Goal: Task Accomplishment & Management: Use online tool/utility

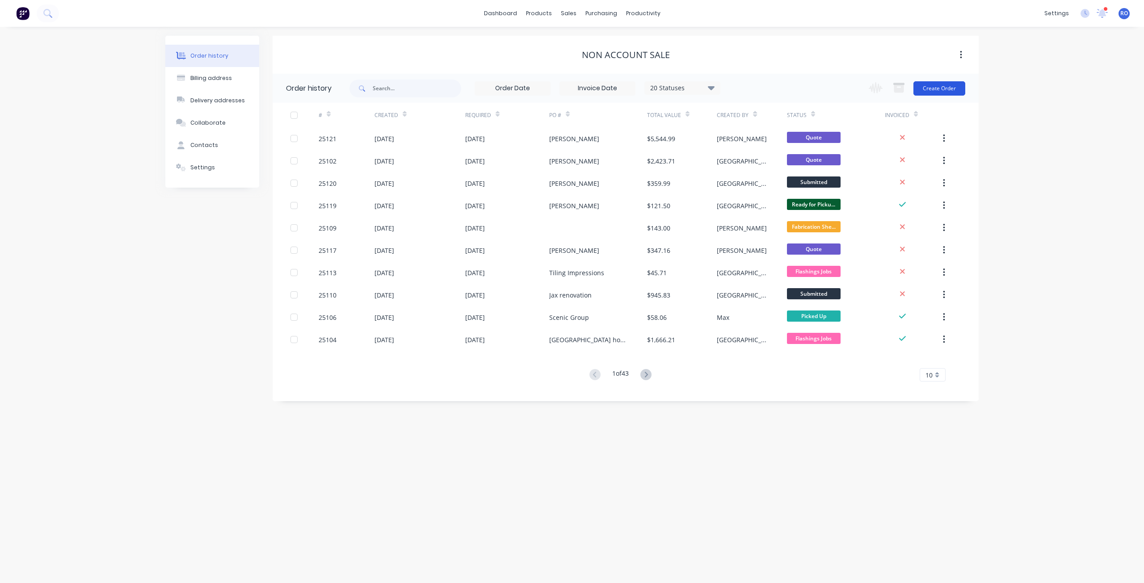
click at [858, 83] on button "Create Order" at bounding box center [939, 88] width 52 height 14
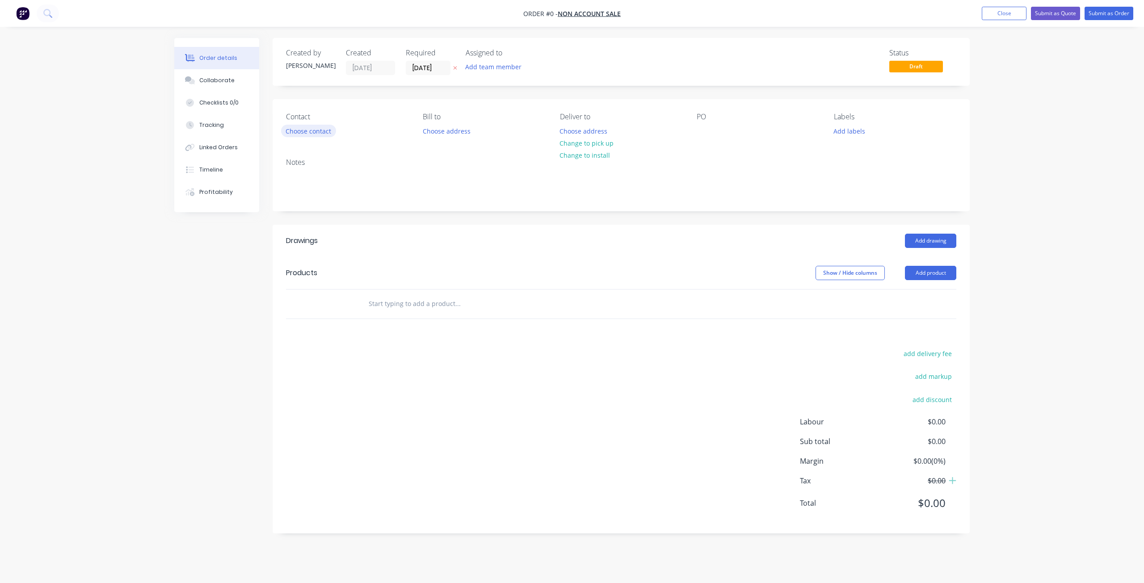
click at [311, 126] on button "Choose contact" at bounding box center [308, 131] width 55 height 12
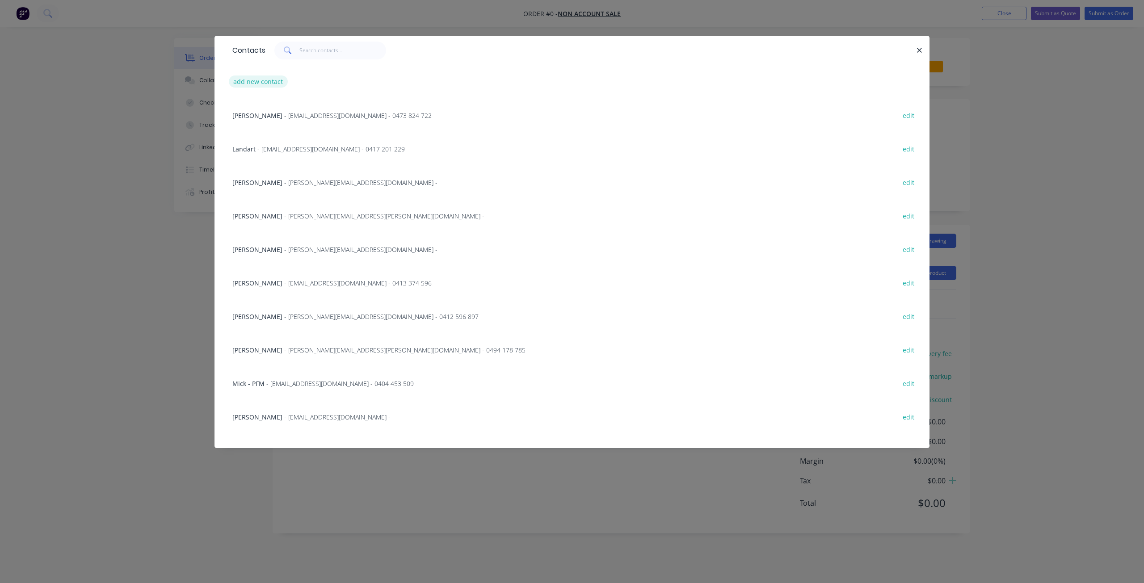
click at [249, 84] on button "add new contact" at bounding box center [258, 82] width 59 height 12
select select "AU"
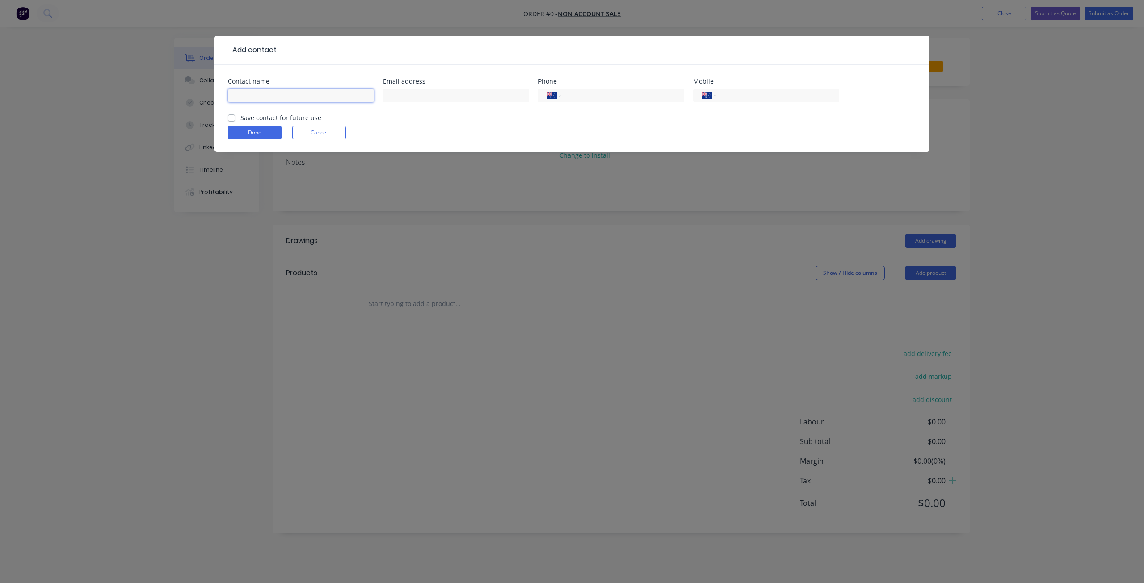
click at [252, 101] on input "text" at bounding box center [301, 95] width 146 height 13
click at [252, 101] on input "[PERSON_NAME]" at bounding box center [301, 95] width 146 height 13
type input "[PERSON_NAME]"
click at [460, 88] on div at bounding box center [456, 100] width 146 height 26
click at [414, 92] on input "text" at bounding box center [456, 95] width 146 height 13
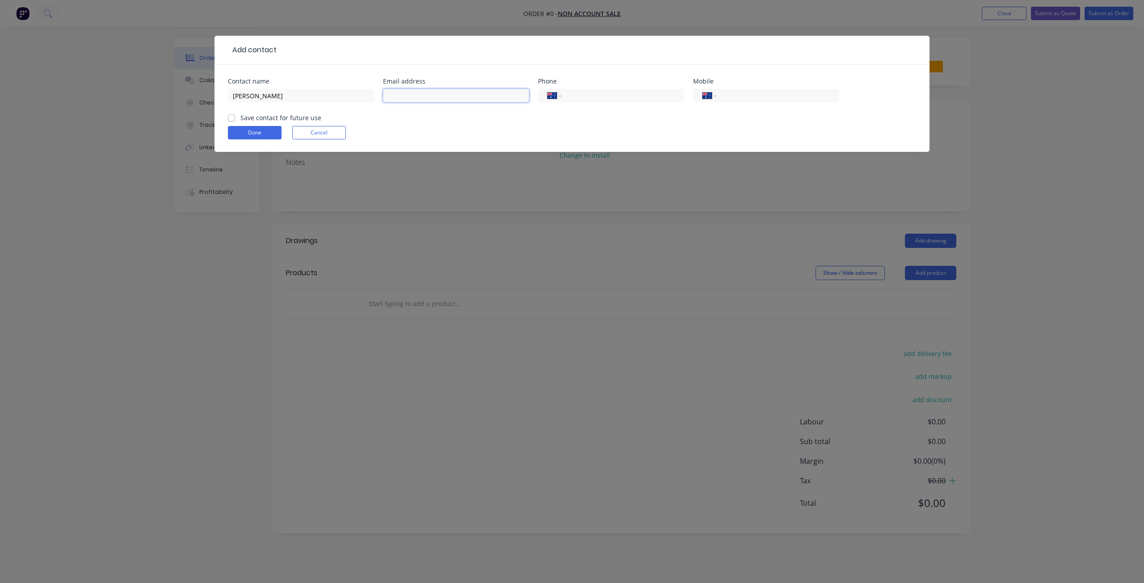
paste input "[EMAIL_ADDRESS][DOMAIN_NAME]"
type input "[EMAIL_ADDRESS][DOMAIN_NAME]"
click at [790, 95] on input "tel" at bounding box center [776, 96] width 107 height 10
click at [749, 97] on input "tel" at bounding box center [776, 96] width 107 height 10
paste input "412635222"
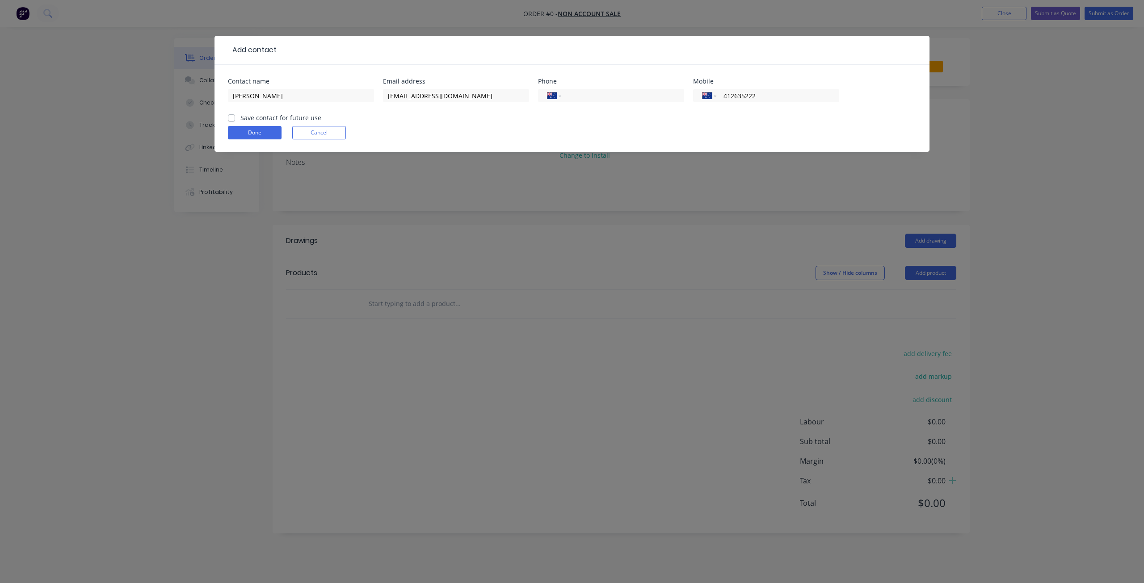
type input "412635222"
click at [240, 118] on label "Save contact for future use" at bounding box center [280, 117] width 81 height 9
click at [231, 118] on input "Save contact for future use" at bounding box center [231, 117] width 7 height 8
checkbox input "true"
click at [244, 134] on button "Done" at bounding box center [255, 132] width 54 height 13
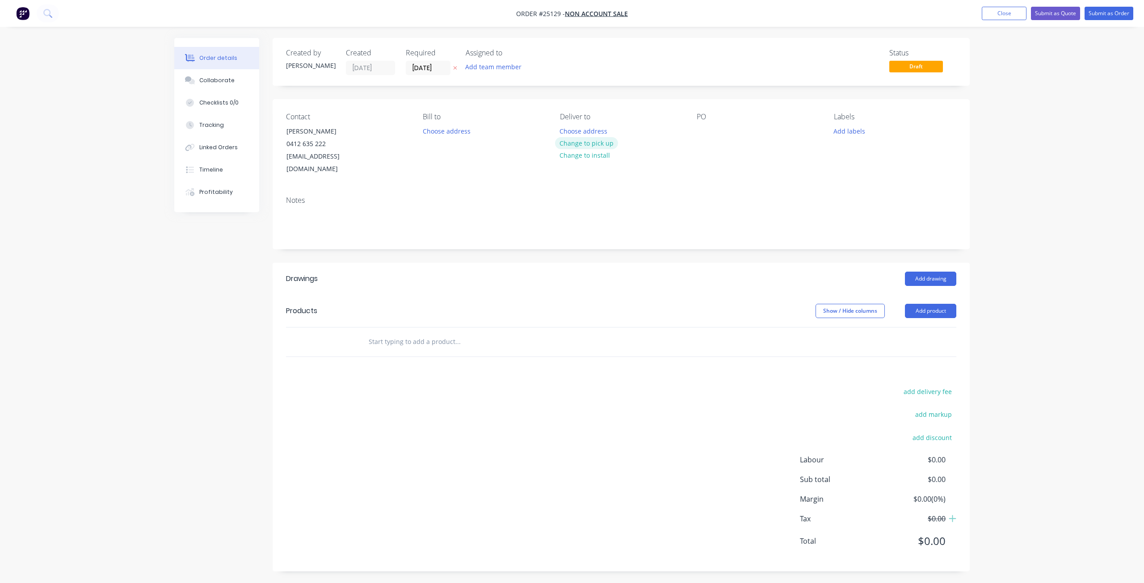
click at [578, 139] on button "Change to pick up" at bounding box center [586, 143] width 63 height 12
click at [704, 130] on div at bounding box center [704, 131] width 14 height 13
drag, startPoint x: 339, startPoint y: 130, endPoint x: 282, endPoint y: 132, distance: 56.8
click at [282, 132] on div "Lianne McGilvray 0412 635 222 themcgilvrayfamily@gmail.com" at bounding box center [323, 150] width 89 height 51
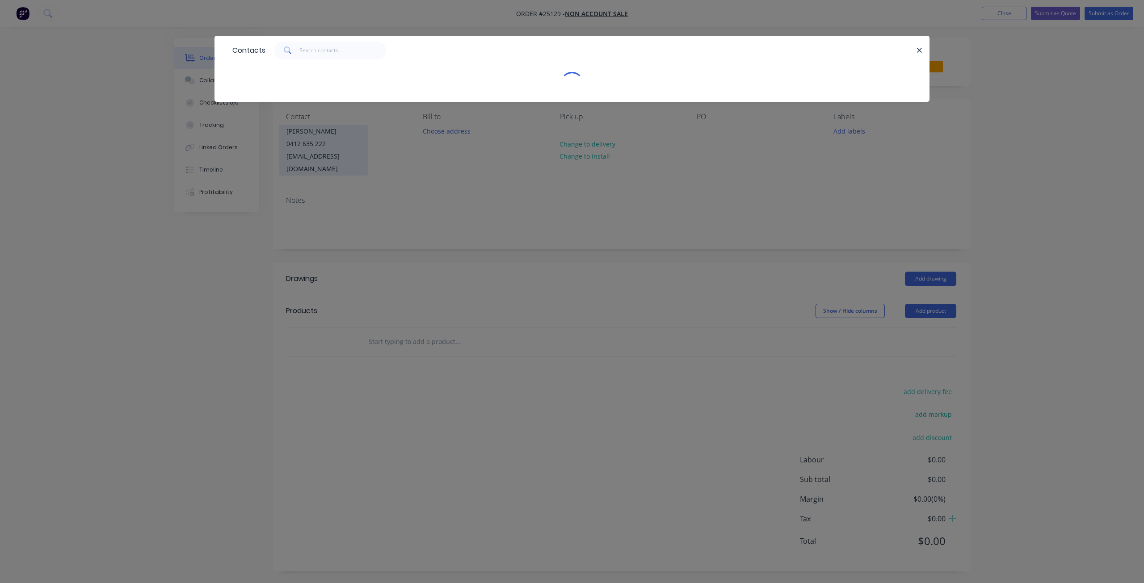
copy div "[PERSON_NAME]"
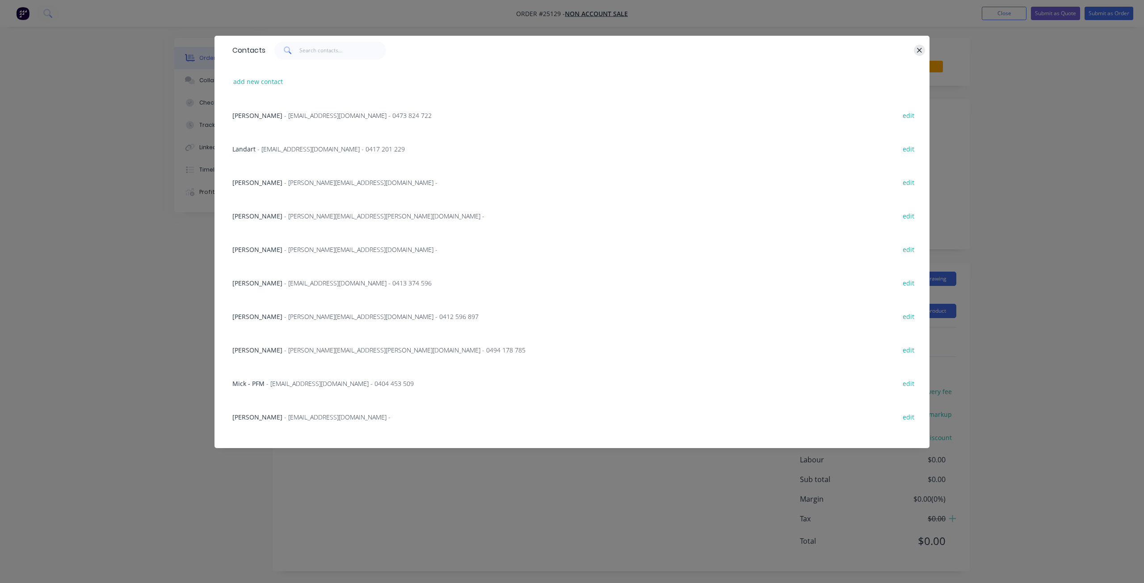
click at [858, 50] on icon "button" at bounding box center [919, 50] width 5 height 5
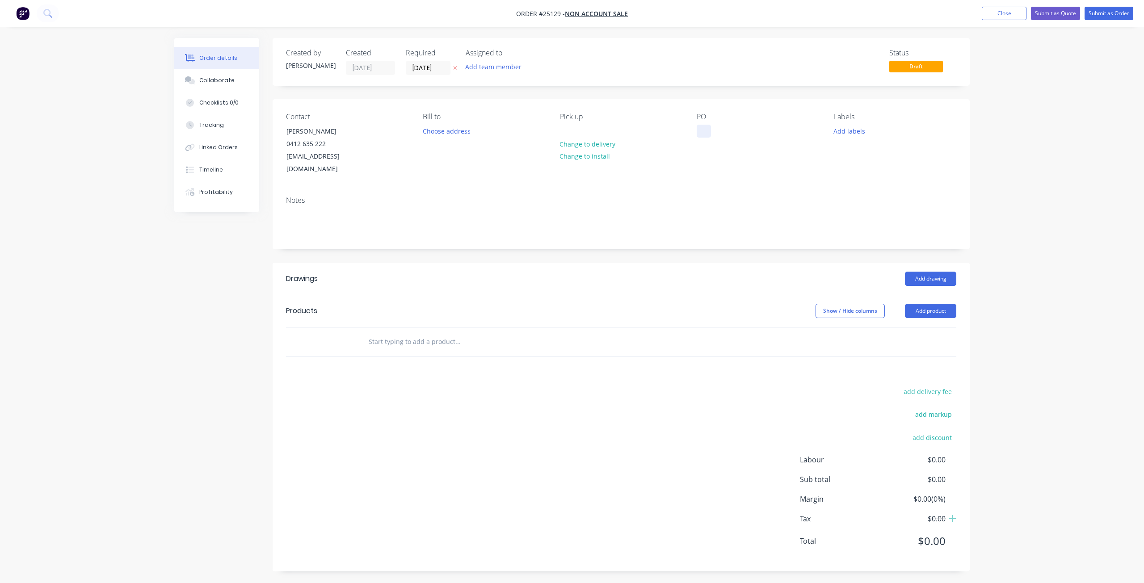
click at [711, 131] on div at bounding box center [704, 131] width 14 height 13
click at [858, 304] on button "Add product" at bounding box center [930, 311] width 51 height 14
click at [858, 327] on div "Product catalogue" at bounding box center [913, 333] width 69 height 13
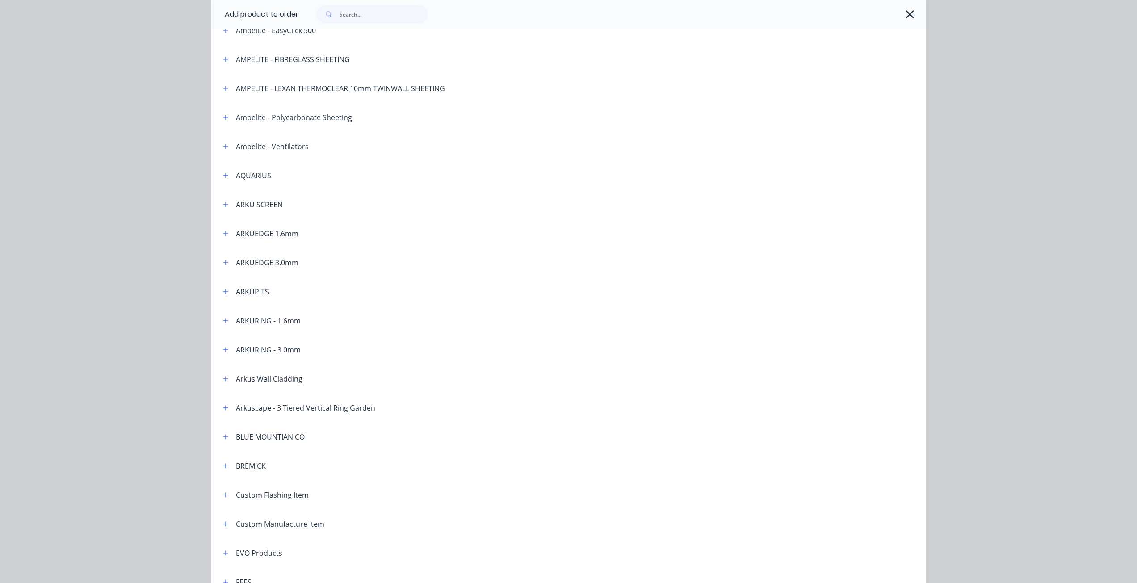
scroll to position [81, 0]
click at [223, 235] on icon "button" at bounding box center [225, 234] width 5 height 5
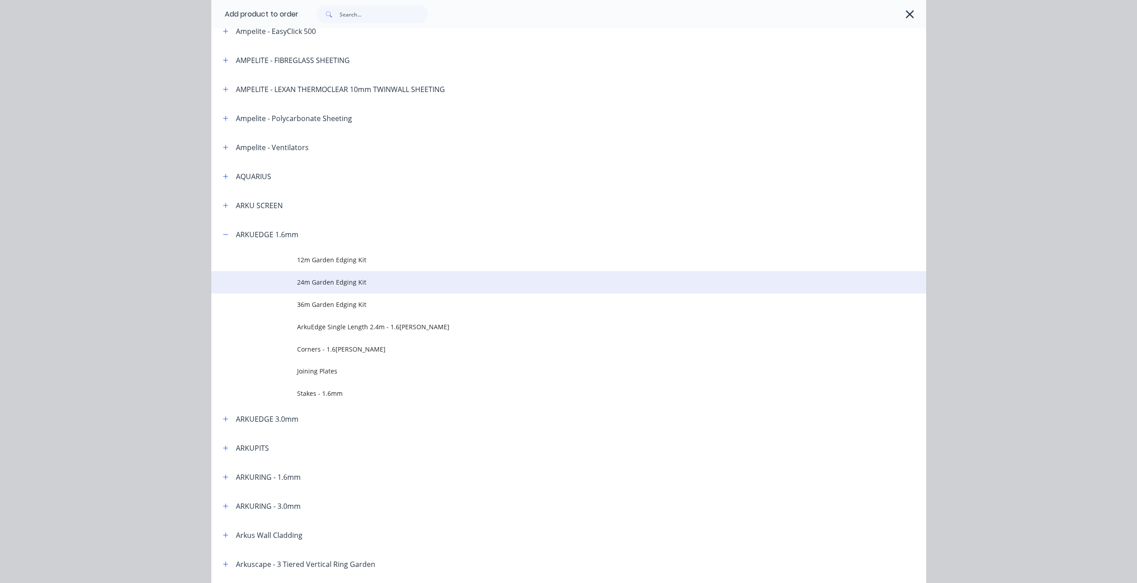
click at [323, 285] on span "24m Garden Edging Kit" at bounding box center [548, 282] width 503 height 9
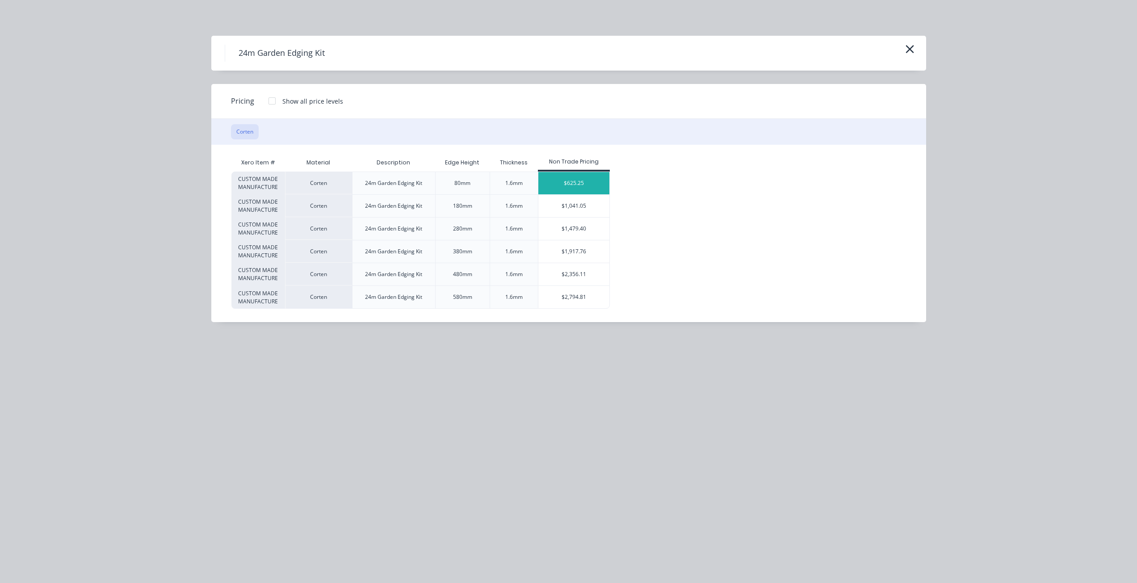
click at [593, 184] on div "$625.25" at bounding box center [574, 183] width 71 height 22
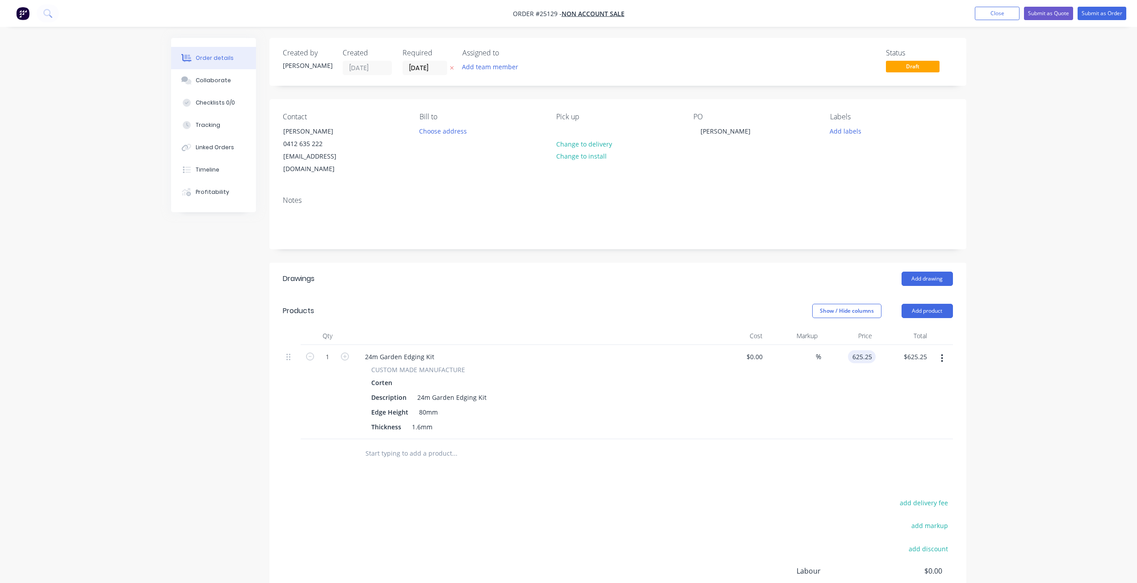
click at [854, 350] on input "625.25" at bounding box center [864, 356] width 24 height 13
type input "$1,250.50"
drag, startPoint x: 370, startPoint y: 344, endPoint x: 364, endPoint y: 343, distance: 6.3
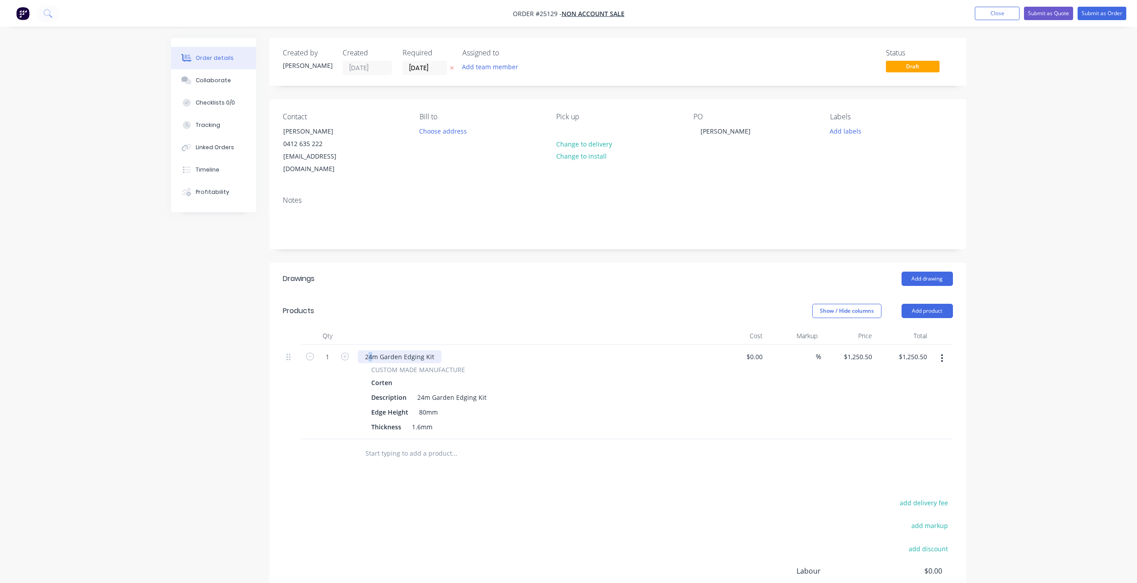
click at [364, 350] on div "24m Garden Edging Kit" at bounding box center [400, 356] width 84 height 13
click at [368, 350] on div "24m Garden Edging Kit" at bounding box center [400, 356] width 84 height 13
drag, startPoint x: 371, startPoint y: 346, endPoint x: 362, endPoint y: 344, distance: 10.1
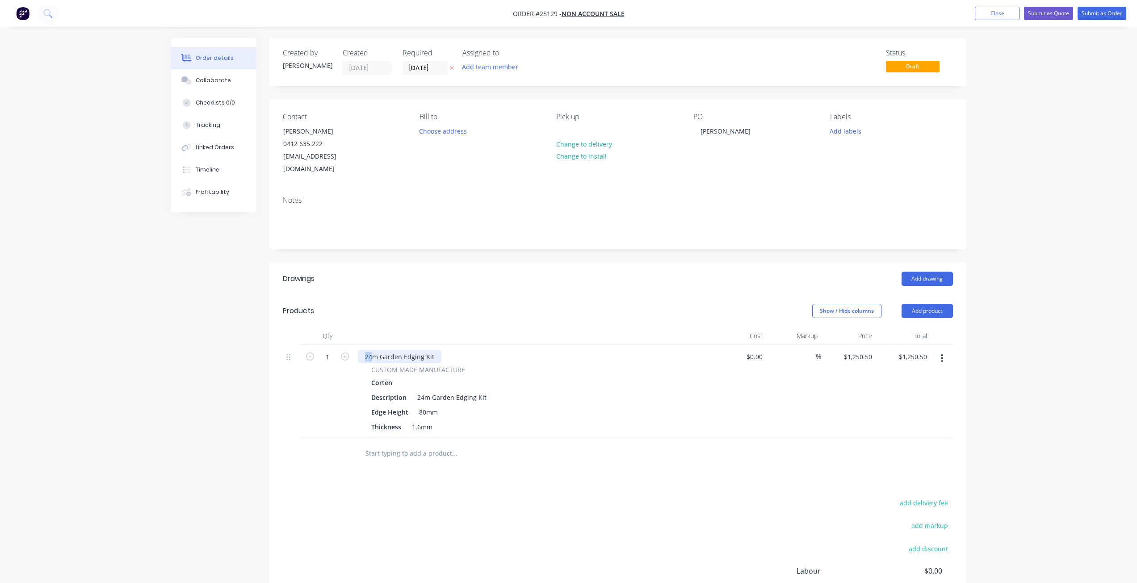
click at [362, 350] on div "24m Garden Edging Kit" at bounding box center [400, 356] width 84 height 13
click at [421, 391] on div "24m Garden Edging Kit" at bounding box center [452, 397] width 76 height 13
drag, startPoint x: 423, startPoint y: 386, endPoint x: 410, endPoint y: 385, distance: 13.4
click at [410, 391] on div "Description 24m Garden Edging Kit" at bounding box center [531, 397] width 327 height 13
click at [858, 304] on button "Add product" at bounding box center [927, 311] width 51 height 14
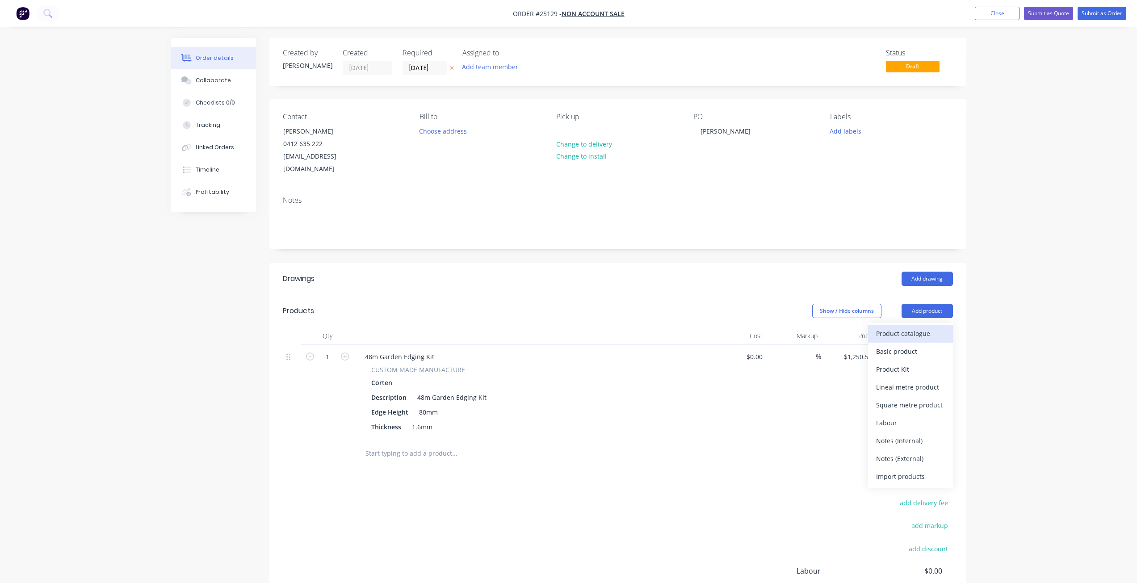
click at [858, 327] on div "Product catalogue" at bounding box center [910, 333] width 69 height 13
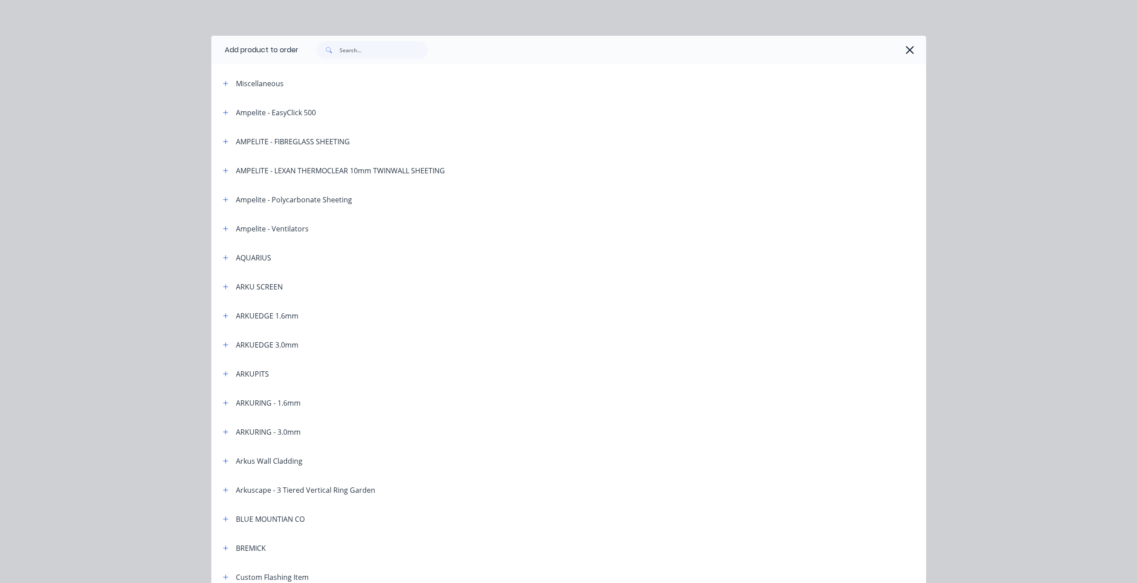
click at [236, 315] on div "ARKUEDGE 1.6mm" at bounding box center [267, 316] width 63 height 11
click at [223, 316] on icon "button" at bounding box center [225, 316] width 5 height 6
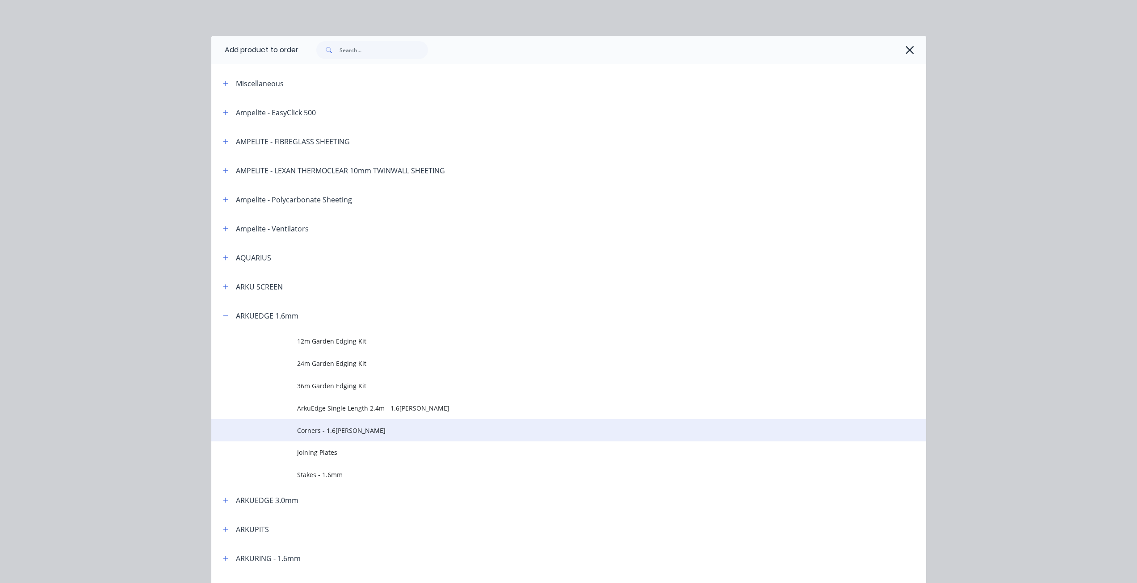
click at [311, 422] on span "Corners - 1.6[PERSON_NAME]" at bounding box center [548, 430] width 503 height 9
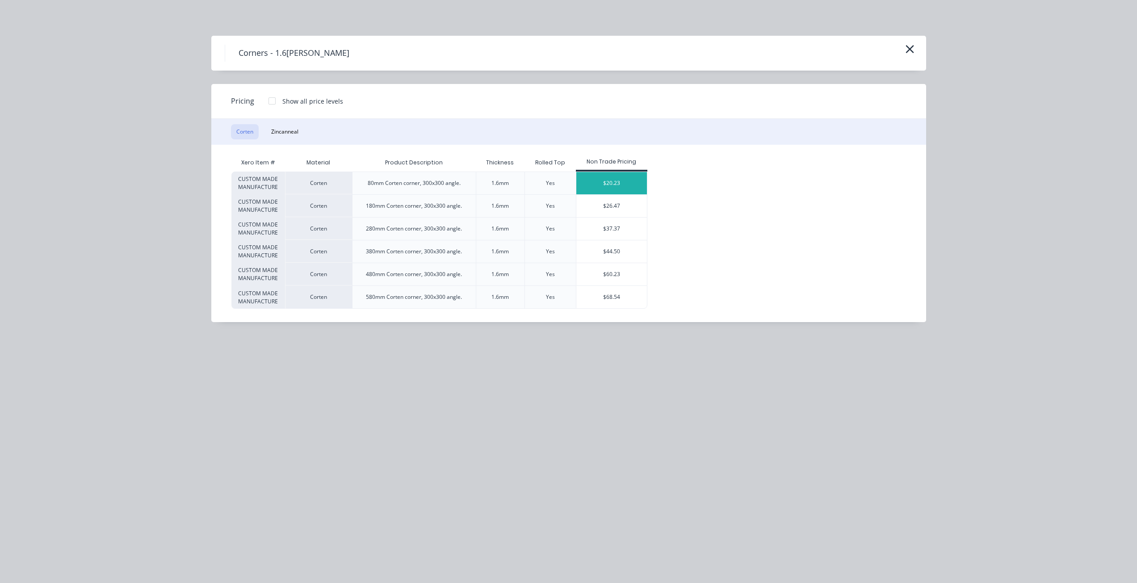
click at [598, 180] on div "$20.23" at bounding box center [611, 183] width 71 height 22
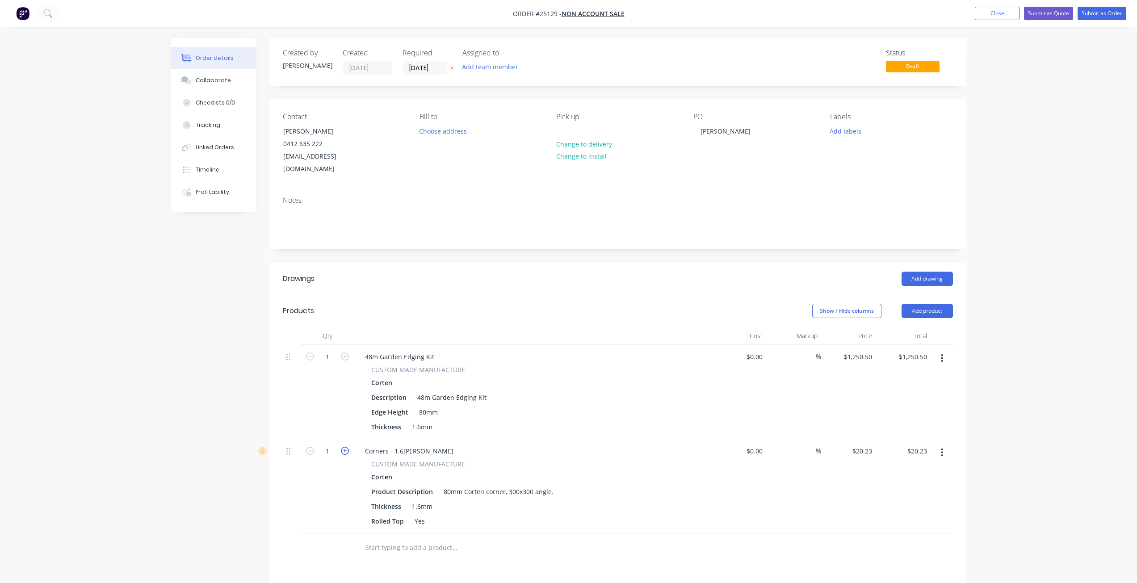
click at [346, 422] on icon "button" at bounding box center [345, 451] width 8 height 8
type input "2"
type input "$40.46"
click at [346, 422] on icon "button" at bounding box center [345, 451] width 8 height 8
type input "3"
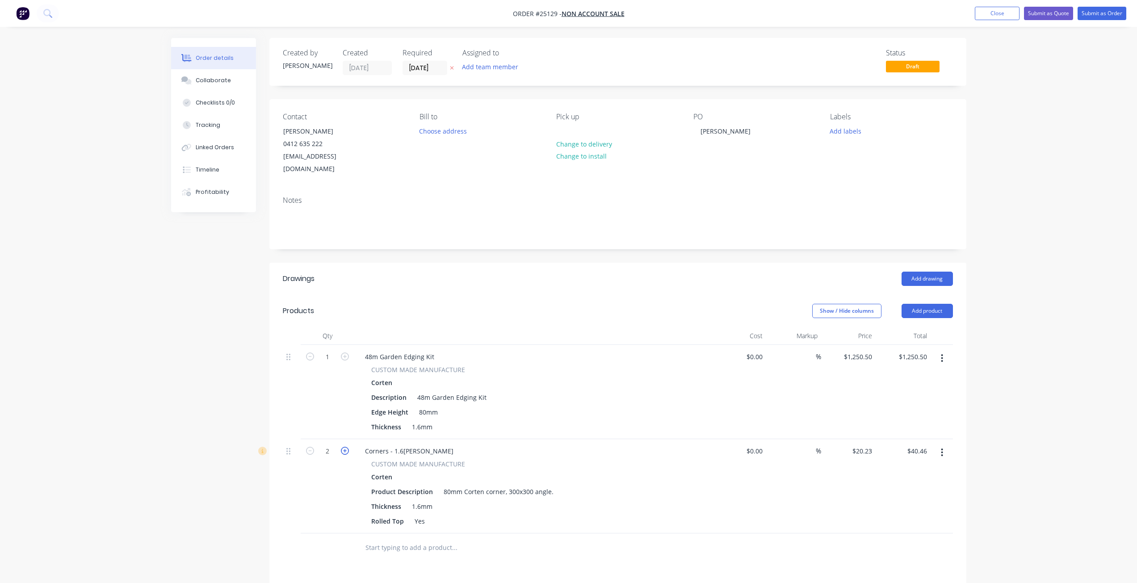
type input "$60.69"
click at [589, 144] on button "Change to delivery" at bounding box center [583, 144] width 65 height 12
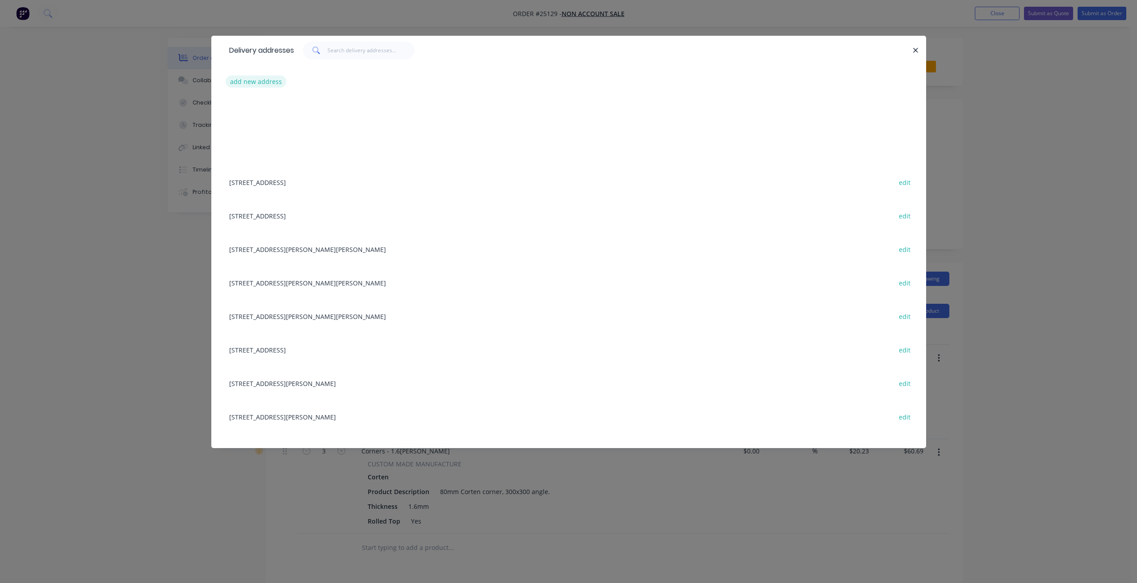
click at [257, 81] on button "add new address" at bounding box center [256, 82] width 61 height 12
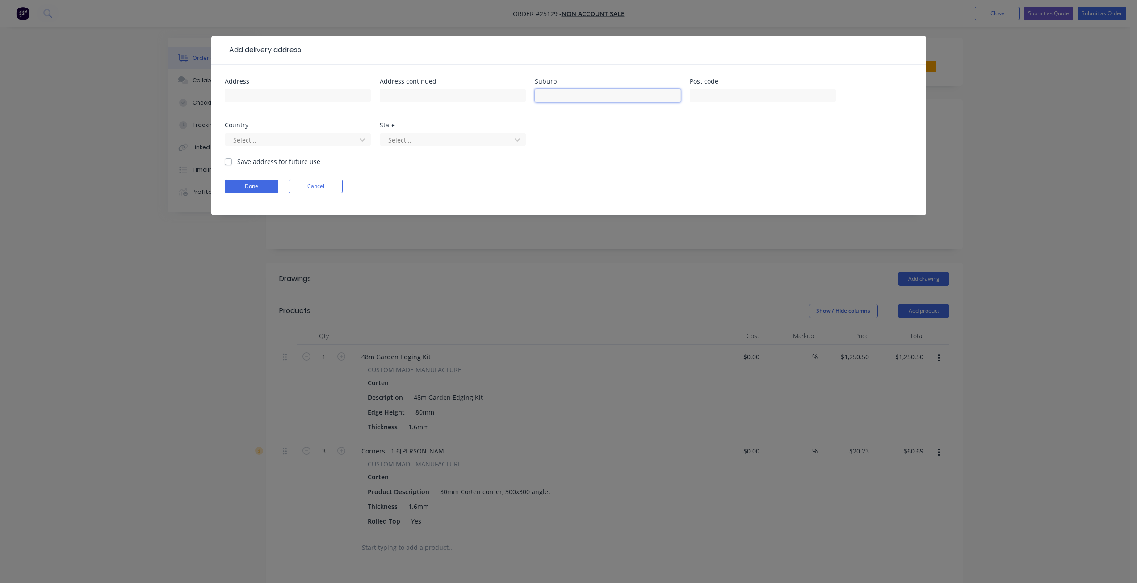
click at [626, 97] on input "text" at bounding box center [608, 95] width 146 height 13
type input "Weetangera"
click at [243, 188] on button "Done" at bounding box center [252, 186] width 54 height 13
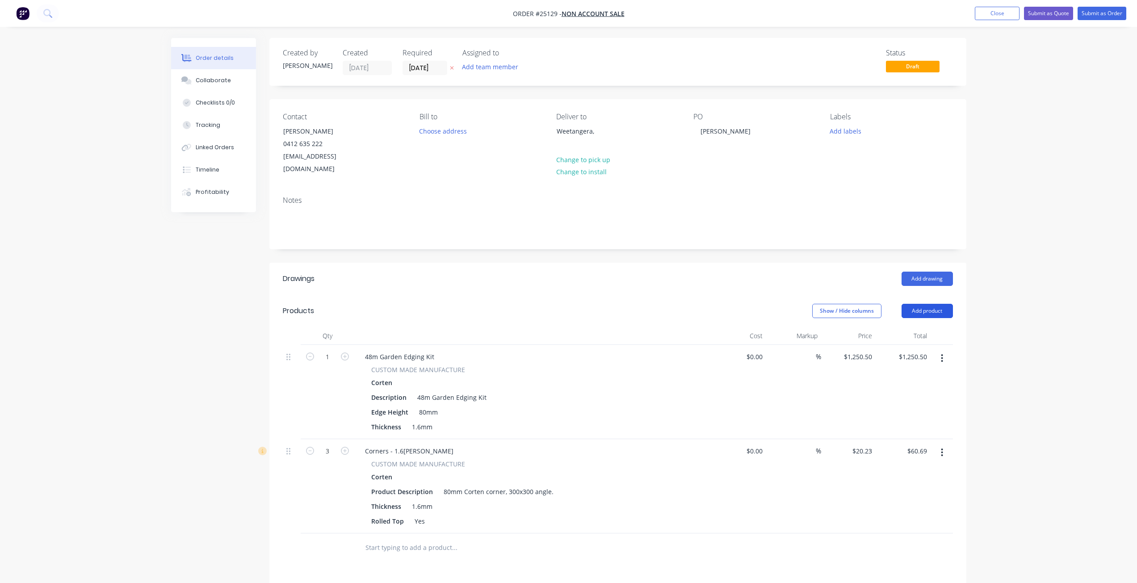
click at [858, 304] on button "Add product" at bounding box center [927, 311] width 51 height 14
click at [858, 327] on div "Product catalogue" at bounding box center [910, 333] width 69 height 13
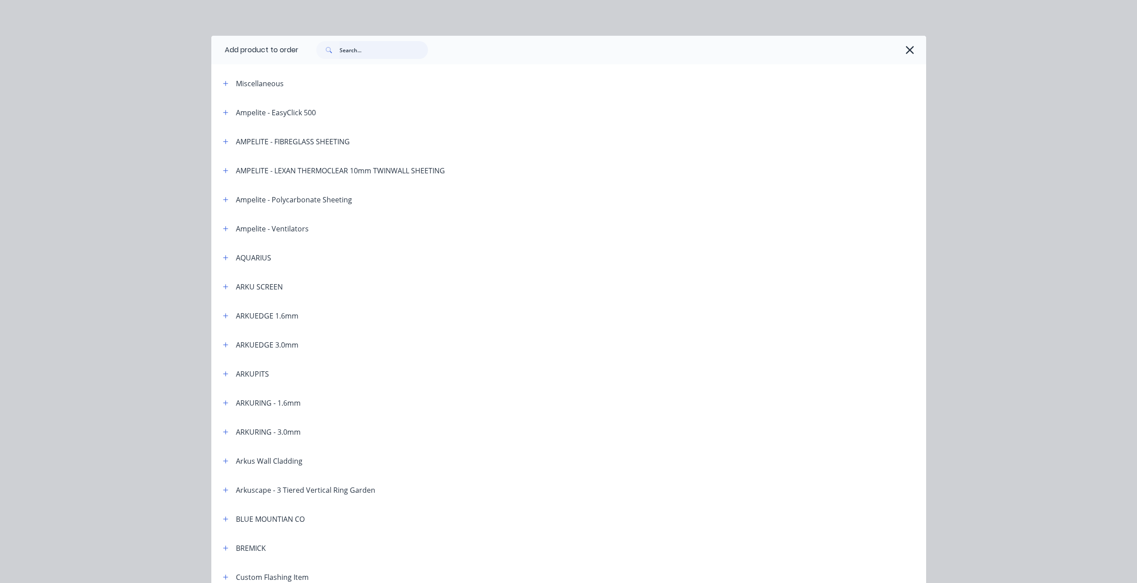
click at [358, 49] on input "text" at bounding box center [384, 50] width 88 height 18
type input "Delivery"
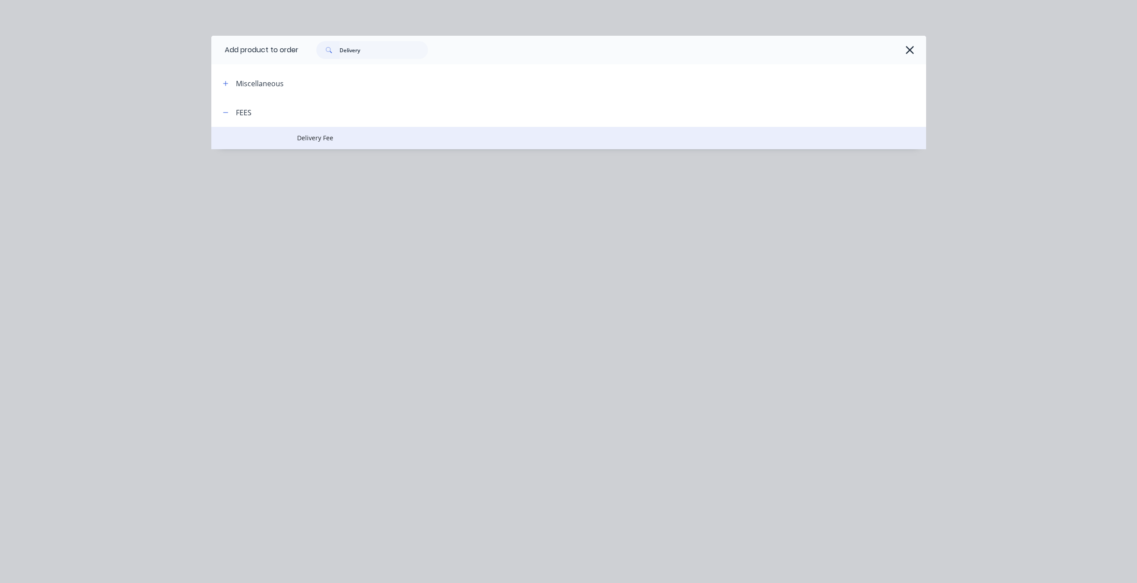
click at [303, 139] on span "Delivery Fee" at bounding box center [548, 137] width 503 height 9
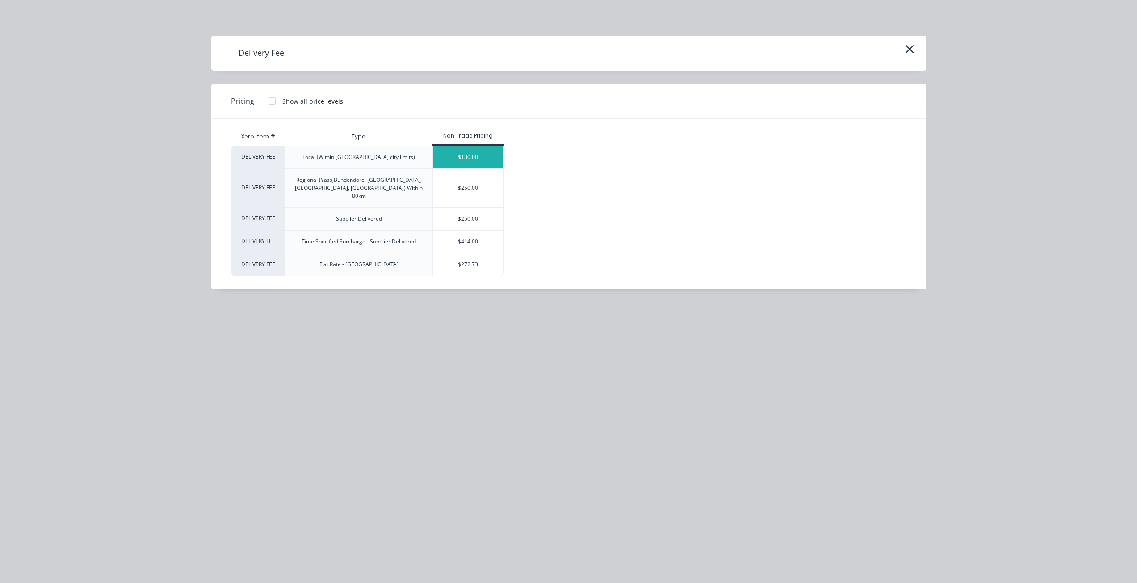
click at [485, 160] on div "$130.00" at bounding box center [468, 157] width 71 height 22
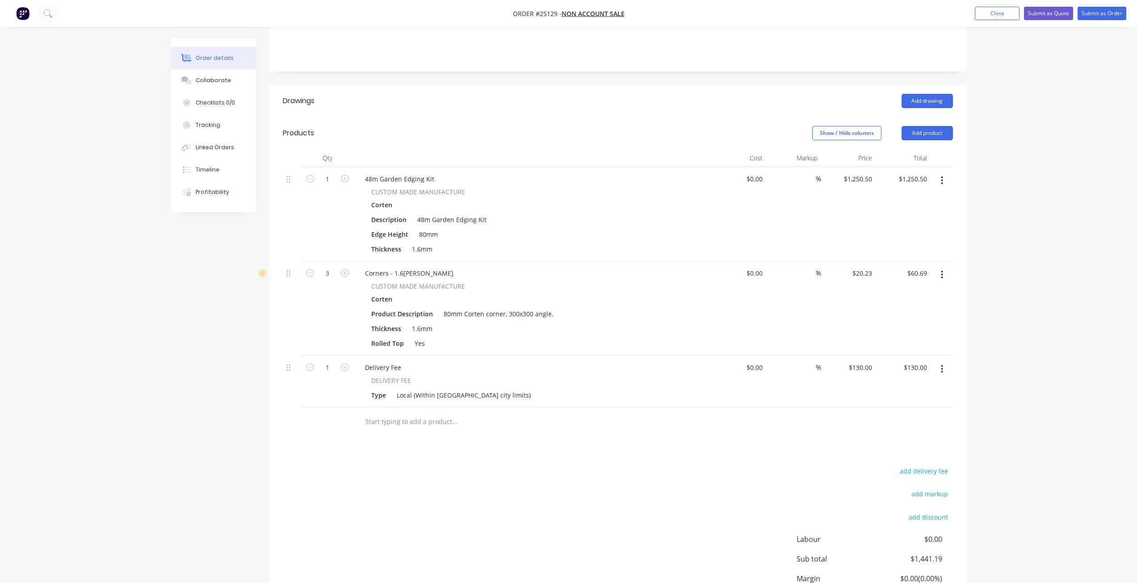
scroll to position [179, 0]
click at [858, 360] on input "130" at bounding box center [862, 366] width 28 height 13
click at [858, 360] on input "130" at bounding box center [868, 366] width 15 height 13
type input "1"
type input "0"
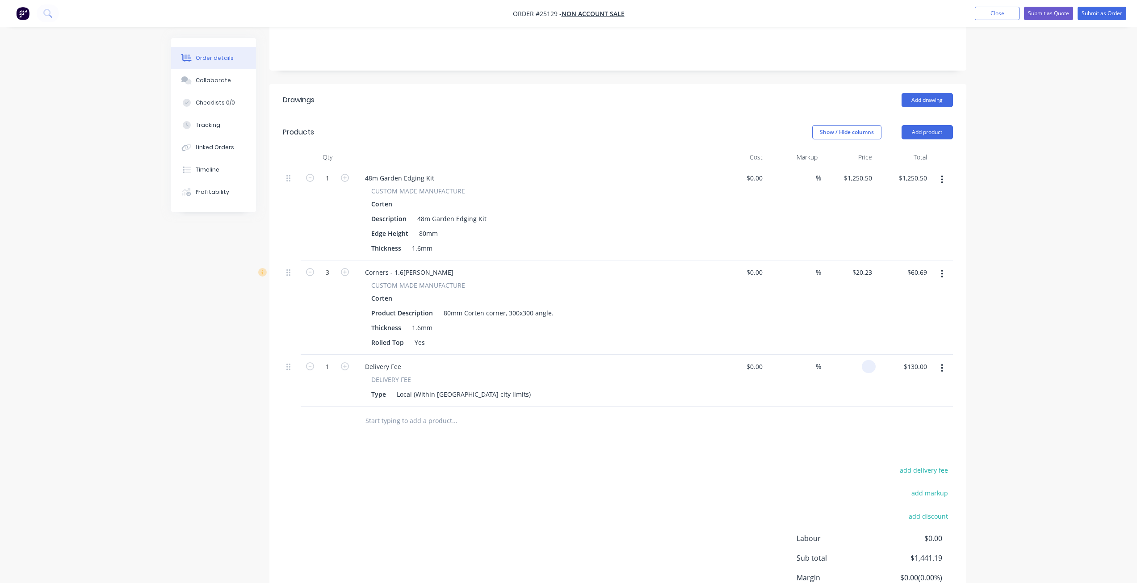
type input "$0.00"
click at [858, 360] on div "0" at bounding box center [869, 366] width 14 height 13
click at [858, 360] on div "0 0" at bounding box center [869, 366] width 14 height 13
type input "$0.00"
type input "90.90"
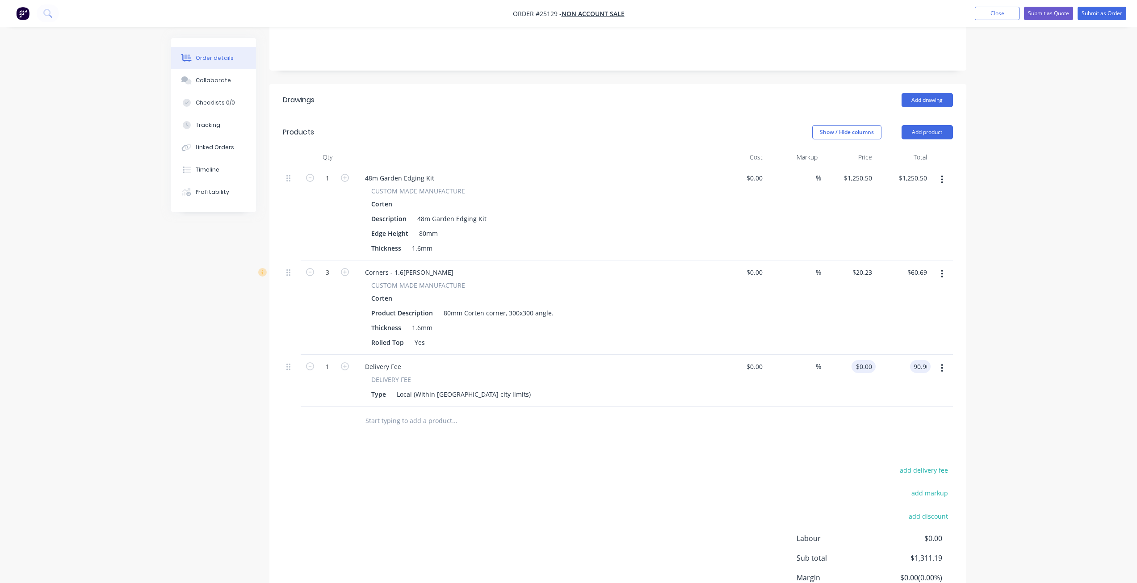
type input "$90.90"
click at [858, 360] on input "90.9" at bounding box center [867, 366] width 17 height 13
type input "$90.91"
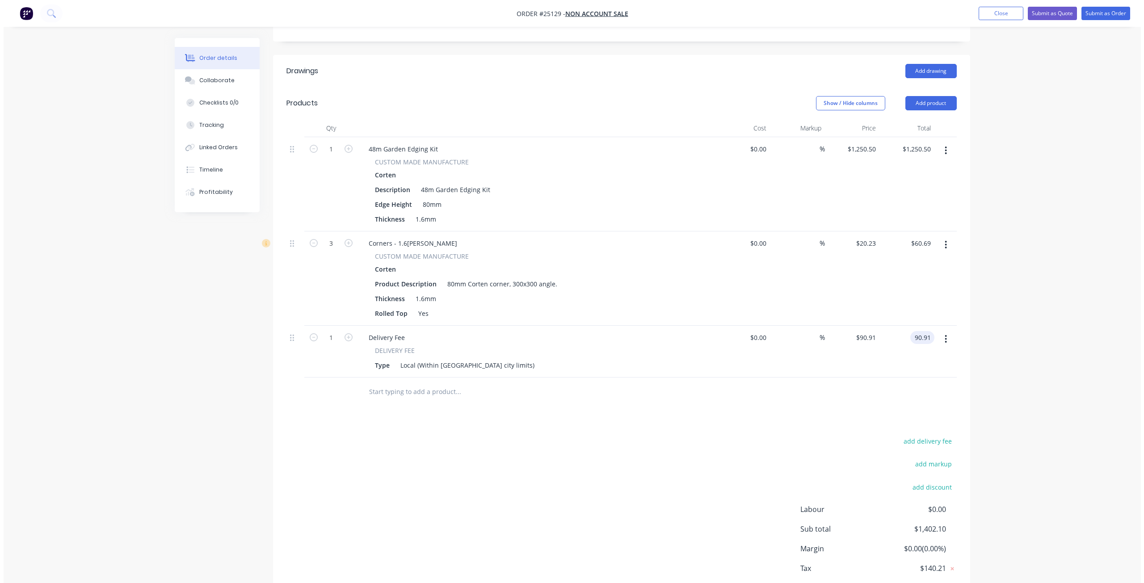
scroll to position [0, 0]
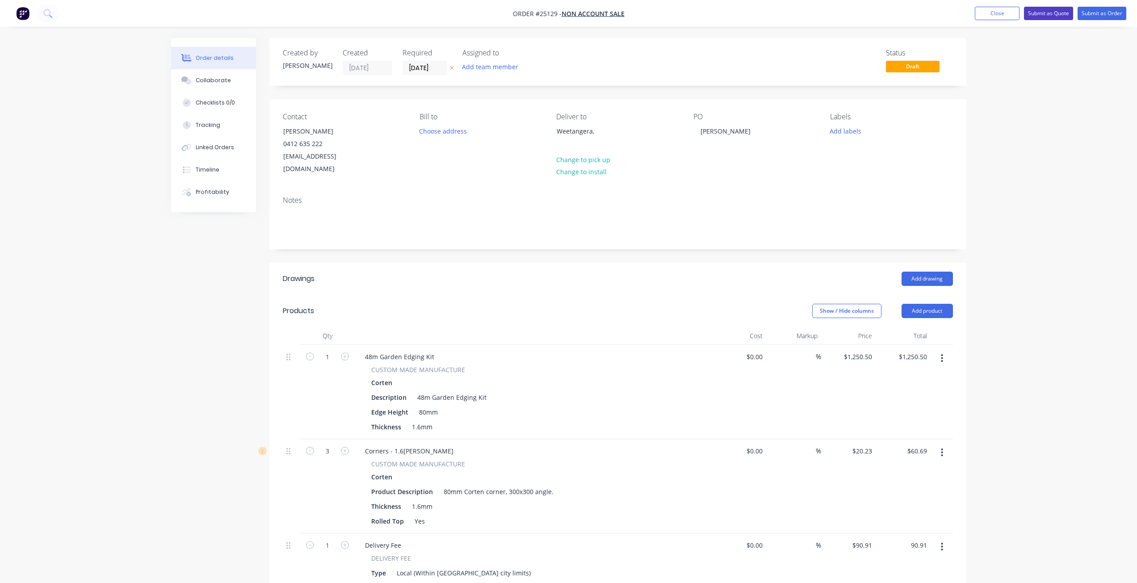
type input "$90.91"
click at [858, 15] on button "Submit as Quote" at bounding box center [1048, 13] width 49 height 13
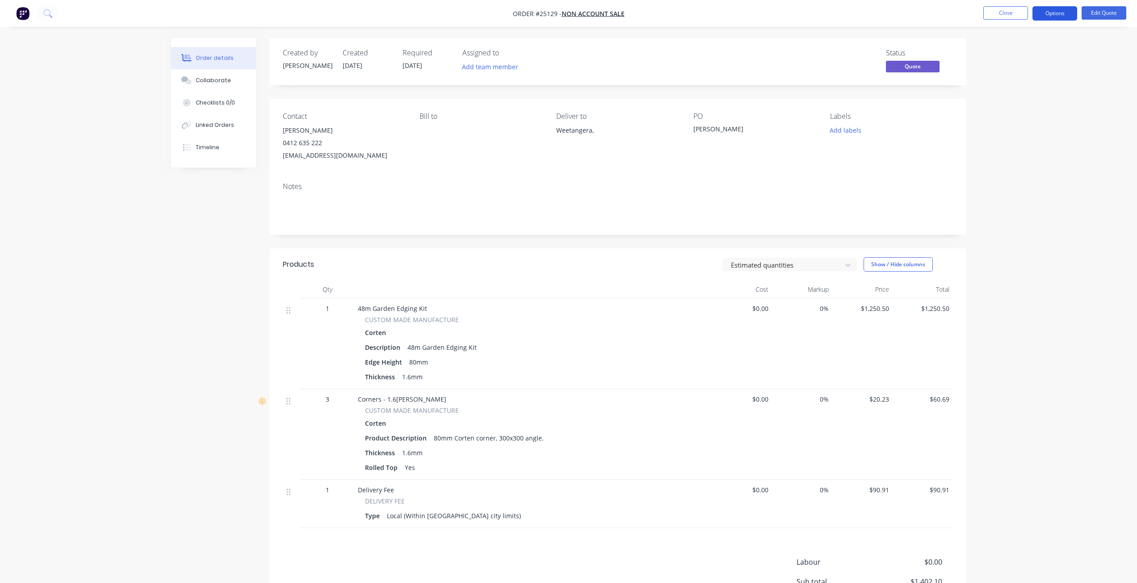
click at [858, 14] on button "Options" at bounding box center [1055, 13] width 45 height 14
click at [858, 52] on div "Quote" at bounding box center [1028, 54] width 82 height 13
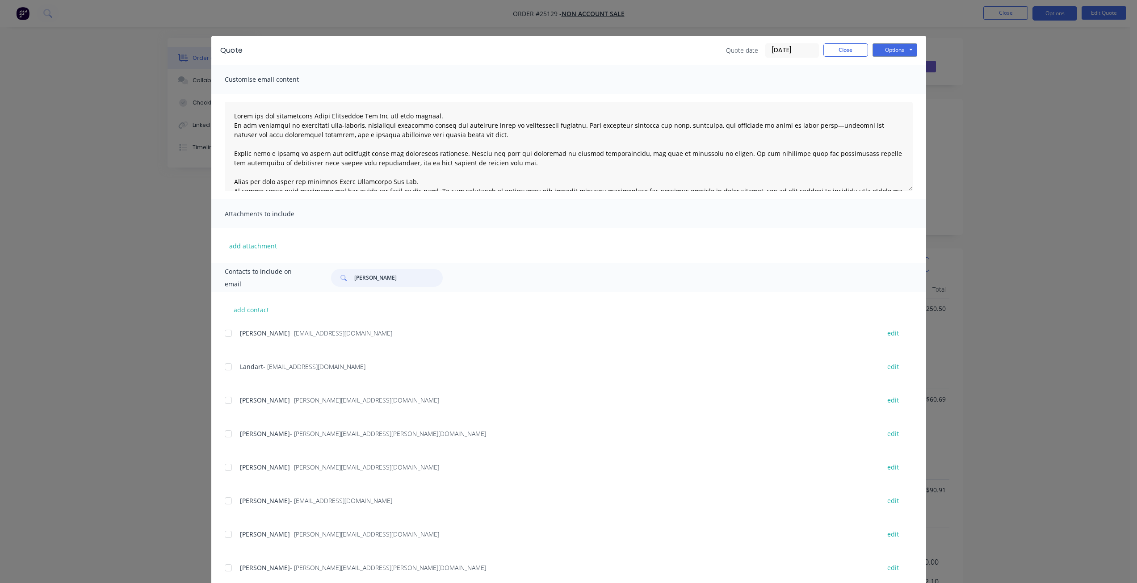
drag, startPoint x: 371, startPoint y: 280, endPoint x: 313, endPoint y: 285, distance: 58.3
click at [314, 285] on div "Contacts to include on email Leigh" at bounding box center [568, 277] width 715 height 29
type input "[PERSON_NAME]"
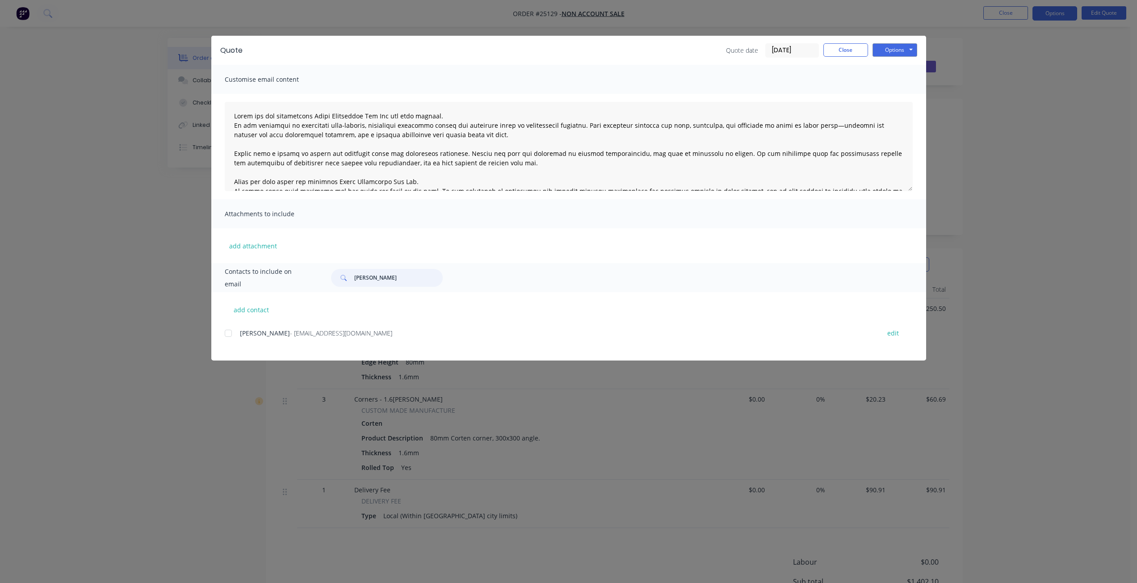
click at [228, 332] on div at bounding box center [228, 333] width 18 height 18
click at [858, 48] on button "Options" at bounding box center [895, 49] width 45 height 13
click at [858, 98] on button "Email" at bounding box center [901, 95] width 57 height 15
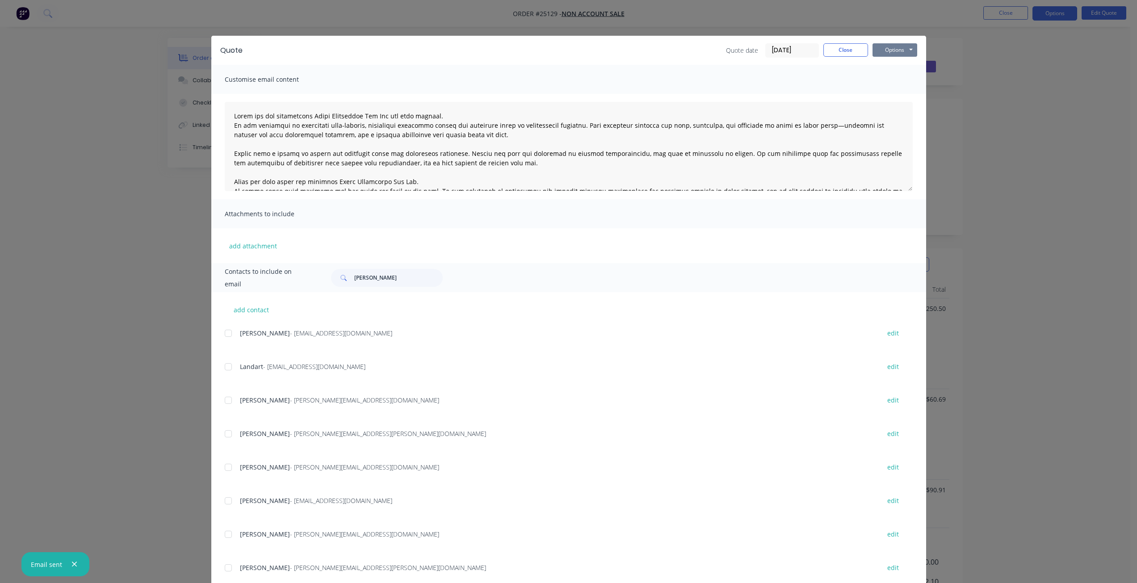
click at [858, 49] on button "Options" at bounding box center [895, 49] width 45 height 13
click at [858, 63] on button "Preview" at bounding box center [901, 66] width 57 height 15
click at [850, 57] on div "Quote date [DATE] Close Options Preview Print Email" at bounding box center [821, 50] width 191 height 14
click at [844, 46] on button "Close" at bounding box center [846, 49] width 45 height 13
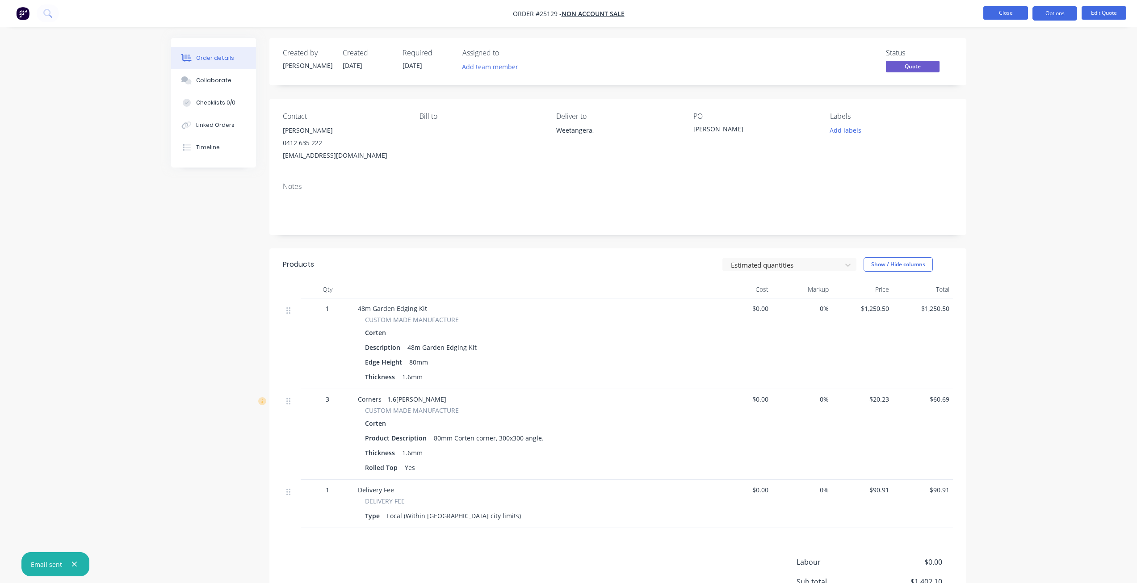
click at [1010, 17] on button "Close" at bounding box center [1006, 12] width 45 height 13
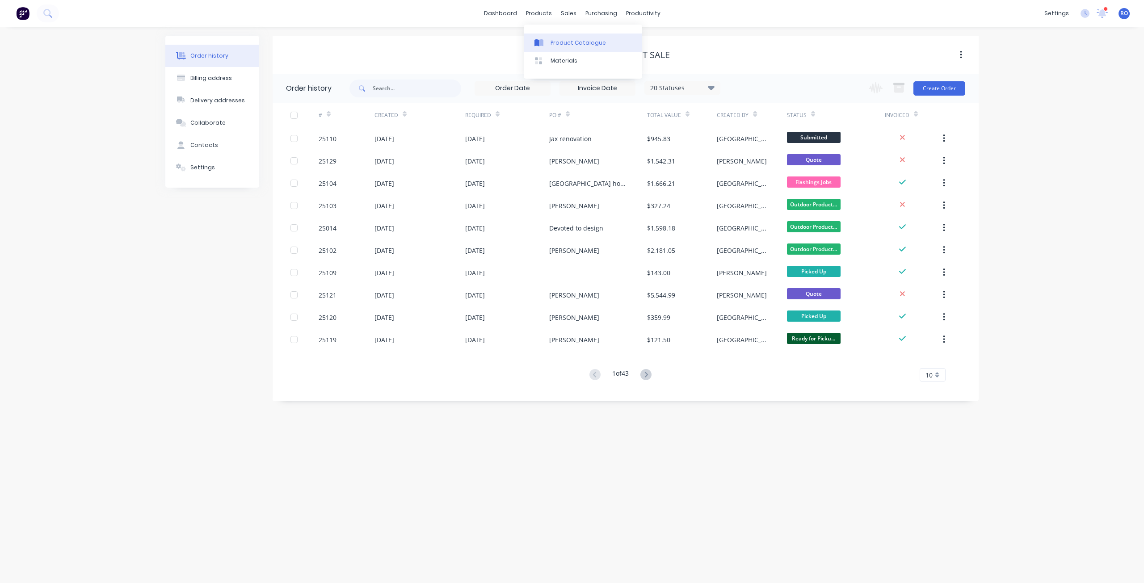
click at [574, 45] on div "Product Catalogue" at bounding box center [578, 43] width 55 height 8
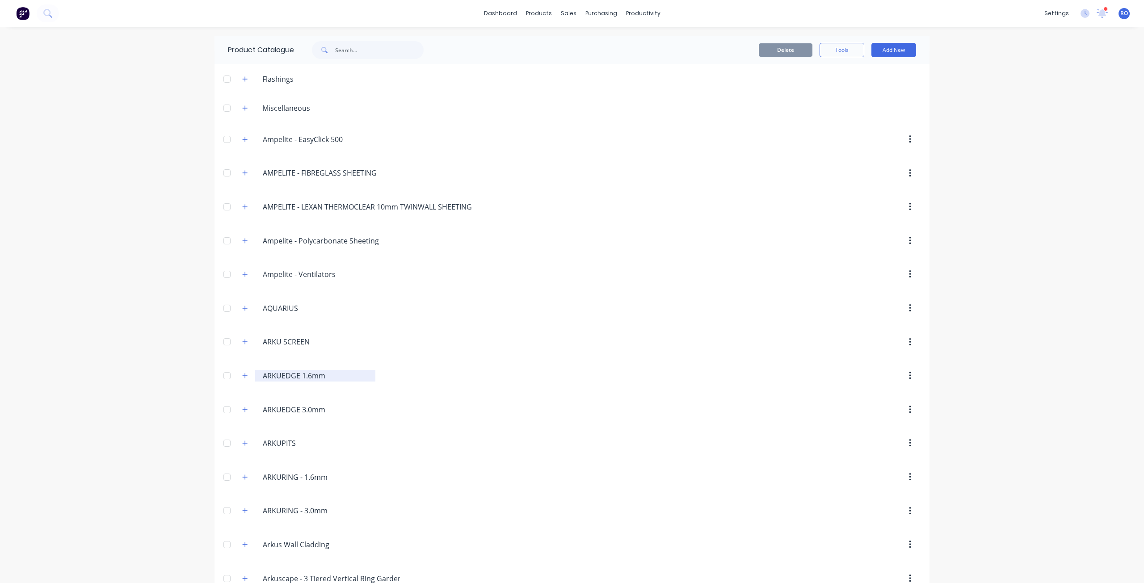
click at [289, 378] on input "ARKUEDGE 1.6mm" at bounding box center [316, 375] width 106 height 11
click at [242, 378] on icon "button" at bounding box center [244, 376] width 5 height 6
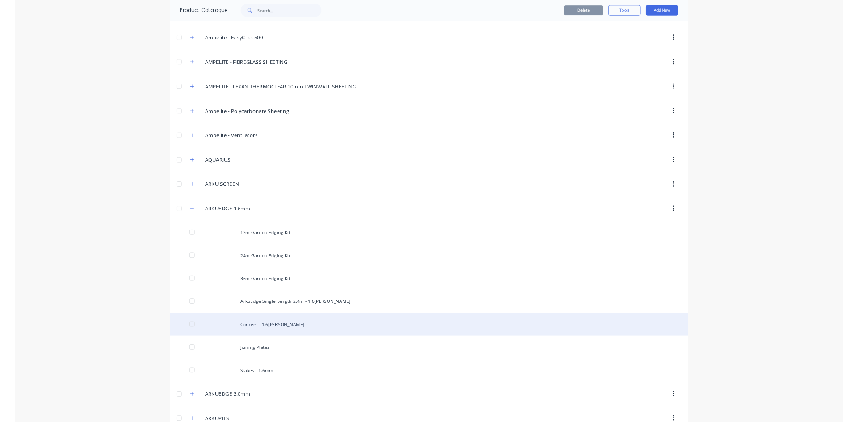
scroll to position [89, 0]
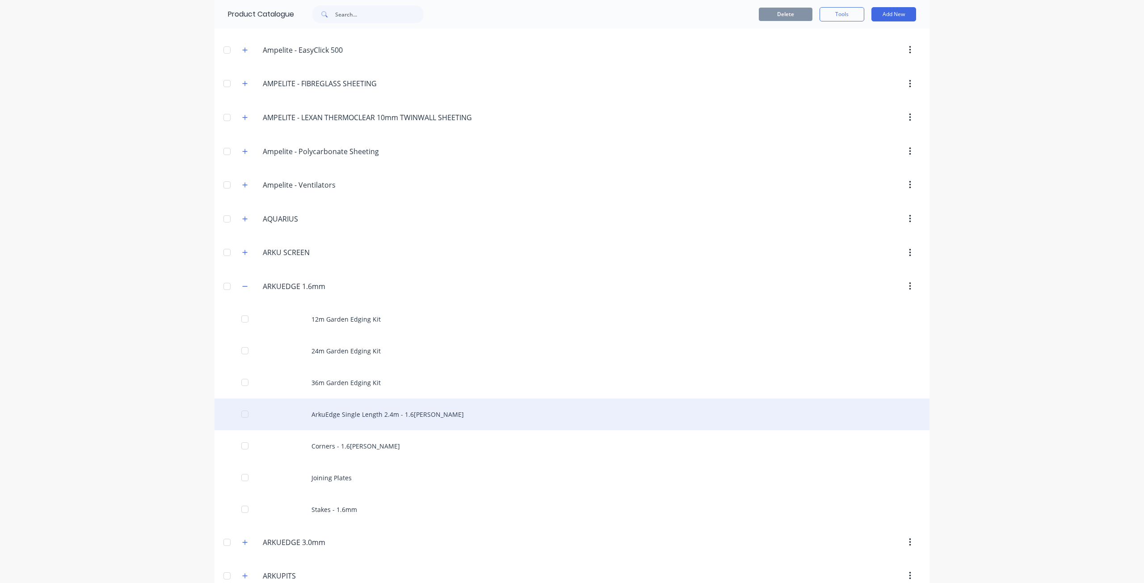
click at [353, 411] on div "ArkuEdge Single Length 2.4m - 1.6[PERSON_NAME]" at bounding box center [572, 415] width 715 height 32
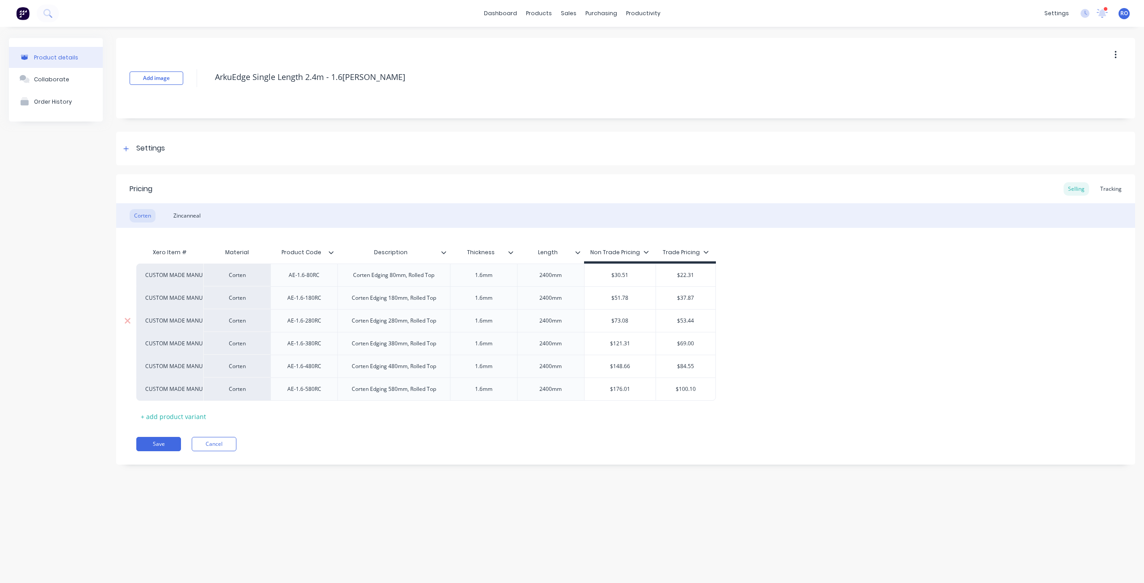
type textarea "x"
type input "$22.31"
click at [686, 273] on input "$22.31" at bounding box center [685, 275] width 59 height 8
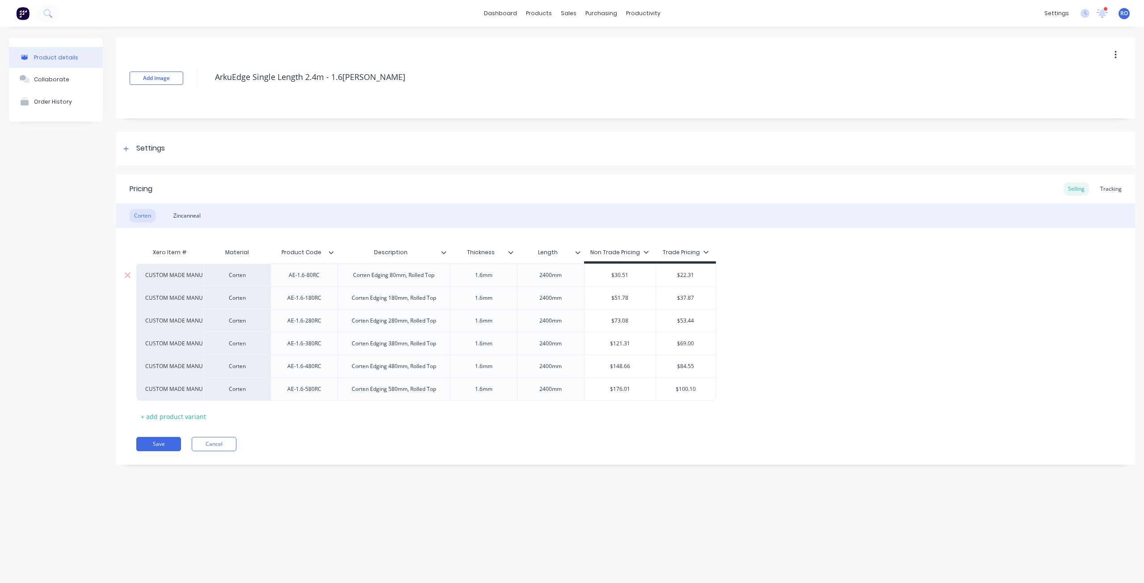
type textarea "x"
type input "21"
type textarea "x"
type input "21."
type textarea "x"
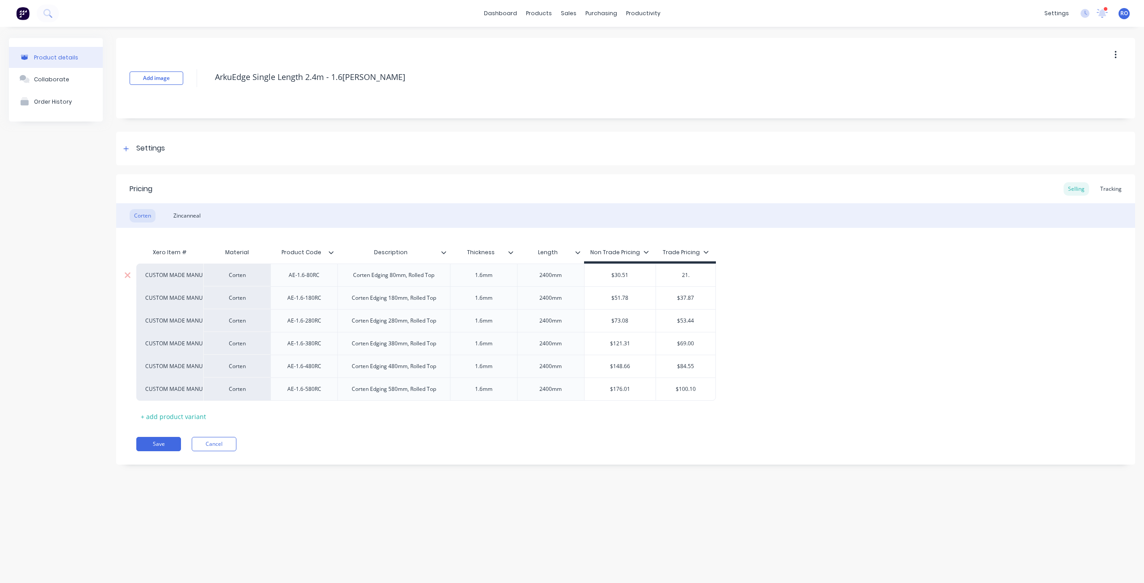
type input "21.8"
type textarea "x"
type input "21.82"
type textarea "x"
type input "$37.87"
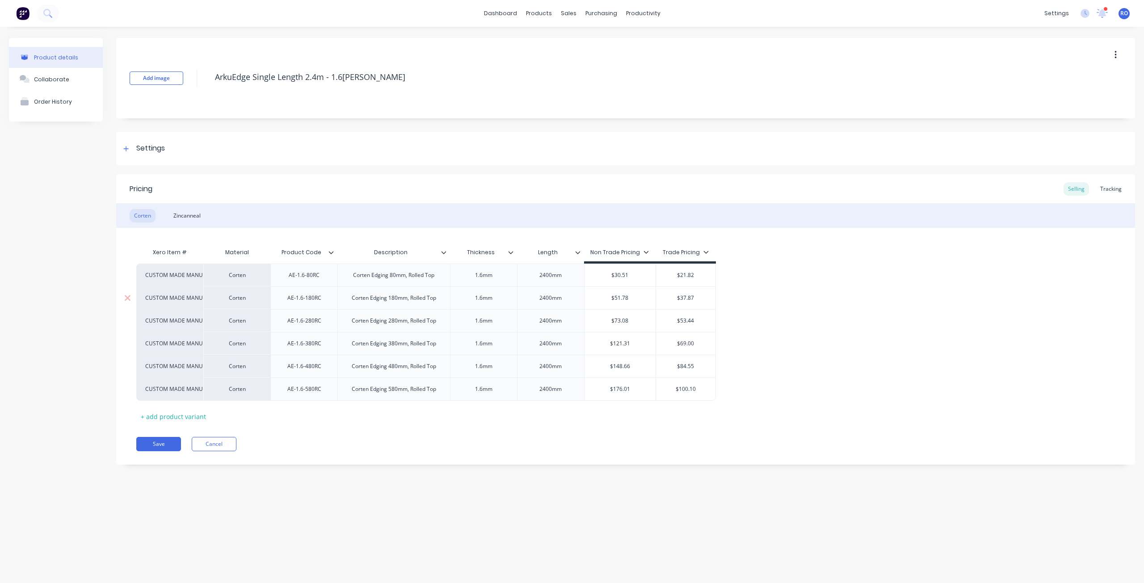
click at [687, 297] on input "$37.87" at bounding box center [685, 298] width 59 height 8
type textarea "x"
type input "$3"
type textarea "x"
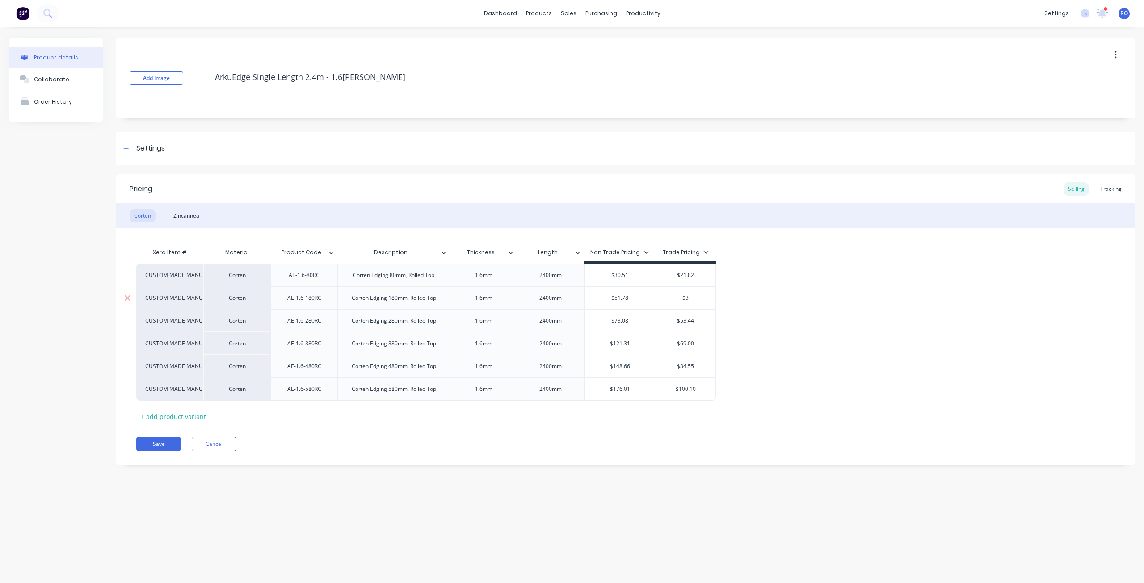
type input "$37"
type textarea "x"
type input "$37."
type textarea "x"
type input "$37.03"
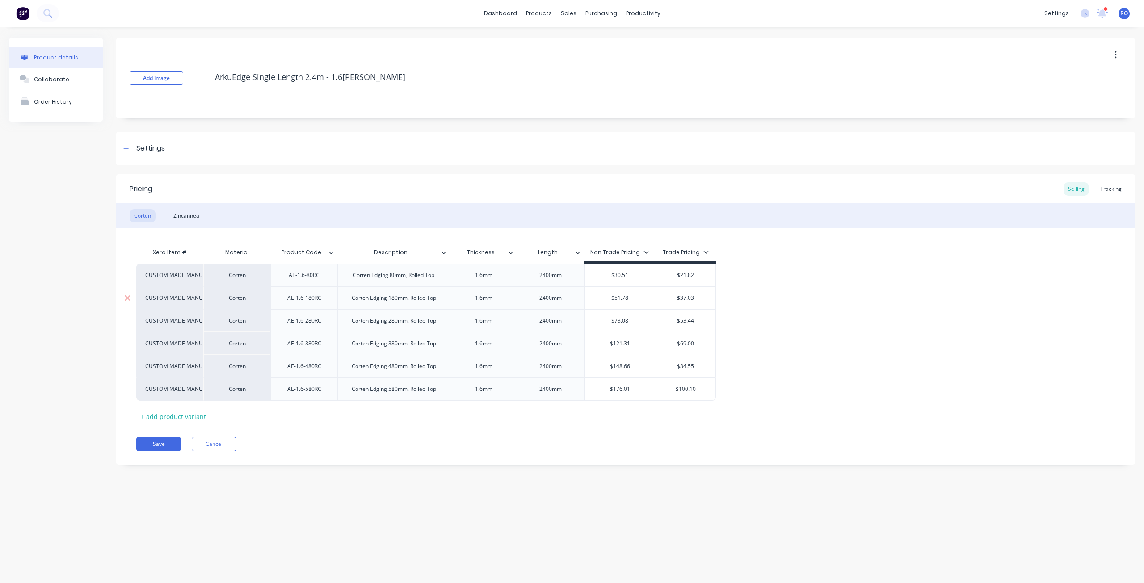
type textarea "x"
click at [684, 327] on div "$53.44" at bounding box center [685, 321] width 59 height 22
type input "$37.03"
type input "$53.44"
click at [684, 327] on div "$53.44" at bounding box center [685, 321] width 59 height 22
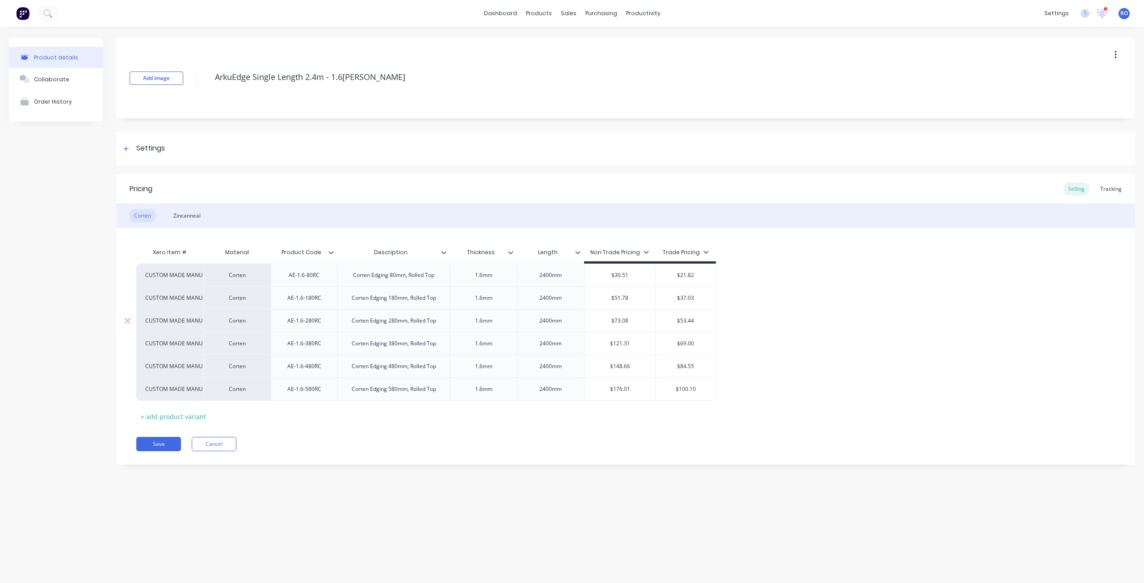
click at [686, 321] on input "$53.44" at bounding box center [685, 321] width 59 height 8
click at [688, 320] on input "$53.44" at bounding box center [685, 321] width 59 height 8
click at [700, 329] on div "$53.44" at bounding box center [685, 321] width 59 height 22
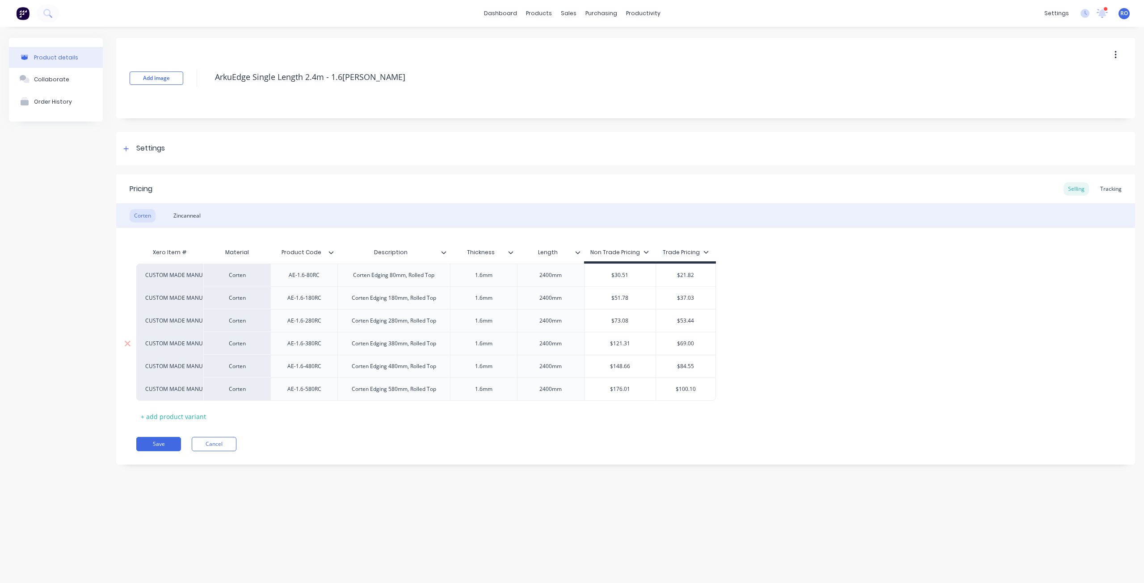
type input "$69.00"
click at [677, 347] on input "$69.00" at bounding box center [685, 344] width 59 height 8
click at [689, 320] on input "$53.44" at bounding box center [685, 321] width 59 height 8
type textarea "x"
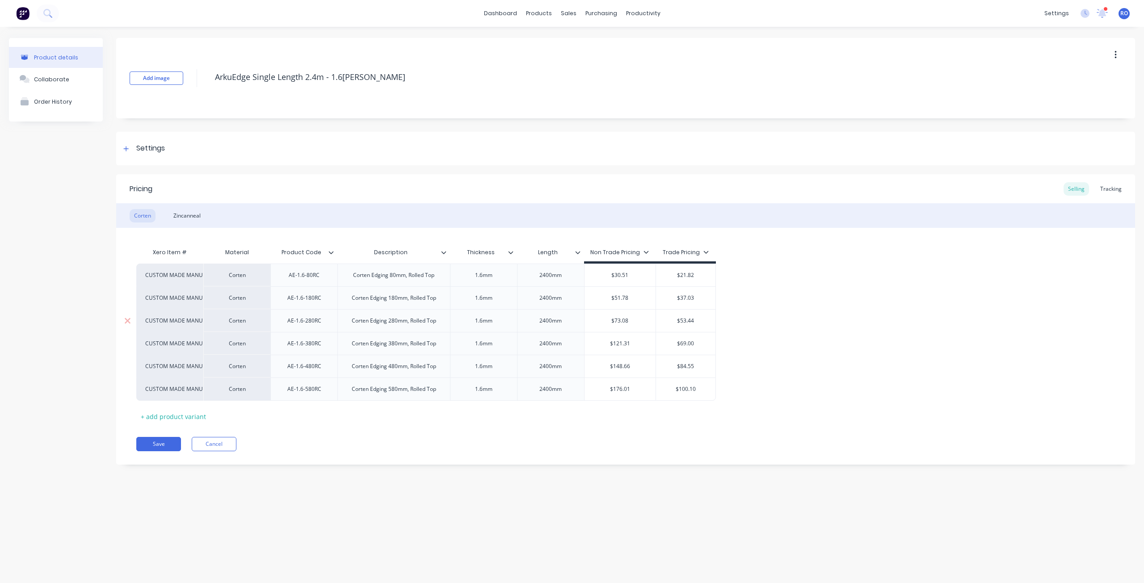
type input "$5"
type textarea "x"
type input "$52"
type textarea "x"
type input "$52."
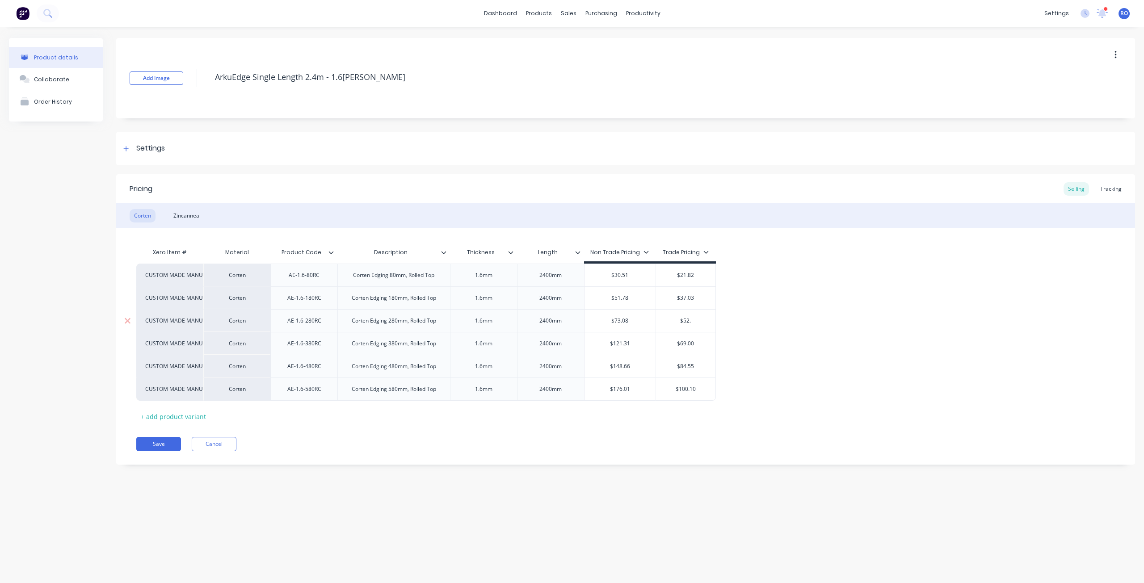
type textarea "x"
type input "$52.26"
type textarea "x"
type input "$52.26"
click at [686, 342] on input "$69.00" at bounding box center [685, 344] width 59 height 8
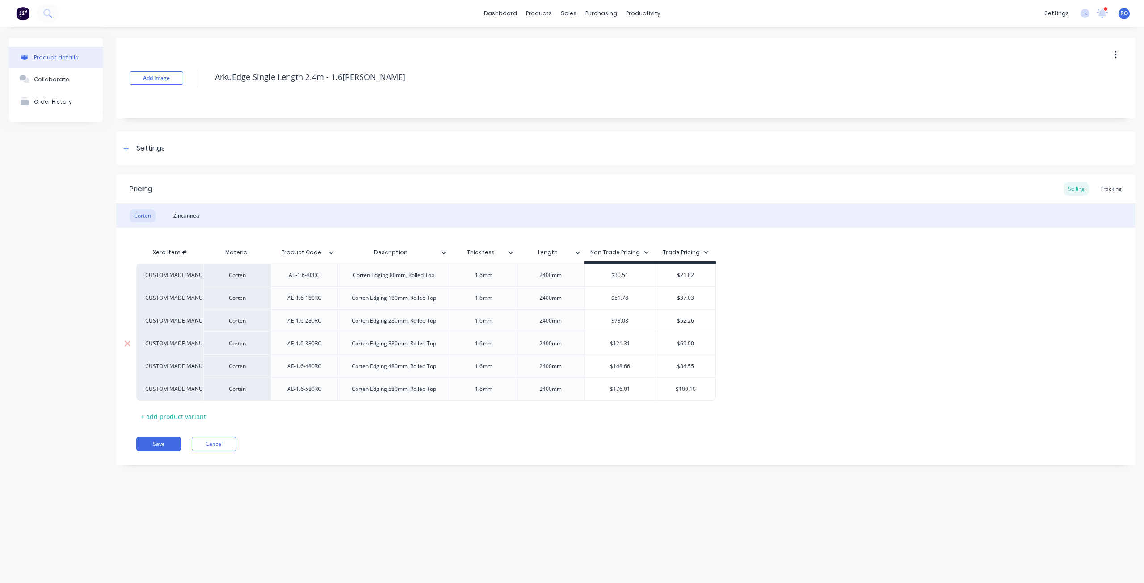
click at [686, 342] on input "$69.00" at bounding box center [685, 344] width 59 height 8
type textarea "x"
type input "$8"
type textarea "x"
type input "$86"
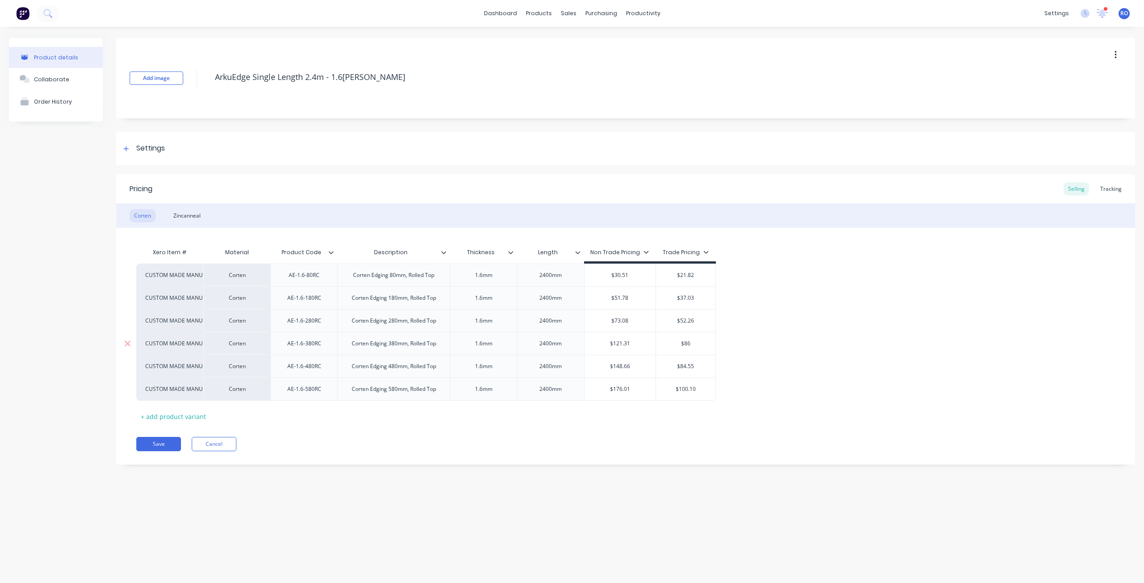
type textarea "x"
type input "$86."
type textarea "x"
type input "$86.7"
type textarea "x"
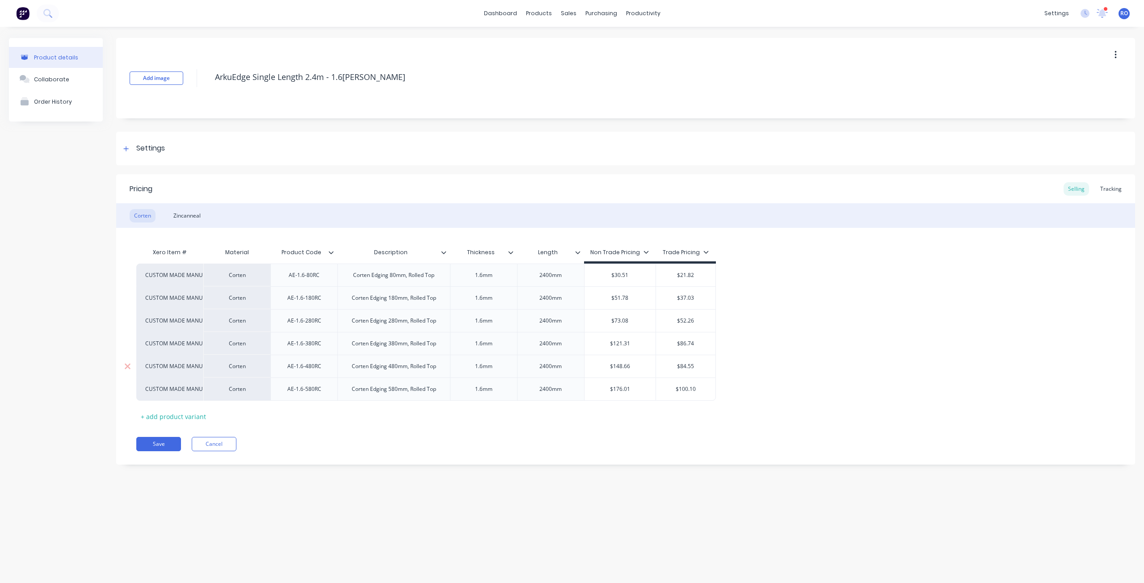
type input "$86.74"
type input "$84.55"
click at [690, 364] on input "$84.55" at bounding box center [685, 366] width 59 height 8
click at [707, 251] on icon at bounding box center [705, 251] width 5 height 5
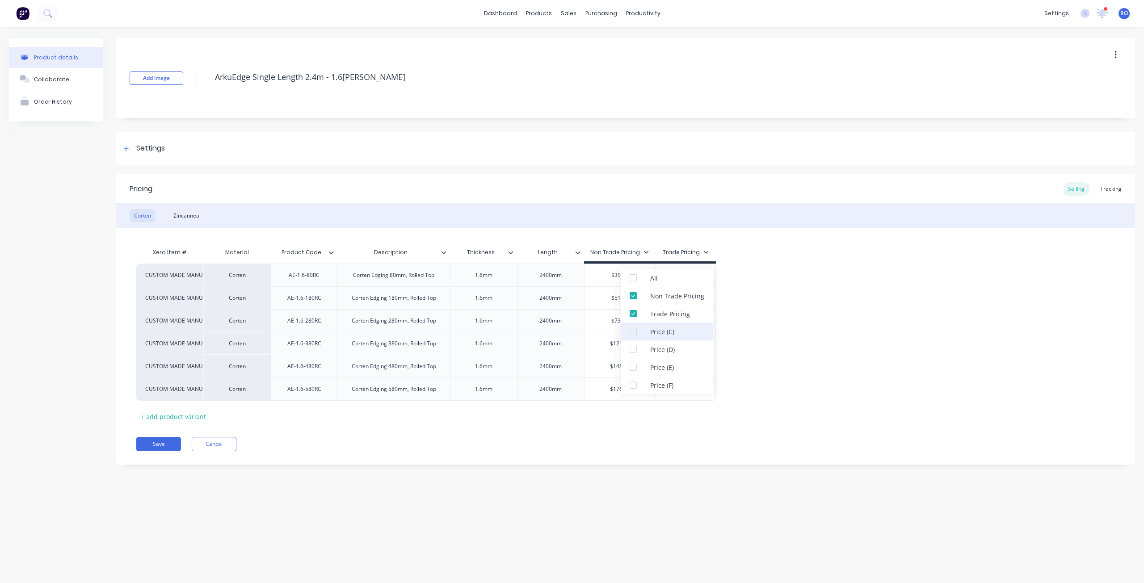
click at [662, 329] on div "Price (C)" at bounding box center [662, 331] width 24 height 9
click at [788, 252] on div "Xero Item # Material Product Code Description Thickness Length Non Trade Pricin…" at bounding box center [625, 334] width 979 height 180
click at [685, 343] on input "$86.74" at bounding box center [686, 344] width 60 height 8
type textarea "x"
type input "$86.7"
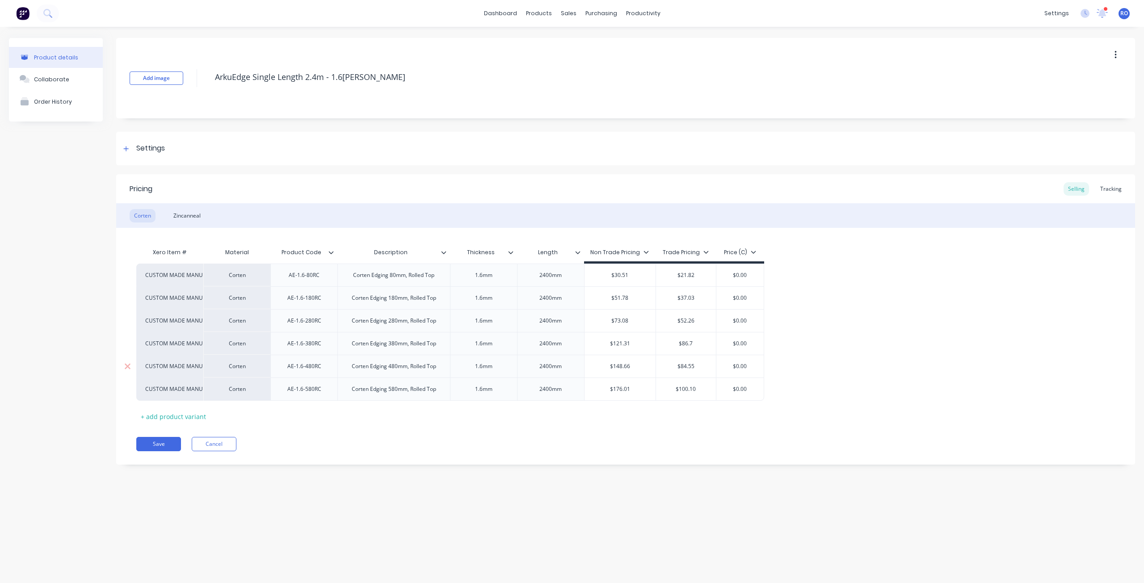
type textarea "x"
type input "$86."
type textarea "x"
type input "$86"
type textarea "x"
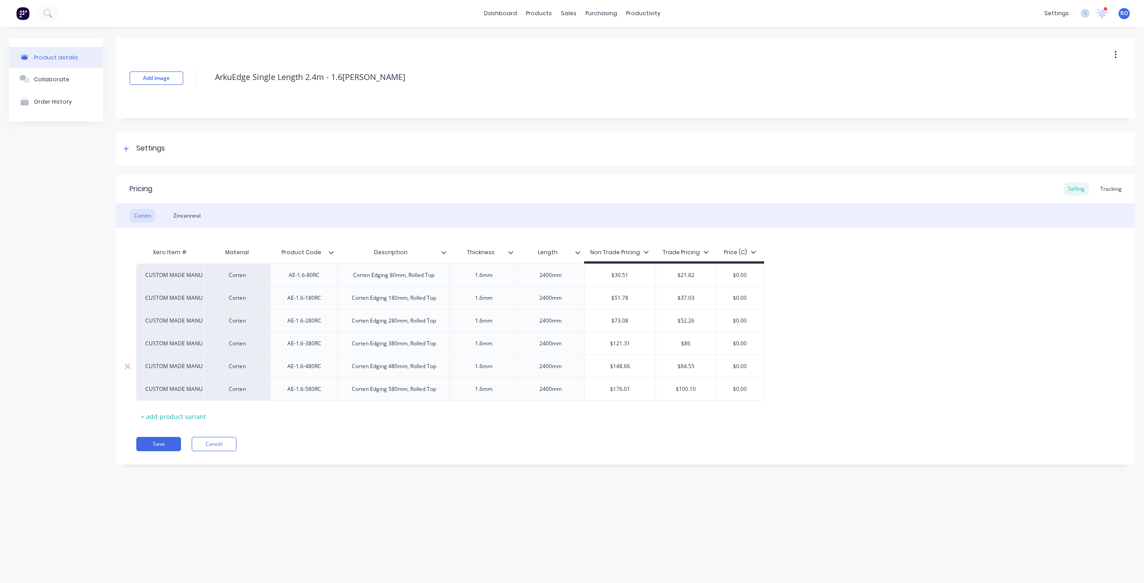
type input "$8"
type textarea "x"
type input "$69.00"
type input "$0.00"
click at [740, 277] on input "$0.00" at bounding box center [740, 275] width 48 height 8
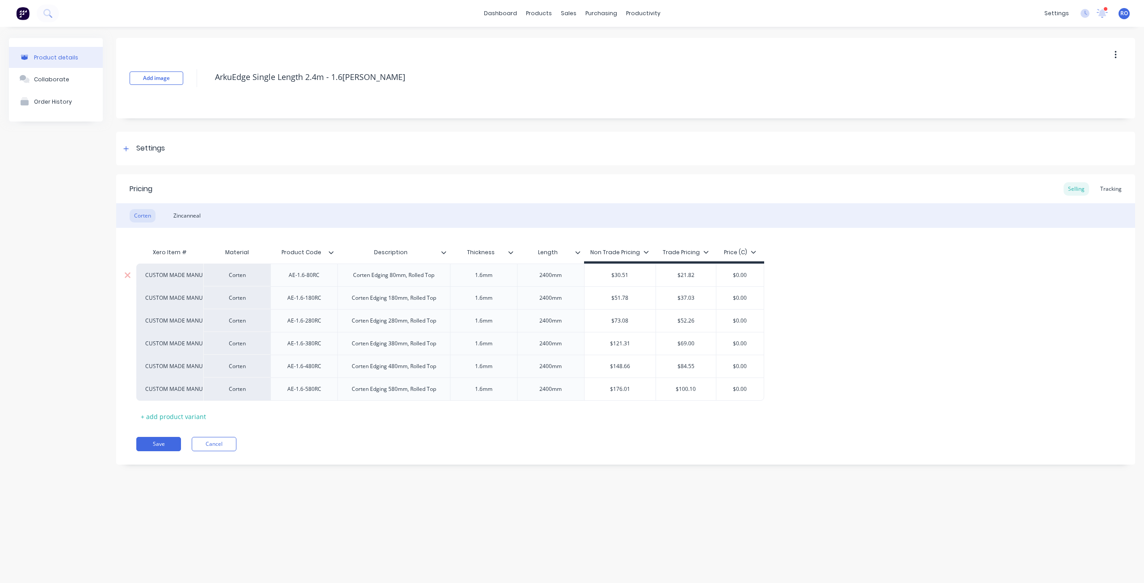
click at [740, 277] on input "$0.00" at bounding box center [740, 275] width 48 height 8
type textarea "x"
type input "$2"
type textarea "x"
type input "$21"
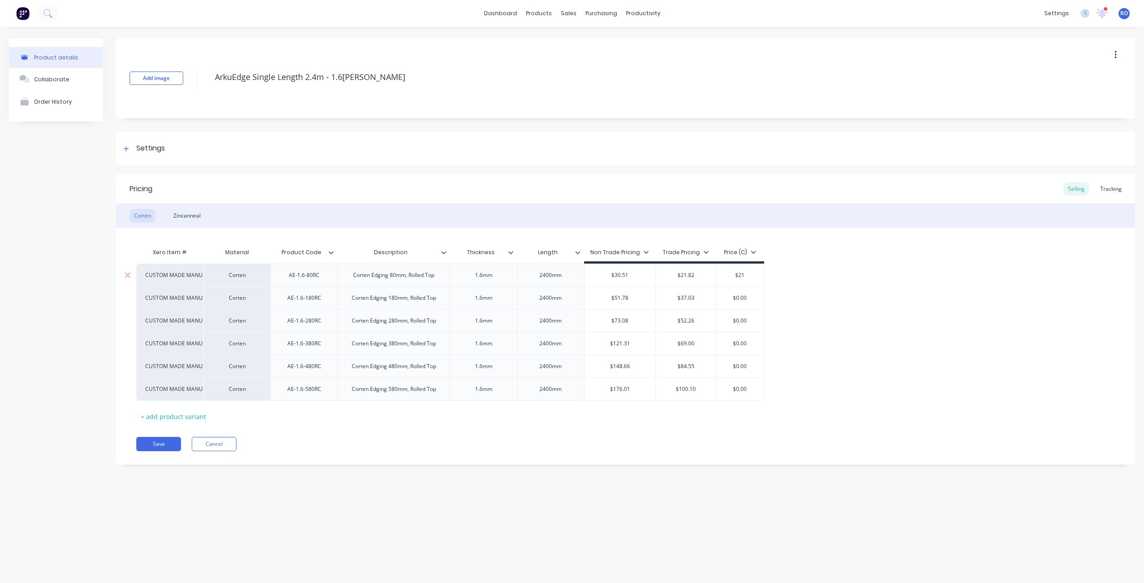
type textarea "x"
type input "$21."
type textarea "x"
type input "$21.8"
type textarea "x"
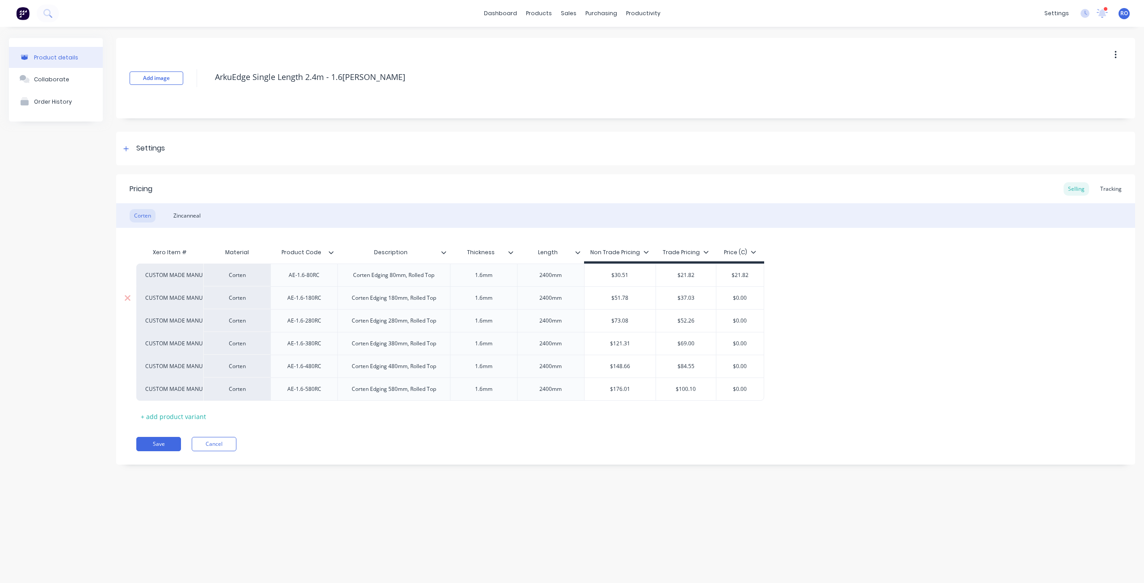
click at [738, 304] on div "$0.00" at bounding box center [740, 298] width 48 height 22
type input "$21.82"
type input "$0.00"
click at [741, 297] on input "$0.00" at bounding box center [740, 298] width 48 height 8
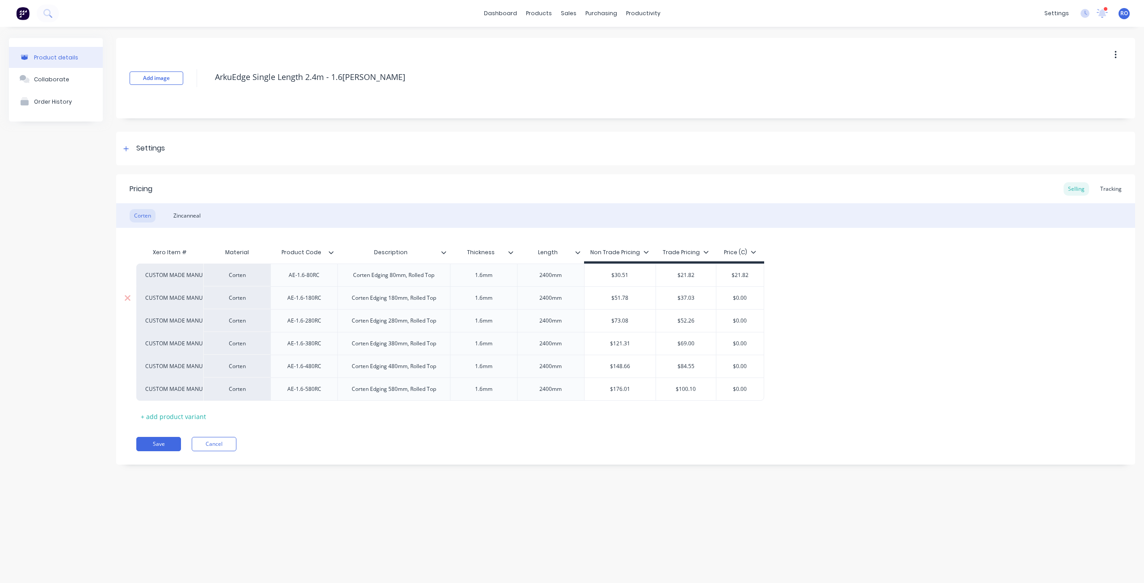
type textarea "x"
type input "$3"
type textarea "x"
type input "$37"
type textarea "x"
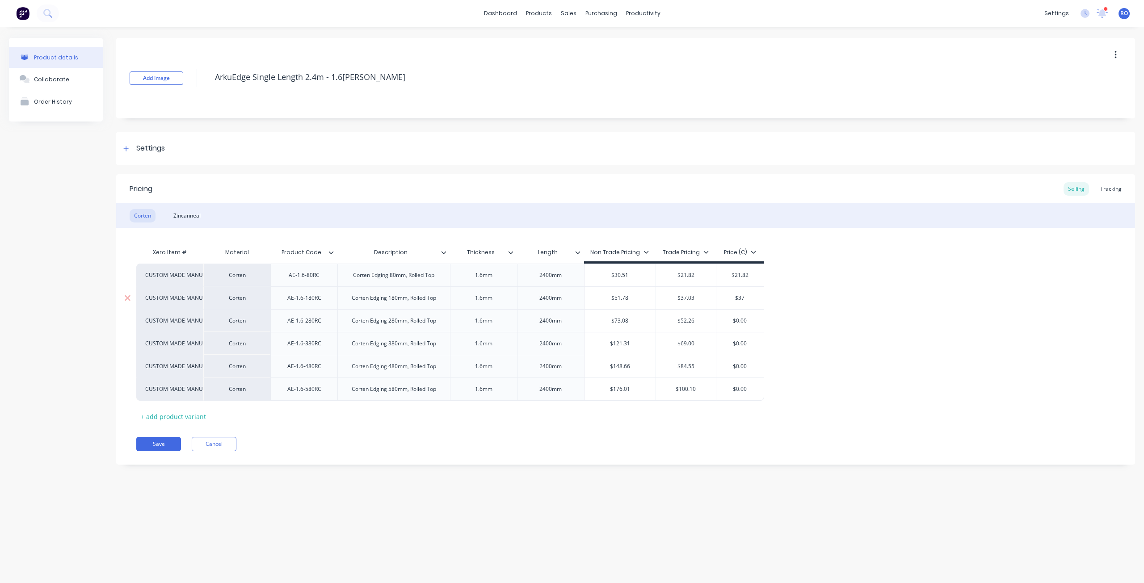
type input "$37."
type textarea "x"
type input "$37.03"
type textarea "x"
type input "$37.03"
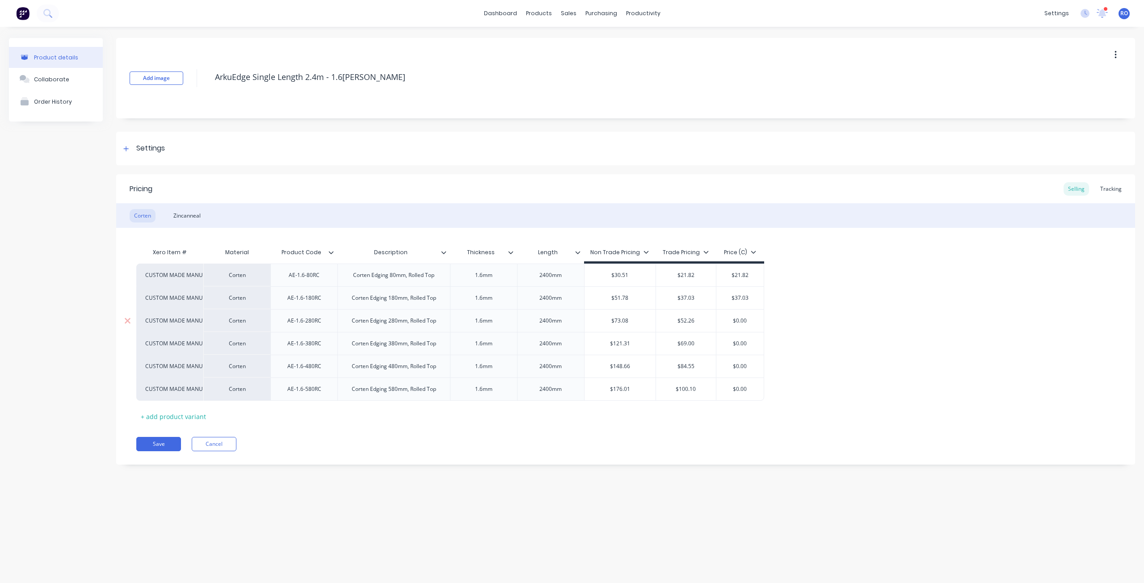
type input "$0.00"
click at [737, 320] on input "$0.00" at bounding box center [740, 321] width 48 height 8
type textarea "x"
type input "$5"
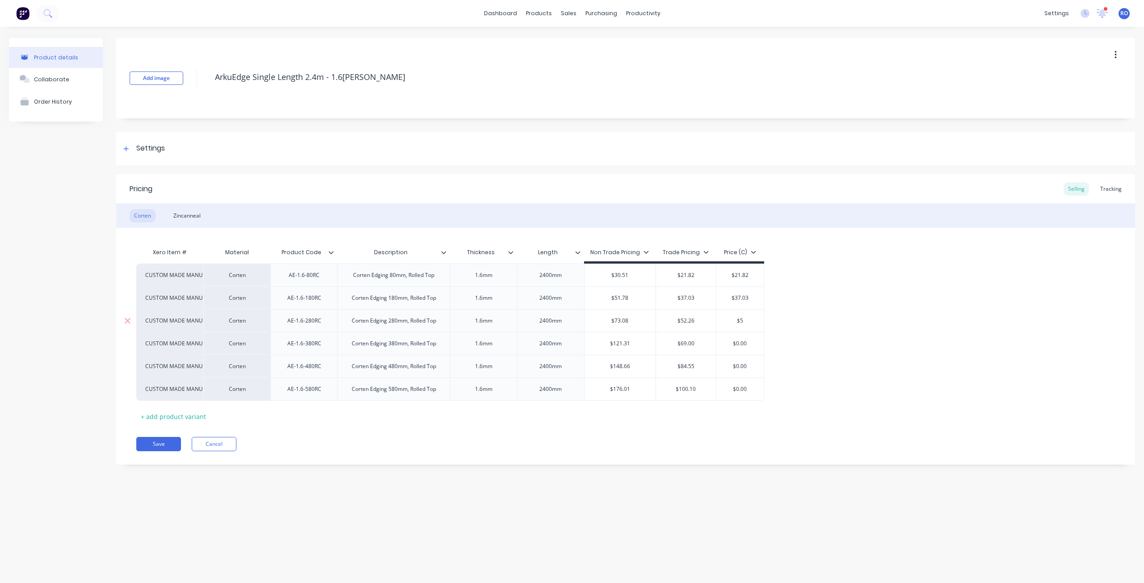
type textarea "x"
type input "$52"
type textarea "x"
type input "$52."
type textarea "x"
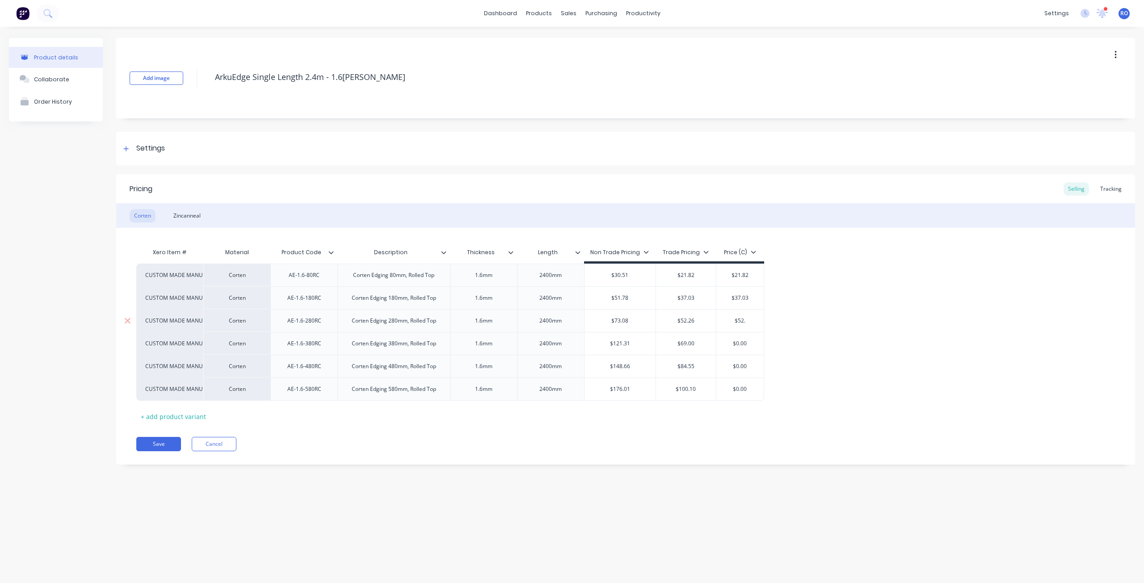
type input "$52.2"
type textarea "x"
type input "$52.26"
type input "$0.00"
click at [741, 344] on input "$0.00" at bounding box center [740, 344] width 48 height 8
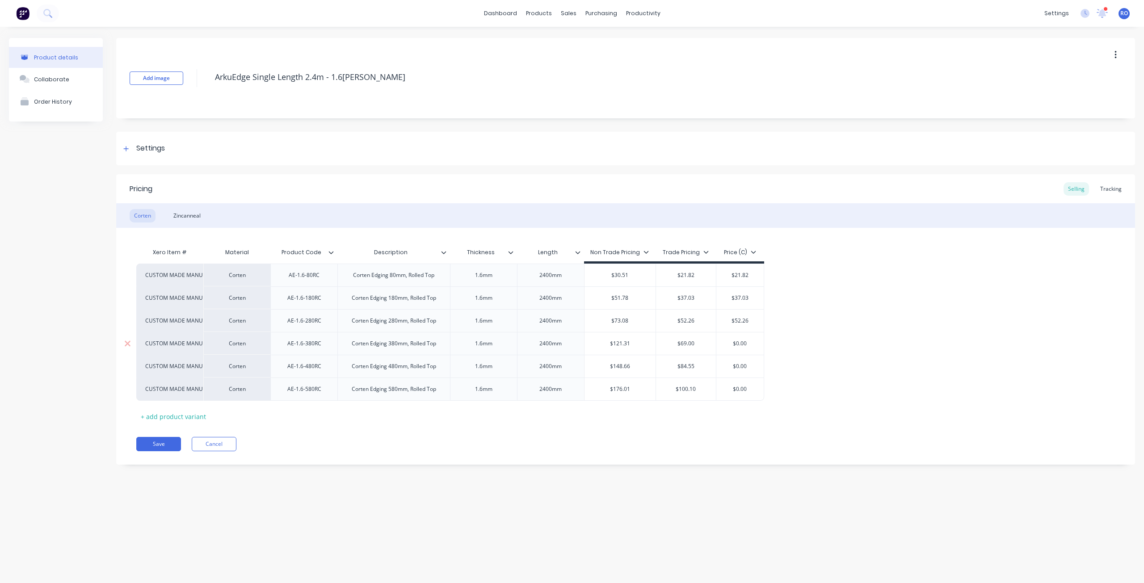
click at [741, 344] on input "$0.00" at bounding box center [740, 344] width 48 height 8
type textarea "x"
type input "$8"
type textarea "x"
type input "$86"
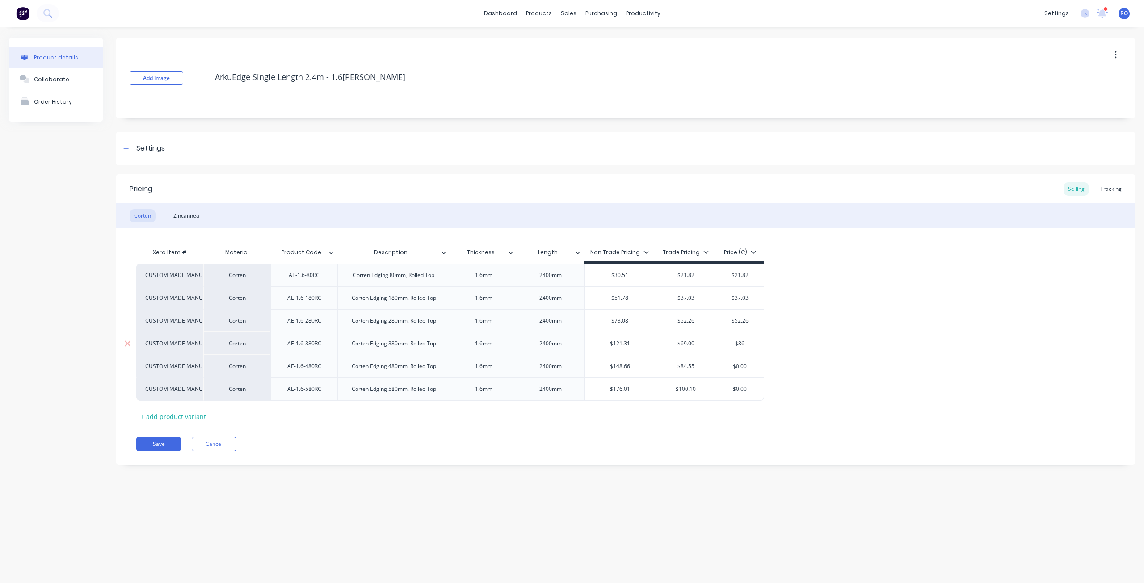
type textarea "x"
type input "$86."
type textarea "x"
type input "$86.7"
type textarea "x"
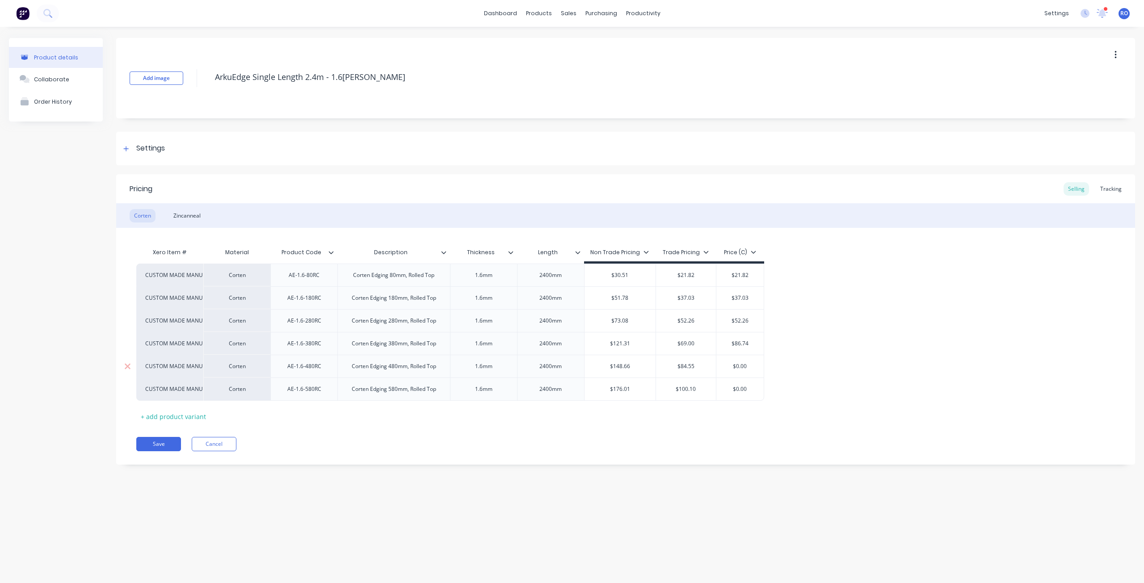
type input "$86.74"
type input "$0.00"
click at [742, 365] on input "$0.00" at bounding box center [740, 366] width 48 height 8
type textarea "x"
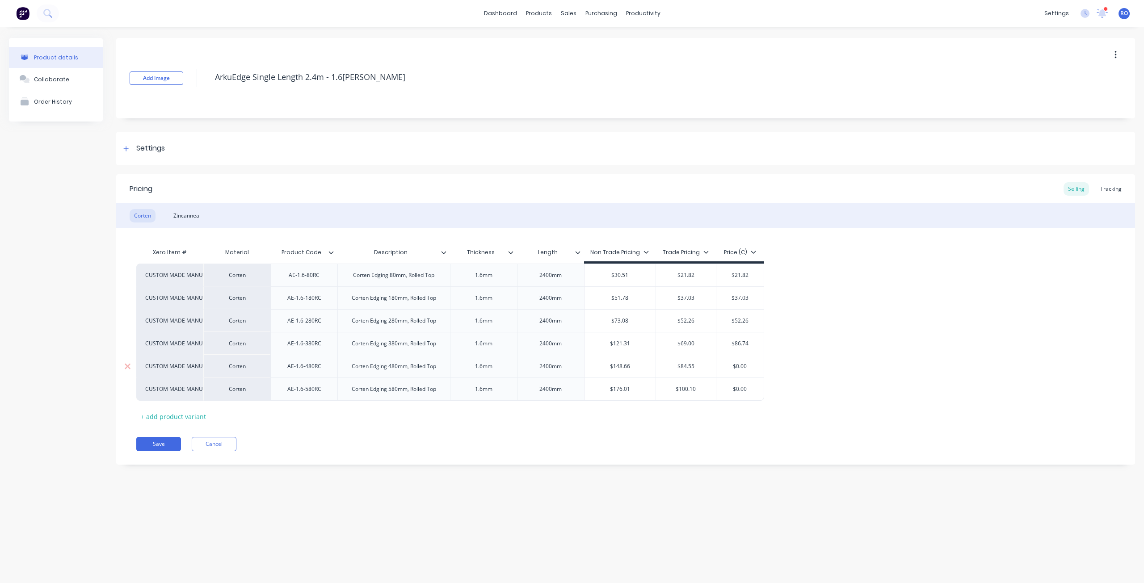
type input "$1"
type textarea "x"
type input "$10"
type textarea "x"
type input "$106"
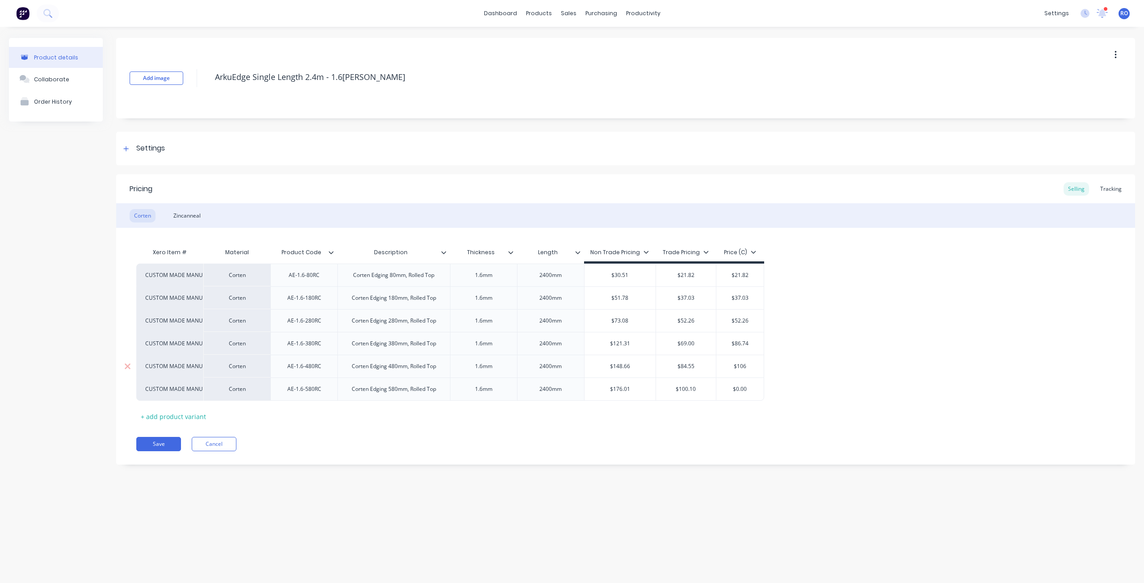
type textarea "x"
type input "$106."
type textarea "x"
type input "$106.2"
type textarea "x"
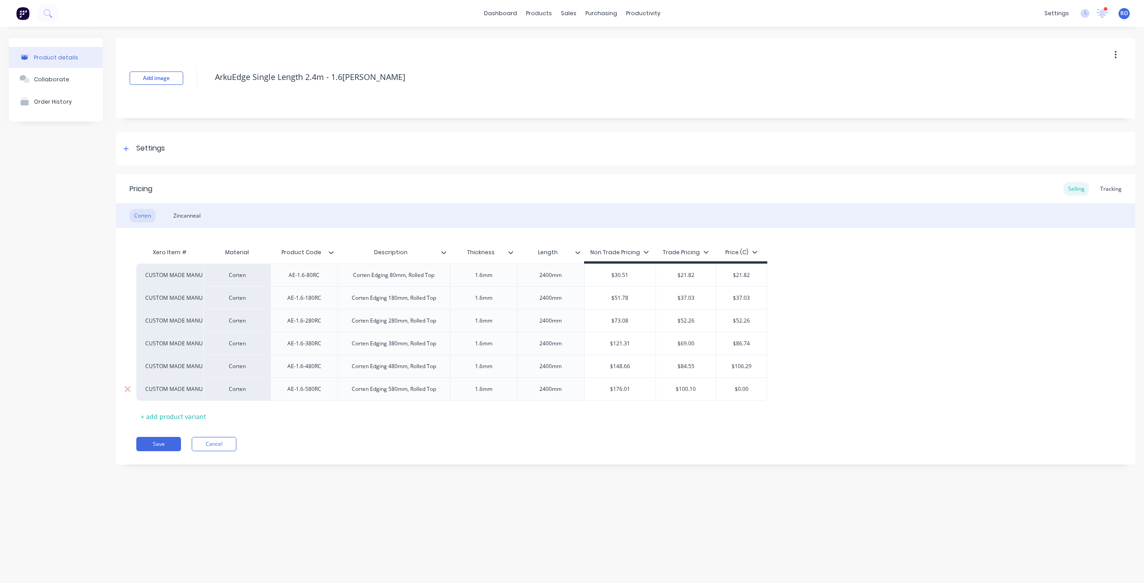
type input "$106.29"
type input "$0.00"
click at [742, 390] on input "$0.00" at bounding box center [741, 389] width 50 height 8
type textarea "x"
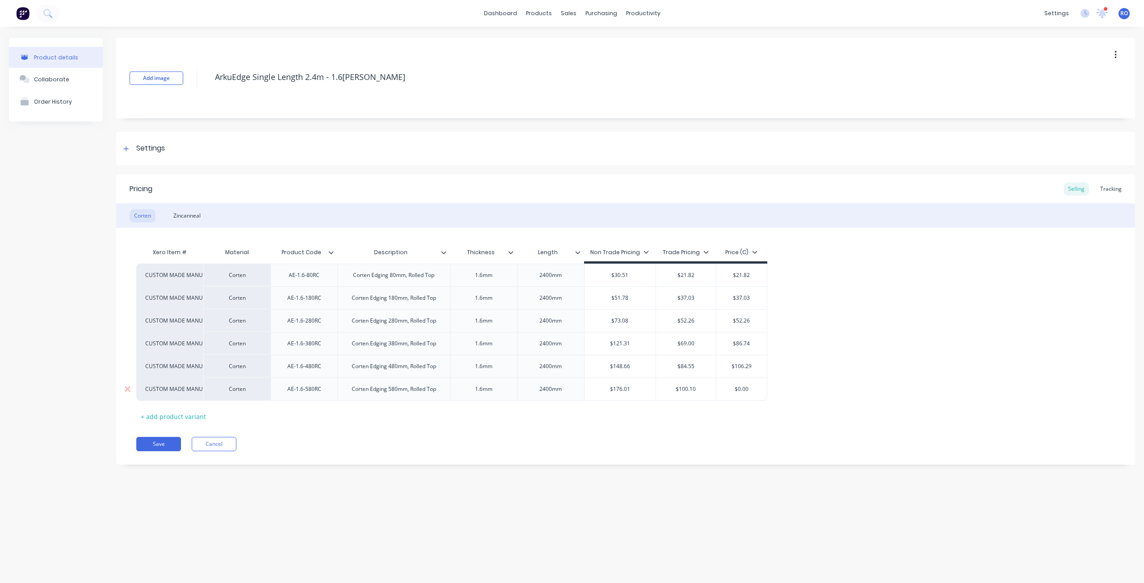
type input "$1"
type textarea "x"
type input "$12"
type textarea "x"
type input "$125"
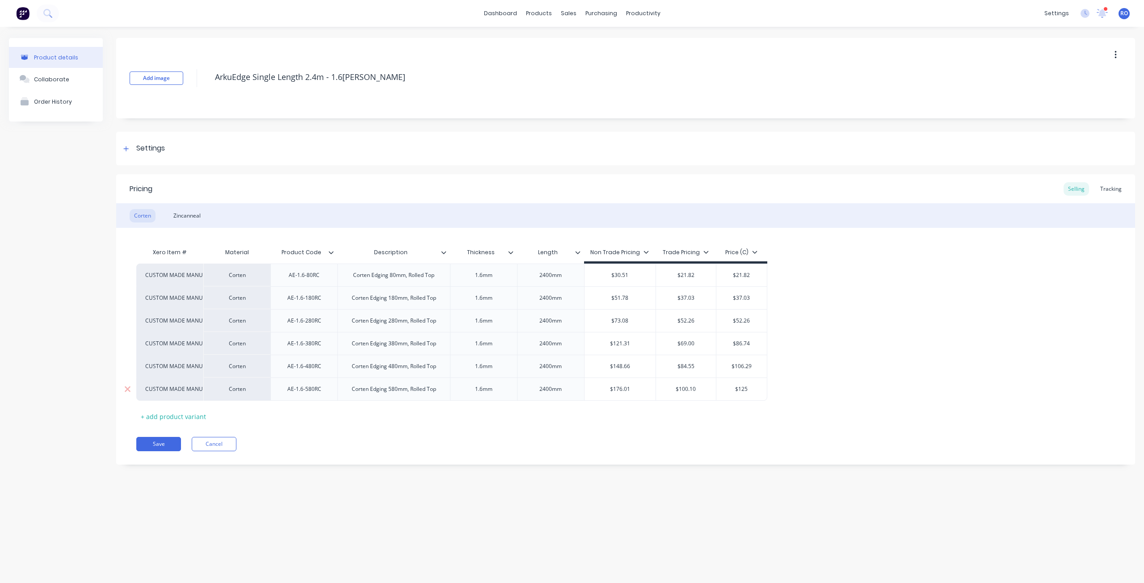
type textarea "x"
type input "$125."
type textarea "x"
type input "$125.8"
type textarea "x"
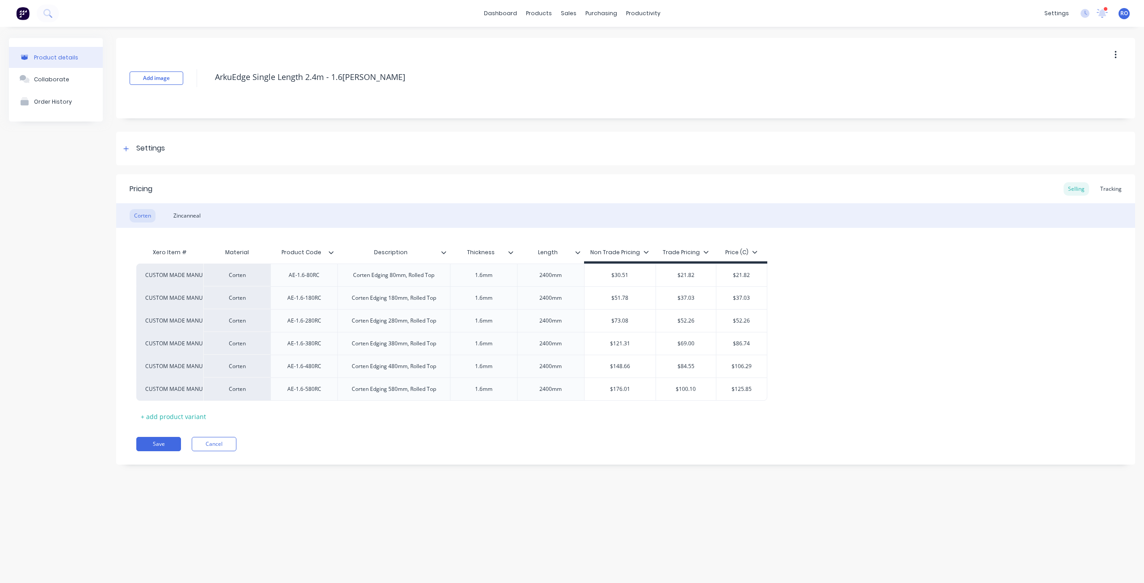
type input "$125.85"
click at [741, 410] on div "Xero Item # Material Product Code Description Thickness Length Non Trade Pricin…" at bounding box center [625, 334] width 979 height 180
click at [741, 251] on div "Price (C)" at bounding box center [741, 252] width 32 height 8
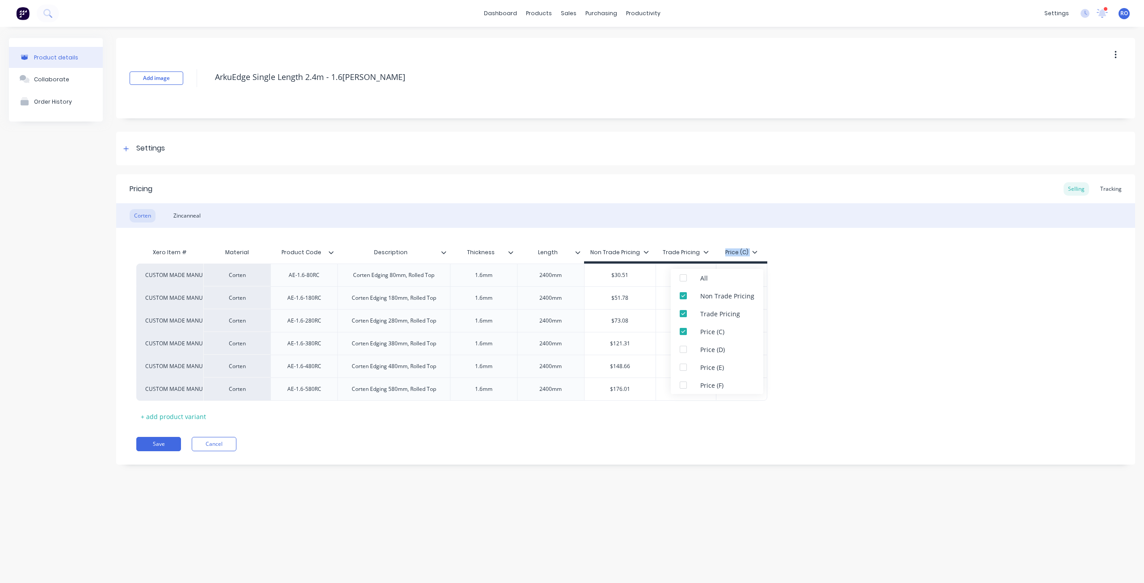
click at [744, 255] on div "Price (C)" at bounding box center [741, 252] width 32 height 8
click at [746, 253] on div "Price (C)" at bounding box center [741, 252] width 32 height 8
click at [802, 252] on div "Xero Item # Material Product Code Description Thickness Length Non Trade Pricin…" at bounding box center [625, 334] width 979 height 180
click at [728, 343] on input "$86.74" at bounding box center [741, 344] width 50 height 8
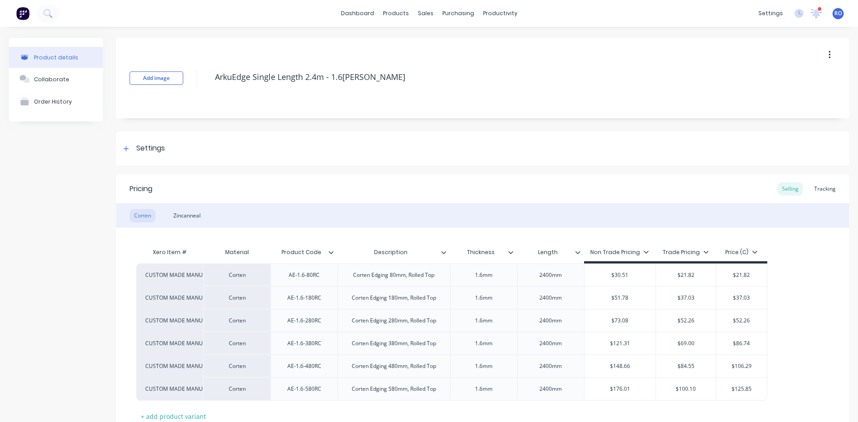
click at [703, 251] on icon at bounding box center [705, 251] width 5 height 5
click at [736, 243] on div "Xero Item # Material Product Code Description Thickness Length Non Trade Pricin…" at bounding box center [482, 326] width 733 height 196
click at [687, 343] on input "$69.00" at bounding box center [686, 344] width 60 height 8
type textarea "x"
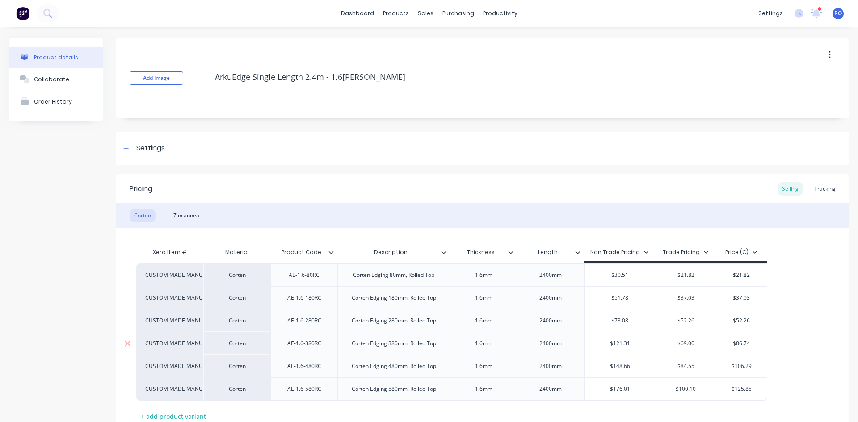
type input "$8"
type textarea "x"
type input "$86"
type textarea "x"
type input "$86."
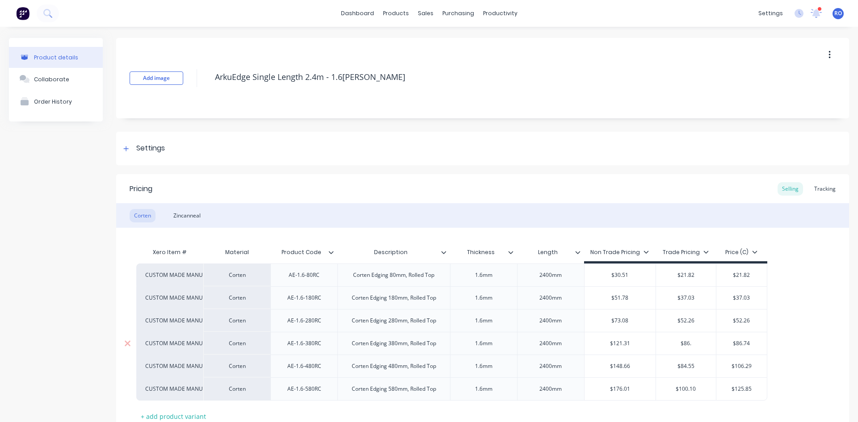
type textarea "x"
type input "$86.7"
type textarea "x"
type input "$86.74"
click at [684, 369] on input "$84.55" at bounding box center [686, 366] width 60 height 8
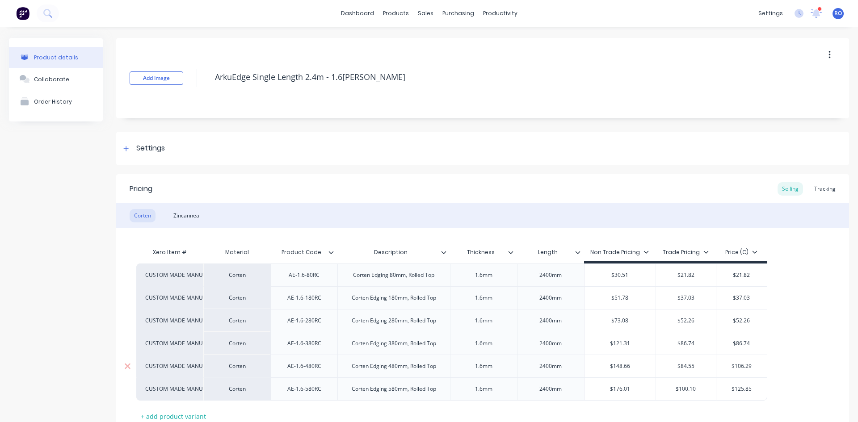
click at [684, 369] on input "$84.55" at bounding box center [686, 366] width 60 height 8
type textarea "x"
type input "$10"
type textarea "x"
type input "$106"
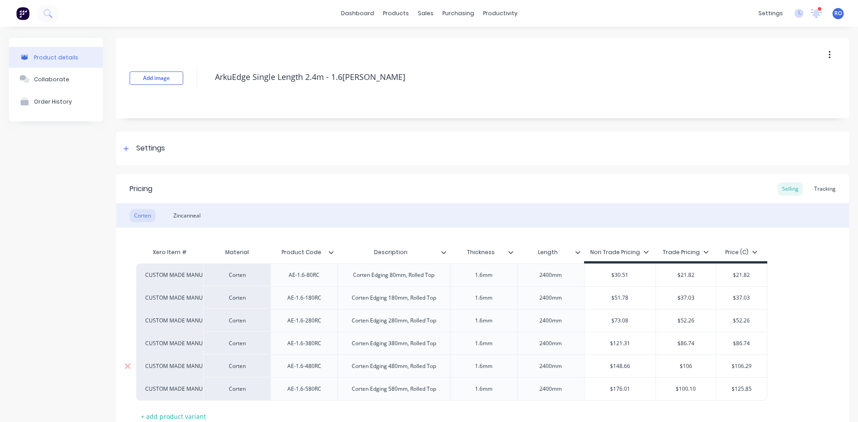
type textarea "x"
type input "$106."
type textarea "x"
type input "$106.2"
type textarea "x"
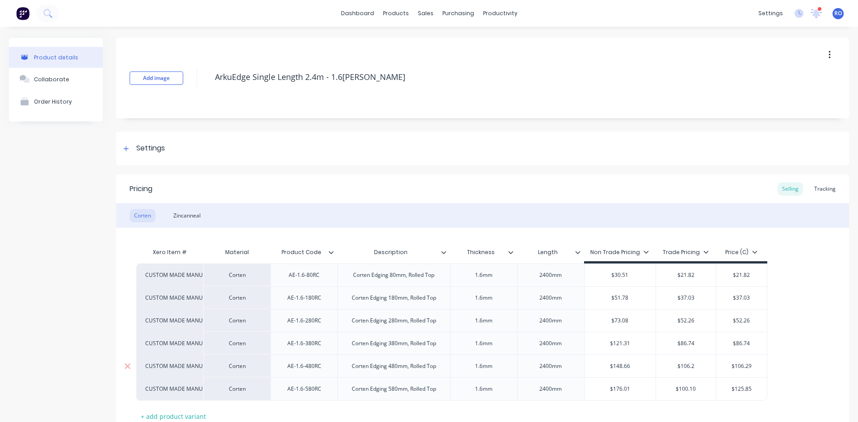
type input "$106.26"
type textarea "x"
type input "$106.2"
type textarea "x"
type input "$106.29"
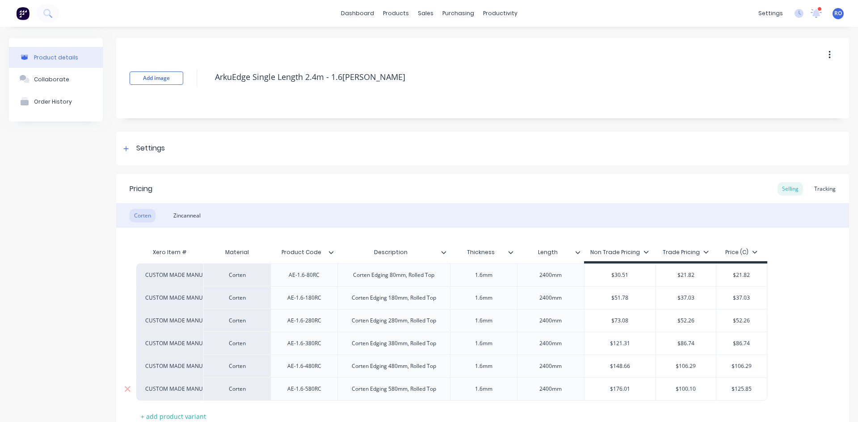
type input "$100.10"
click at [686, 386] on input "$100.10" at bounding box center [686, 389] width 60 height 8
type textarea "x"
type input "$1"
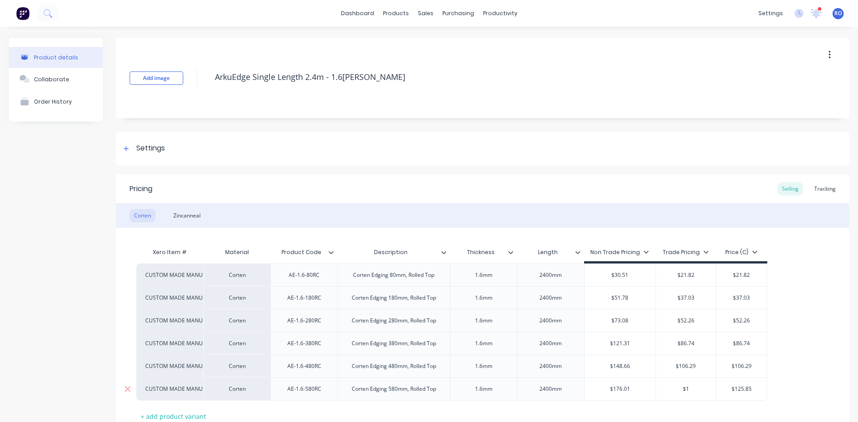
type textarea "x"
type input "$12"
type textarea "x"
type input "$125"
type textarea "x"
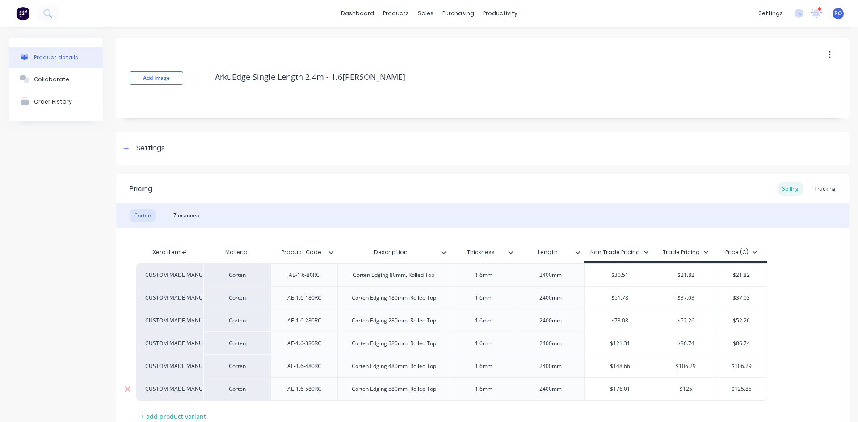
type input "$125."
type textarea "x"
type input "$125.8"
type textarea "x"
type input "$125.85"
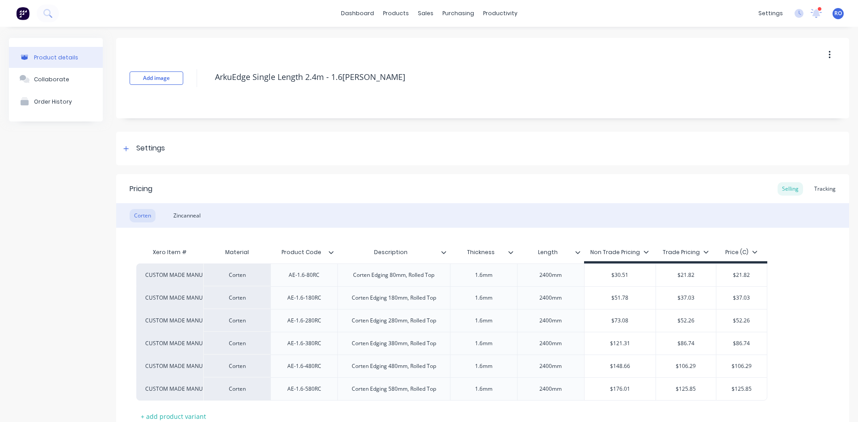
click at [755, 247] on div "Price (C)" at bounding box center [741, 255] width 51 height 18
click at [755, 254] on icon at bounding box center [754, 251] width 5 height 5
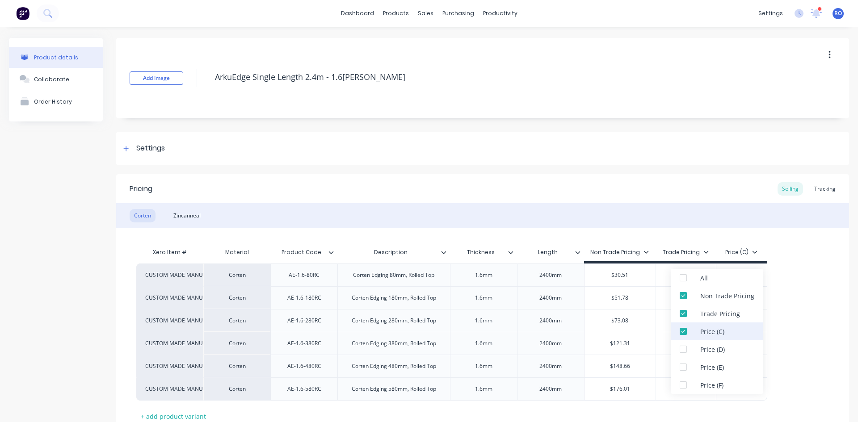
click at [684, 329] on div at bounding box center [683, 332] width 18 height 18
click at [825, 256] on div "Xero Item # Material Product Code Description Thickness Length Non Trade Pricin…" at bounding box center [482, 326] width 733 height 196
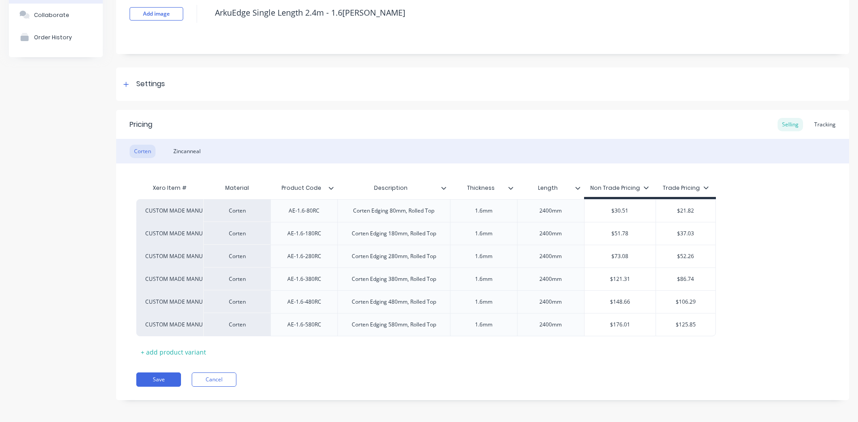
scroll to position [67, 0]
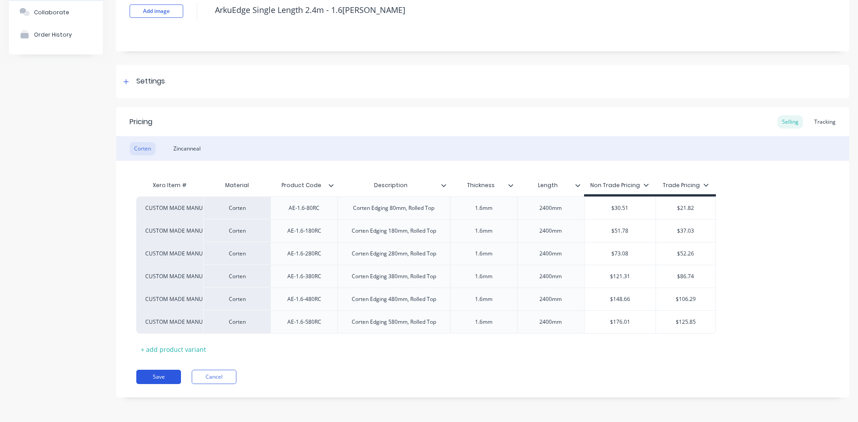
click at [135, 378] on div "Pricing Selling Tracking Corten Zincanneal Xero Item # Material Product Code De…" at bounding box center [482, 252] width 733 height 290
click at [162, 373] on button "Save" at bounding box center [158, 377] width 45 height 14
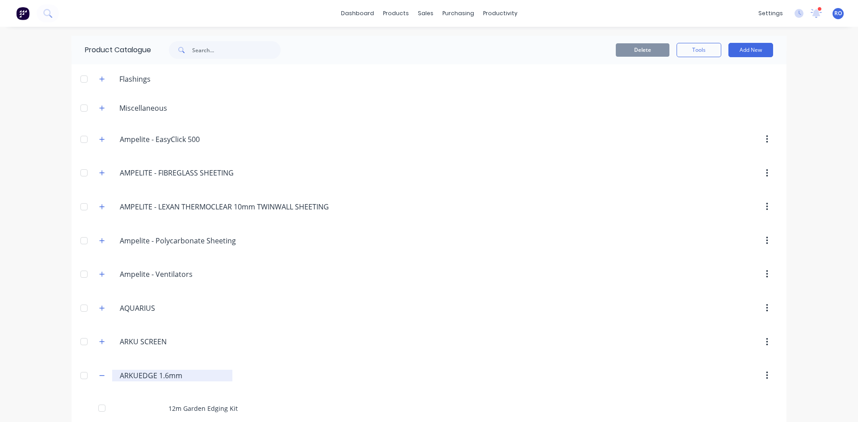
click at [133, 377] on input "ARKUEDGE 1.6mm" at bounding box center [173, 375] width 106 height 11
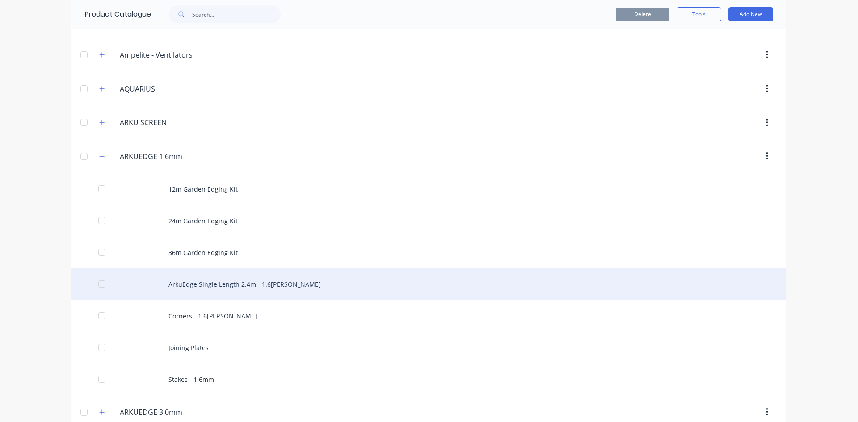
scroll to position [223, 0]
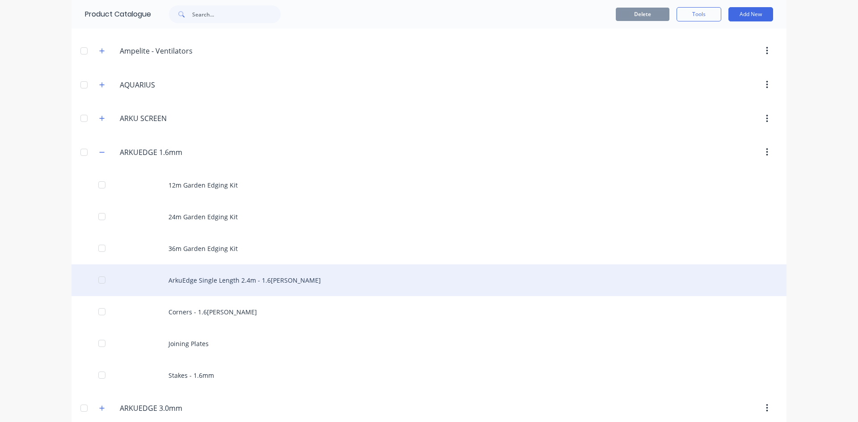
click at [210, 280] on div "ArkuEdge Single Length 2.4m - 1.6[PERSON_NAME]" at bounding box center [429, 281] width 715 height 32
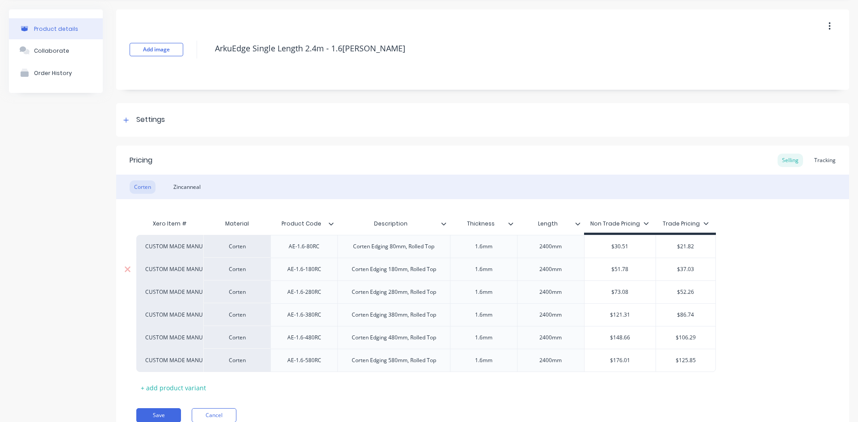
scroll to position [67, 0]
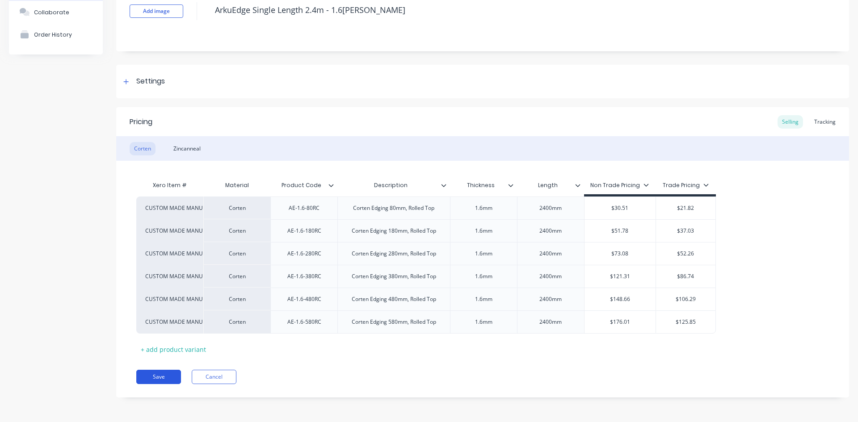
click at [161, 375] on button "Save" at bounding box center [158, 377] width 45 height 14
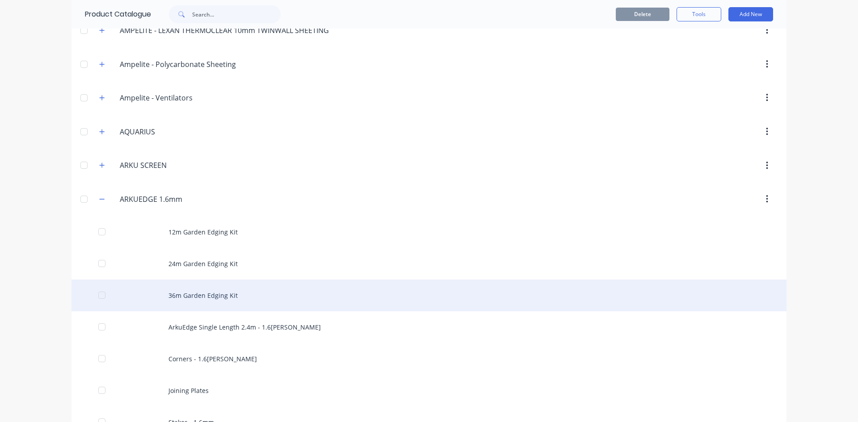
scroll to position [179, 0]
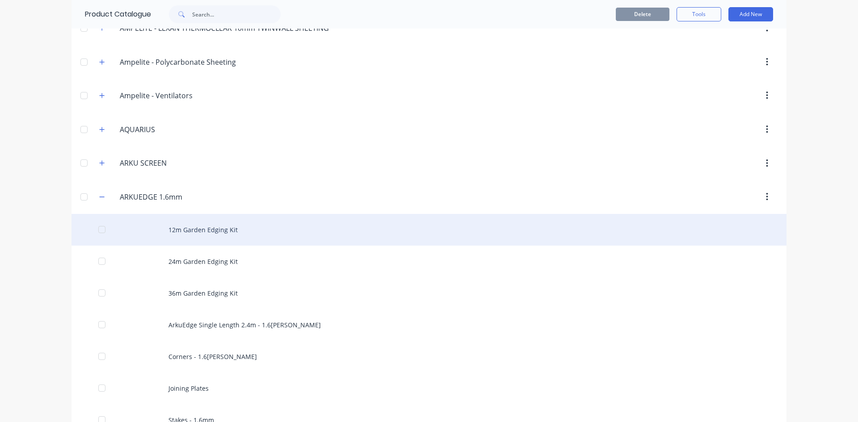
click at [201, 222] on div "12m Garden Edging Kit" at bounding box center [429, 230] width 715 height 32
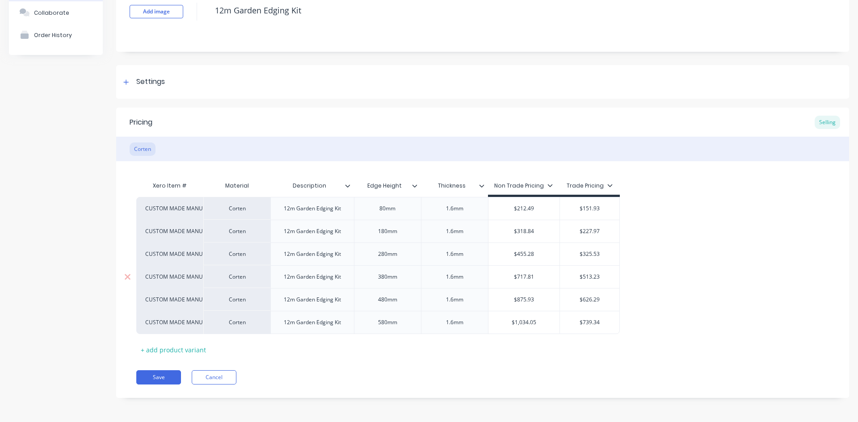
scroll to position [67, 0]
click at [177, 374] on button "Save" at bounding box center [158, 377] width 45 height 14
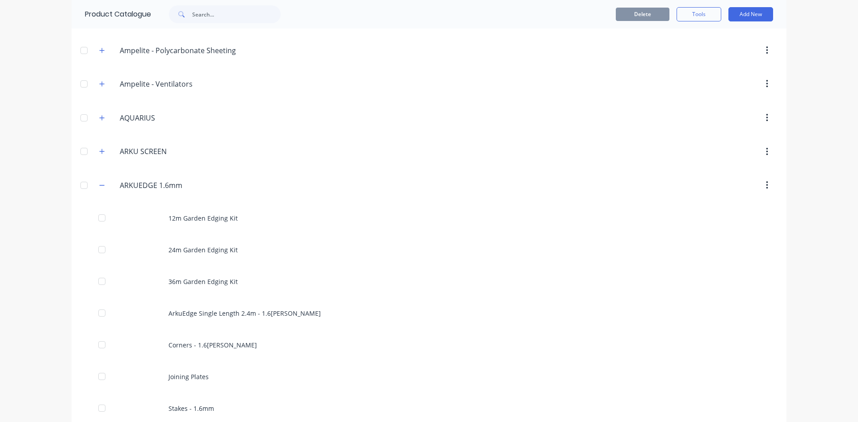
scroll to position [223, 0]
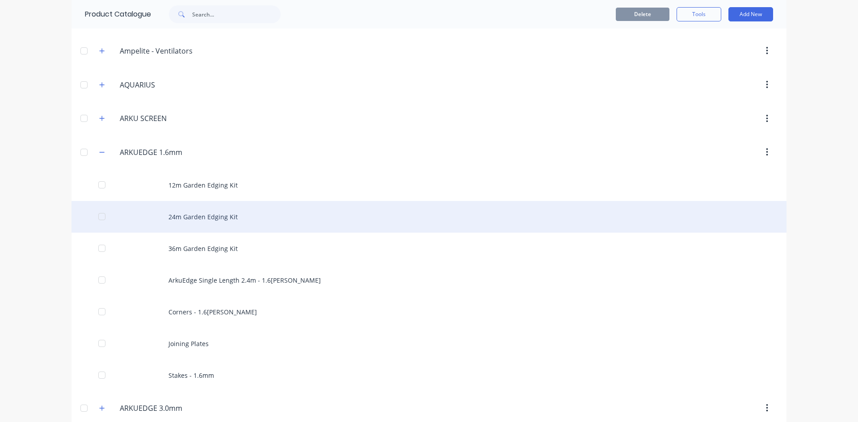
click at [249, 224] on div "24m Garden Edging Kit" at bounding box center [429, 217] width 715 height 32
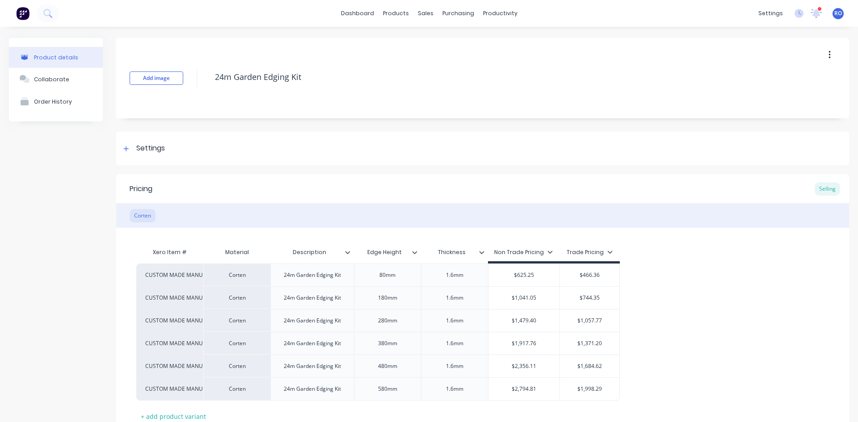
type textarea "x"
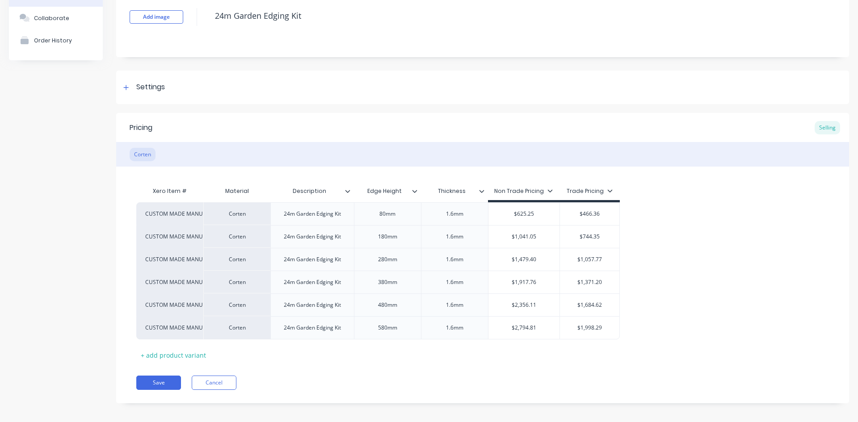
scroll to position [67, 0]
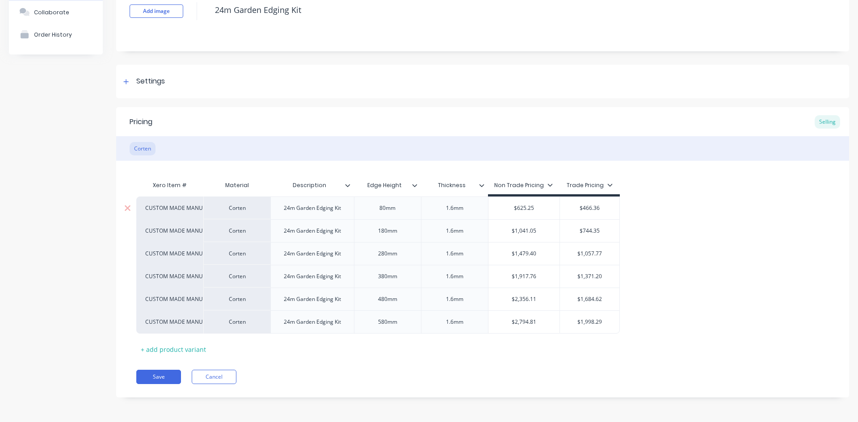
type input "$625.25"
click at [524, 205] on input "$625.25" at bounding box center [524, 208] width 72 height 8
type textarea "x"
type input "$4"
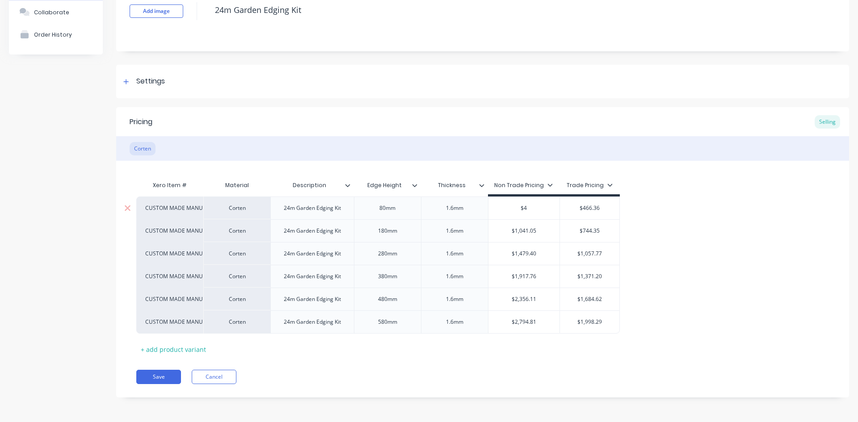
type textarea "x"
type input "$42"
type textarea "x"
type input "$424"
type textarea "x"
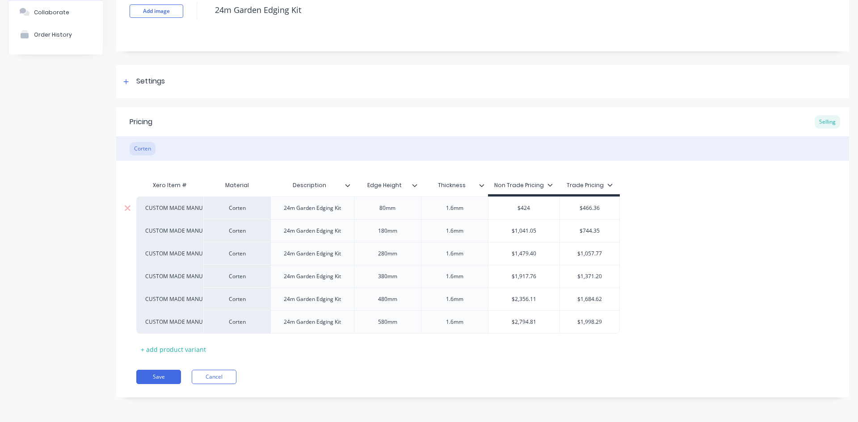
type input "$424."
type textarea "x"
type input "$424.9"
type textarea "x"
type input "$424.98"
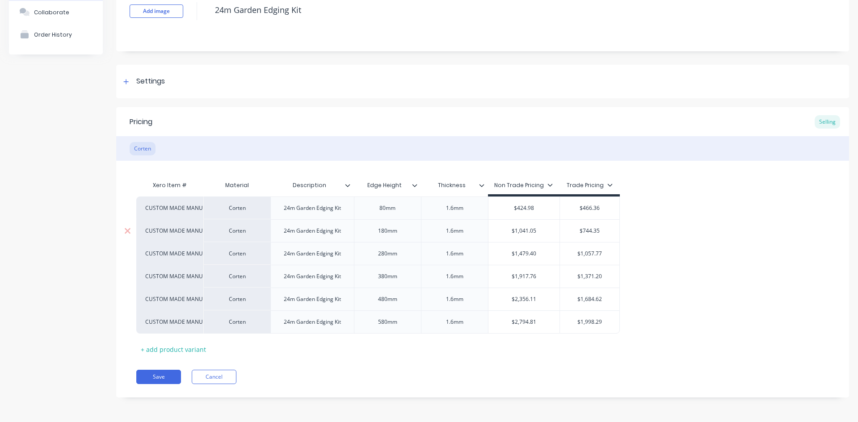
type input "$1,041.05"
click at [526, 233] on input "$1,041.05" at bounding box center [524, 231] width 72 height 8
type textarea "x"
type input "$6"
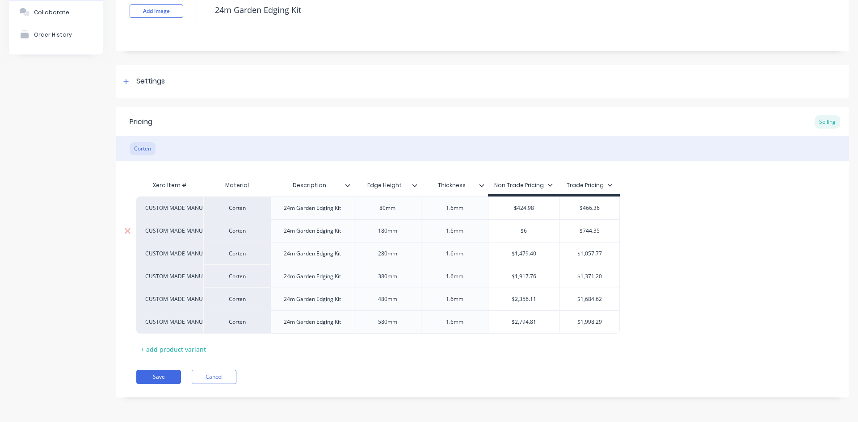
type textarea "x"
type input "$63"
type textarea "x"
type input "$637"
type textarea "x"
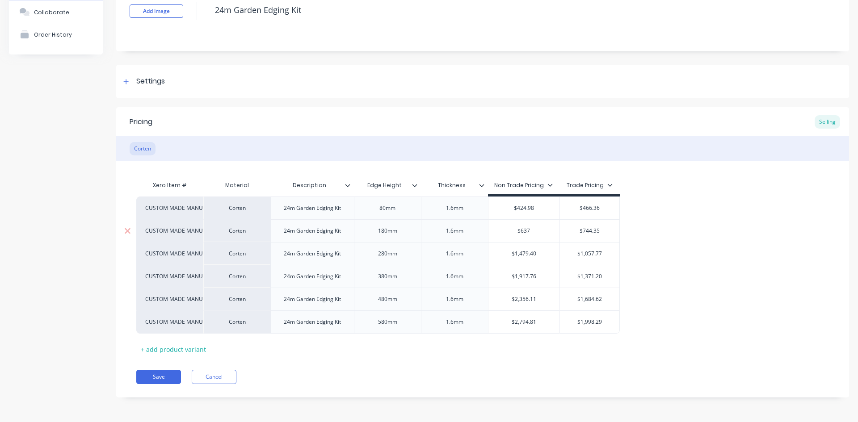
type input "$637."
type textarea "x"
type input "$637.6"
type textarea "x"
click at [527, 259] on div "$1,479.40" at bounding box center [524, 254] width 72 height 22
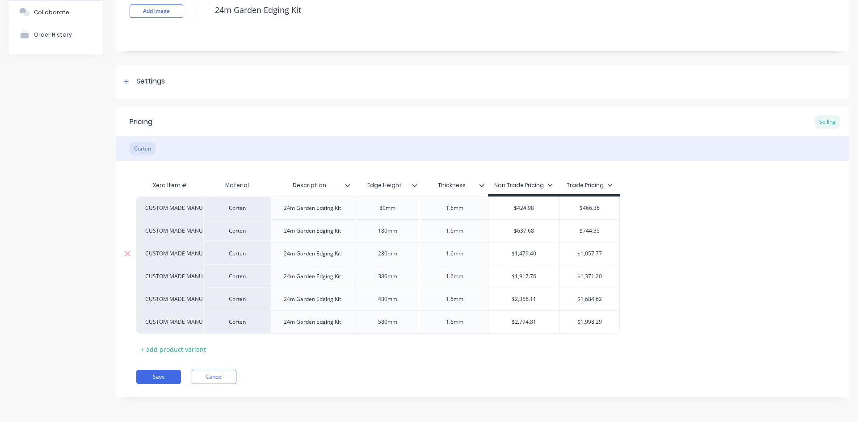
type input "$637.68"
type input "$1,479.40"
click at [527, 259] on div "$1,479.40" at bounding box center [524, 254] width 72 height 22
click at [528, 254] on input "$1,479.40" at bounding box center [524, 254] width 72 height 8
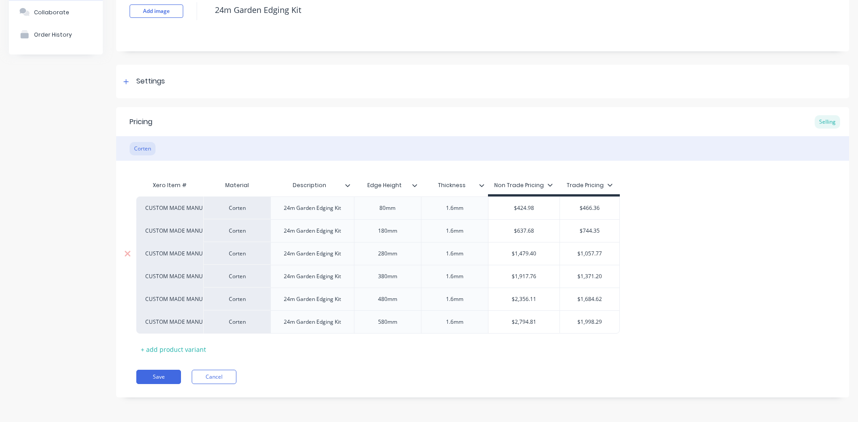
click at [517, 255] on input "$1,479.40" at bounding box center [524, 254] width 72 height 8
type input "$1,917.76"
click at [520, 274] on input "$1,917.76" at bounding box center [524, 277] width 72 height 8
click at [528, 252] on input "$1,479.40" at bounding box center [524, 254] width 72 height 8
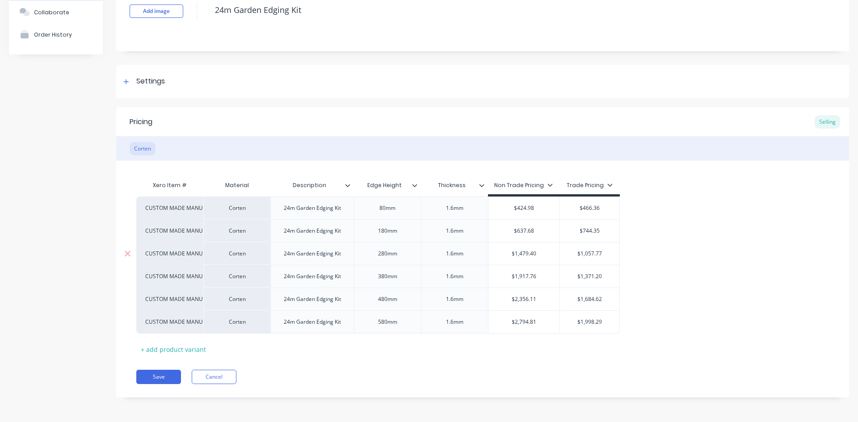
type textarea "x"
type input "$9"
type textarea "x"
type input "$91"
type textarea "x"
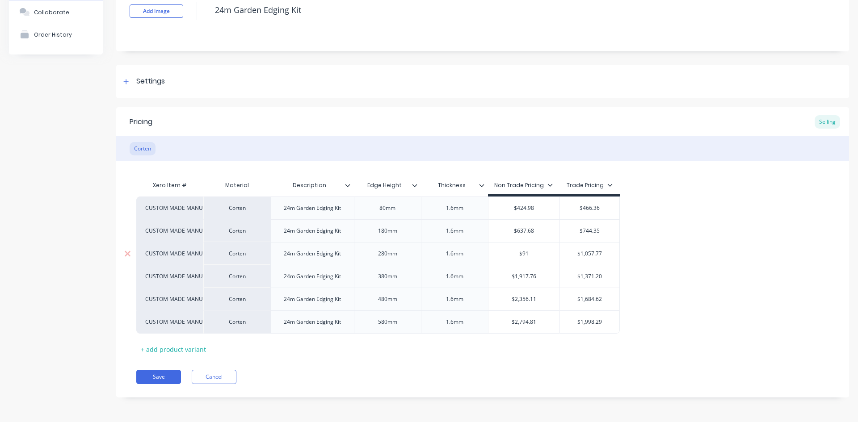
type input "$910"
type textarea "x"
type input "$910."
type textarea "x"
click at [526, 278] on input "$1,917.76" at bounding box center [524, 277] width 72 height 8
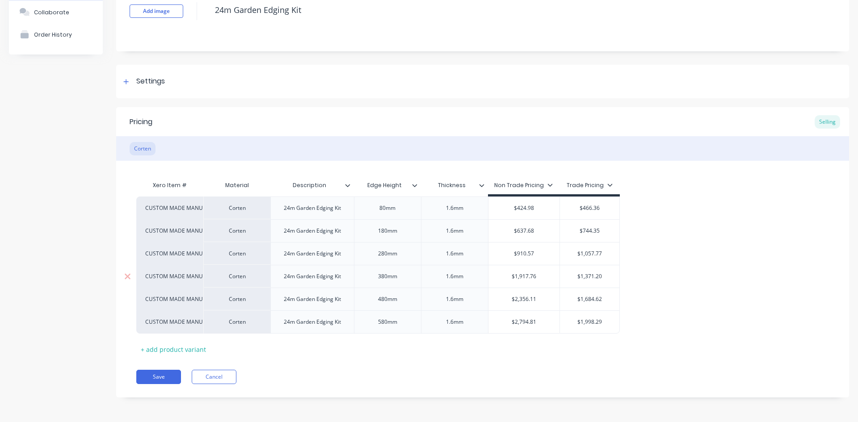
click at [526, 278] on input "$1,917.76" at bounding box center [524, 277] width 72 height 8
click at [525, 303] on input "$2,356.11" at bounding box center [524, 299] width 72 height 8
click at [525, 324] on input "$2,794.81" at bounding box center [524, 322] width 72 height 8
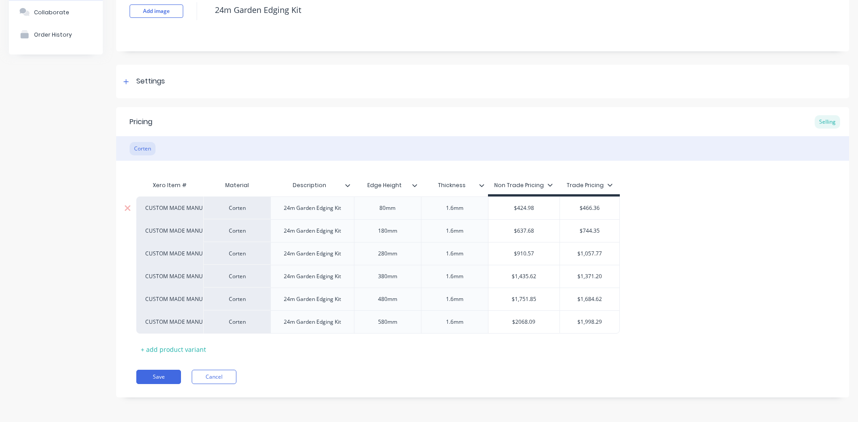
click at [593, 207] on input "$466.36" at bounding box center [589, 208] width 59 height 8
click at [593, 232] on input "$744.35" at bounding box center [589, 231] width 59 height 8
click at [593, 252] on input "$1,057.77" at bounding box center [589, 254] width 59 height 8
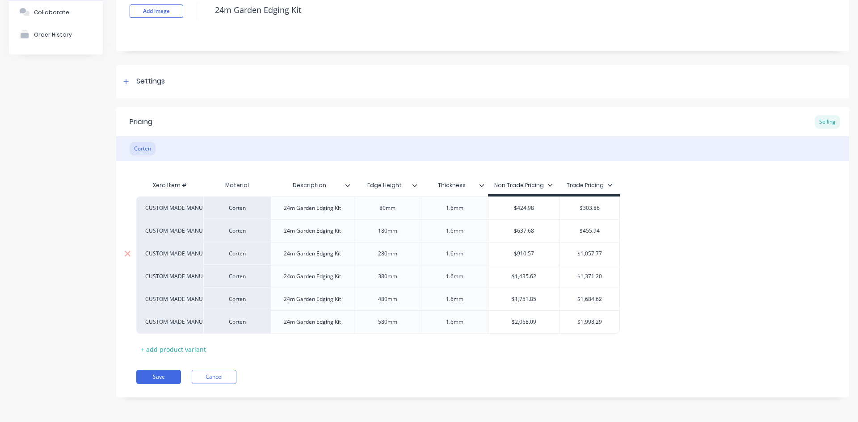
click at [593, 252] on input "$1,057.77" at bounding box center [589, 254] width 59 height 8
click at [593, 266] on div "$1,371.20" at bounding box center [589, 276] width 59 height 22
drag, startPoint x: 593, startPoint y: 284, endPoint x: 595, endPoint y: 278, distance: 5.8
click at [593, 284] on div "$1,371.20" at bounding box center [589, 276] width 59 height 22
click at [596, 275] on input "$1,371.20" at bounding box center [589, 277] width 59 height 8
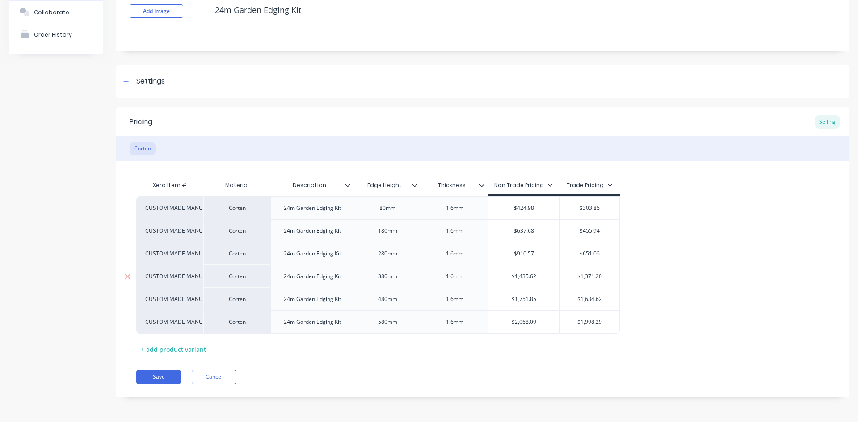
click at [596, 275] on input "$1,371.20" at bounding box center [589, 277] width 59 height 8
click at [591, 278] on input "$1,371.20" at bounding box center [589, 277] width 59 height 8
click at [591, 286] on div "$1,371.20" at bounding box center [589, 276] width 59 height 22
click at [590, 268] on div "$1,371.20" at bounding box center [589, 276] width 59 height 22
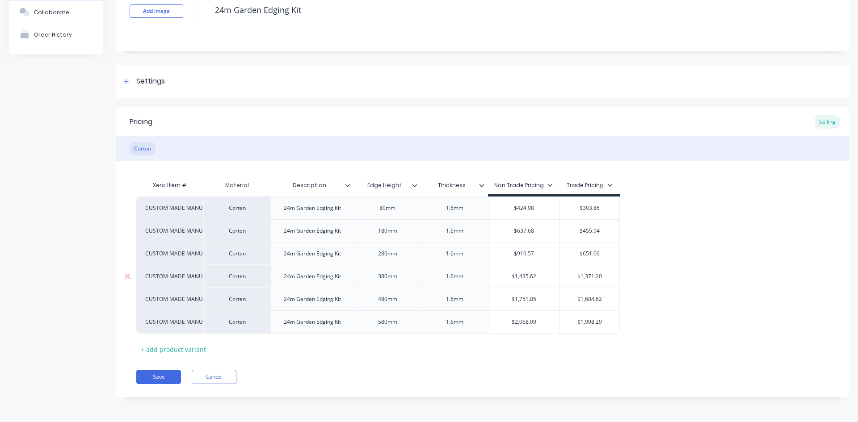
click at [590, 275] on input "$1,371.20" at bounding box center [589, 277] width 59 height 8
click at [590, 298] on input "$1,684.62" at bounding box center [589, 299] width 59 height 8
click at [592, 275] on input "$1,371.20" at bounding box center [589, 277] width 59 height 8
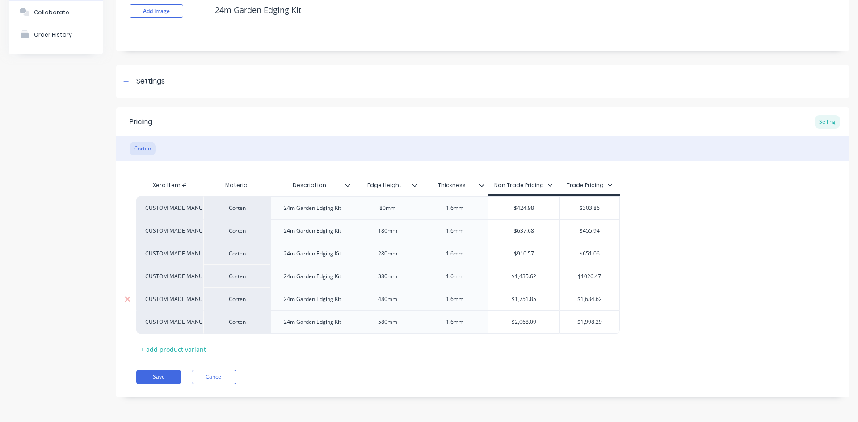
click at [592, 296] on input "$1,684.62" at bounding box center [589, 299] width 59 height 8
click at [592, 320] on input "$1,998.29" at bounding box center [589, 322] width 59 height 8
click at [153, 382] on button "Save" at bounding box center [158, 377] width 45 height 14
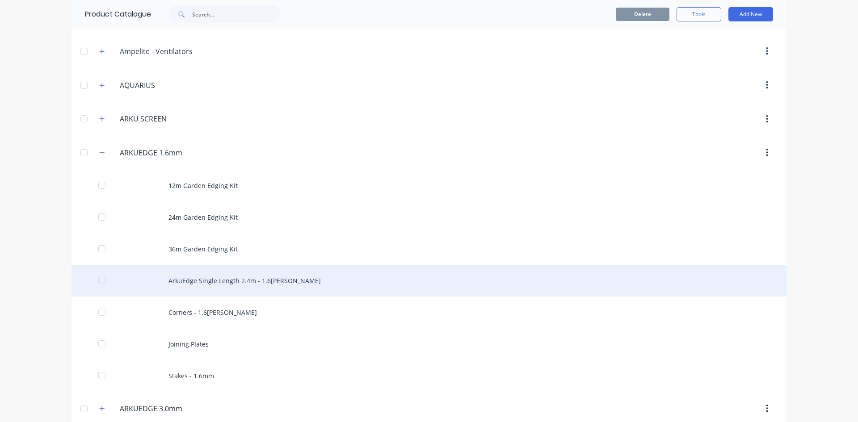
scroll to position [223, 0]
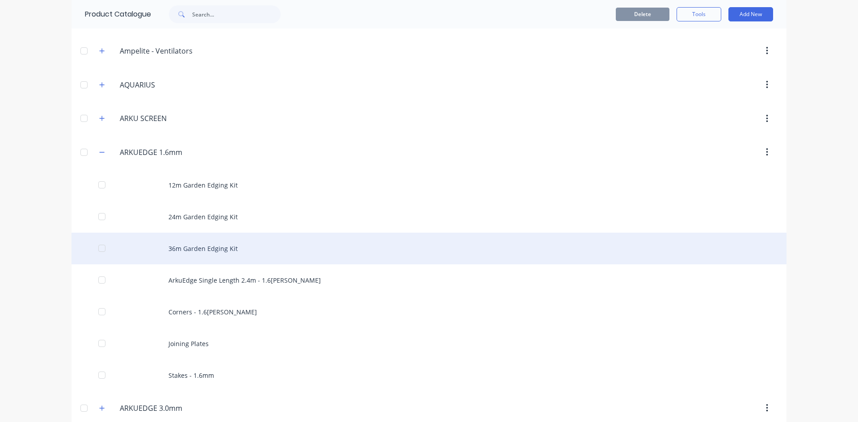
click at [192, 248] on div "36m Garden Edging Kit" at bounding box center [429, 249] width 715 height 32
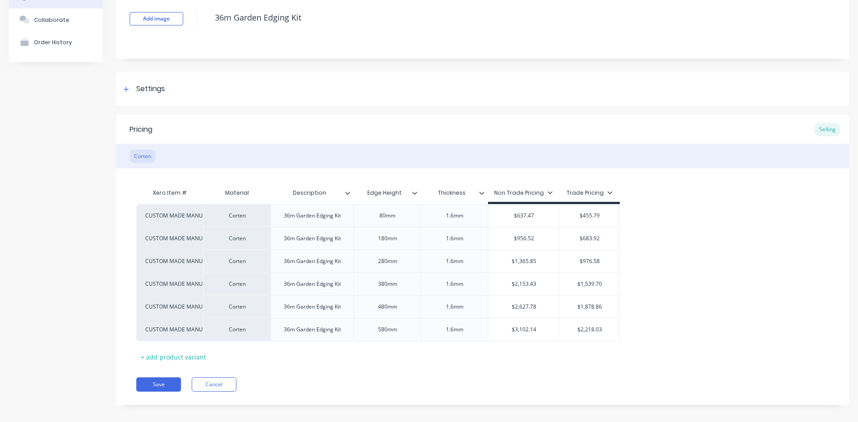
scroll to position [67, 0]
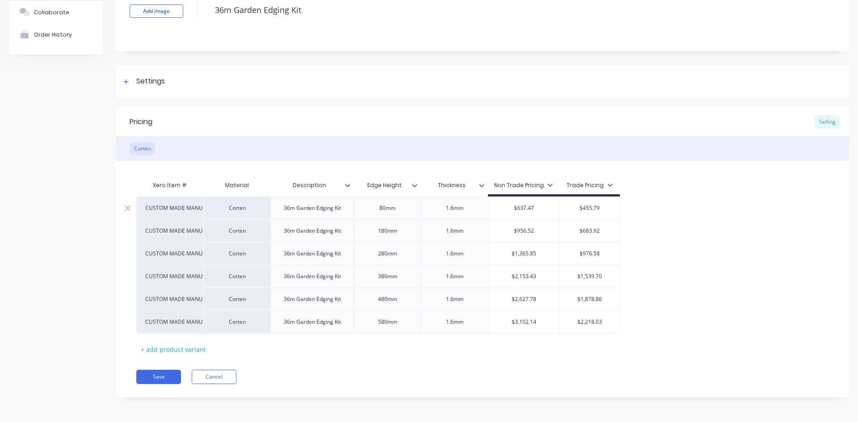
click at [529, 211] on input "$637.47" at bounding box center [524, 208] width 72 height 8
click at [529, 230] on input "$956.52" at bounding box center [524, 231] width 72 height 8
click at [526, 257] on input "$1,365.85" at bounding box center [524, 254] width 72 height 8
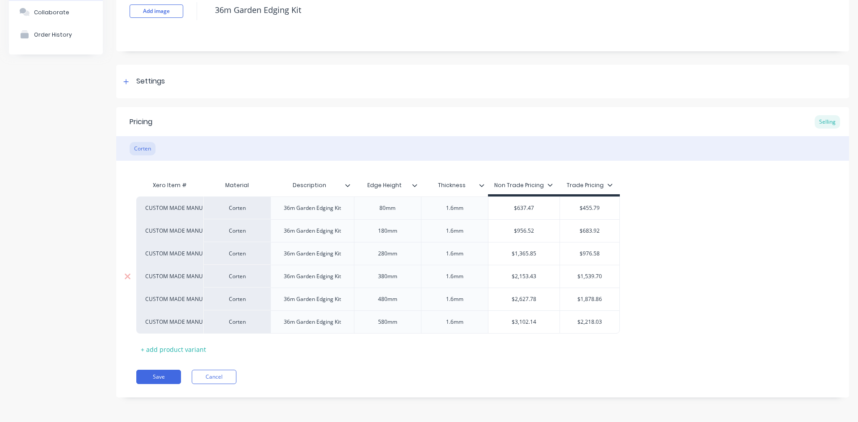
click at [526, 278] on input "$2,153.43" at bounding box center [524, 277] width 72 height 8
click at [526, 297] on input "$2,627.78" at bounding box center [524, 299] width 72 height 8
click at [528, 319] on input "$3,102.14" at bounding box center [524, 322] width 72 height 8
click at [590, 213] on div "$455.79" at bounding box center [589, 208] width 59 height 22
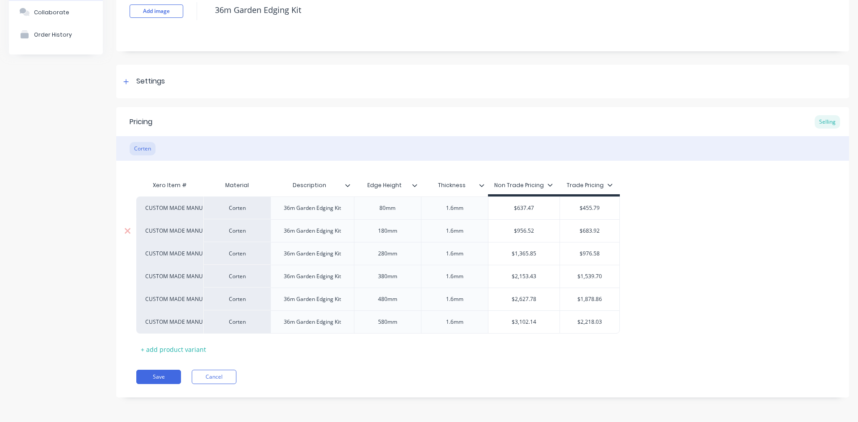
click at [593, 231] on input "$683.92" at bounding box center [589, 231] width 59 height 8
click at [596, 252] on input "$976.58" at bounding box center [589, 254] width 59 height 8
click at [592, 275] on input "$1,539.70" at bounding box center [589, 277] width 59 height 8
click at [592, 295] on div "$1,878.86" at bounding box center [589, 299] width 59 height 22
click at [163, 382] on button "Save" at bounding box center [158, 377] width 45 height 14
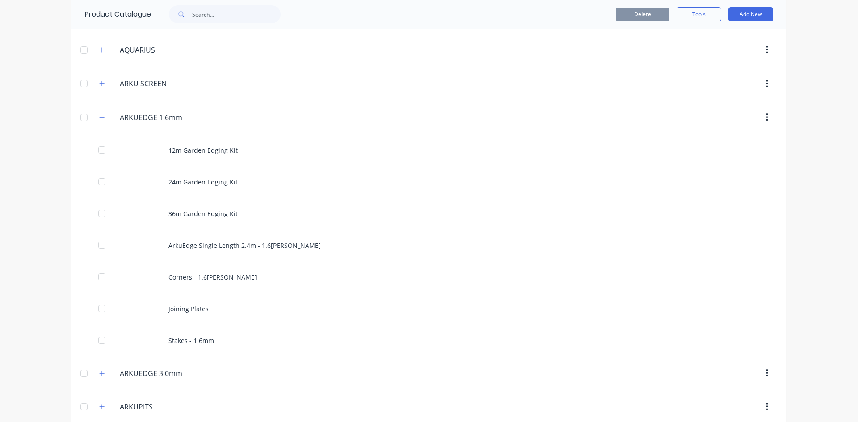
scroll to position [268, 0]
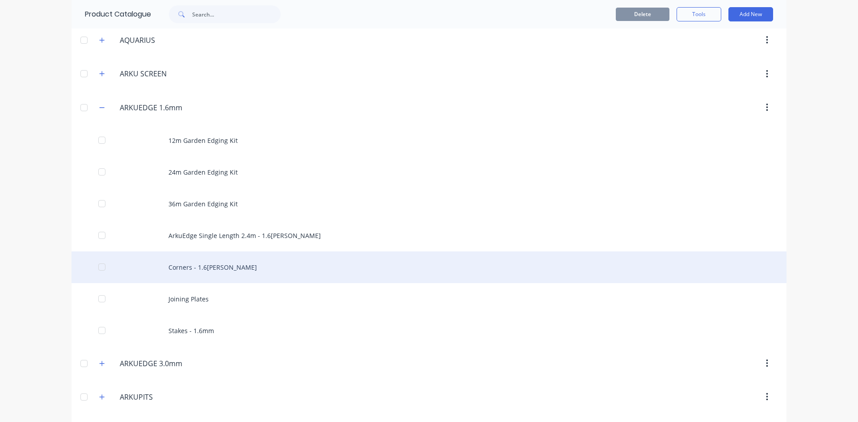
click at [211, 265] on div "Corners - 1.6[PERSON_NAME]" at bounding box center [429, 268] width 715 height 32
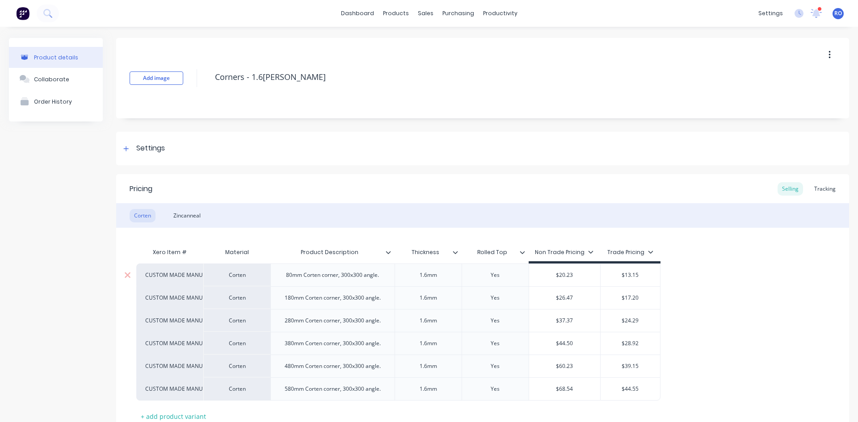
click at [635, 277] on input "$13.15" at bounding box center [630, 275] width 59 height 8
click at [631, 298] on input "$17.20" at bounding box center [630, 298] width 59 height 8
click at [631, 323] on input "$24.29" at bounding box center [630, 321] width 59 height 8
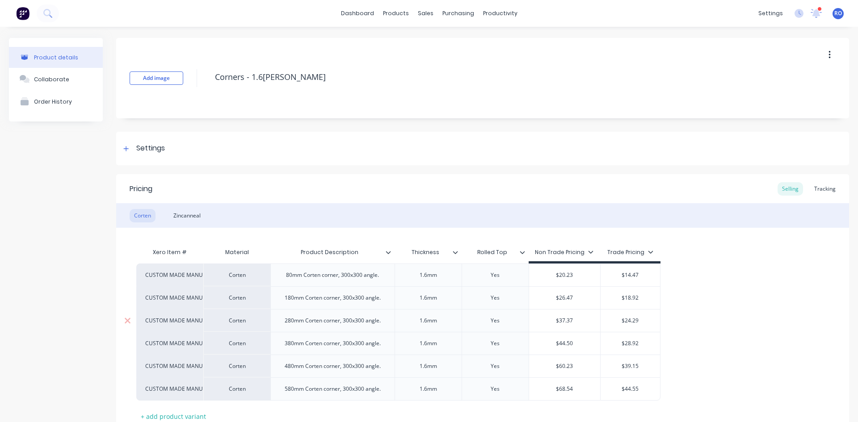
click at [631, 323] on input "$24.29" at bounding box center [630, 321] width 59 height 8
click at [631, 344] on input "$28.92" at bounding box center [630, 344] width 59 height 8
click at [630, 362] on div "$39.15" at bounding box center [630, 366] width 59 height 22
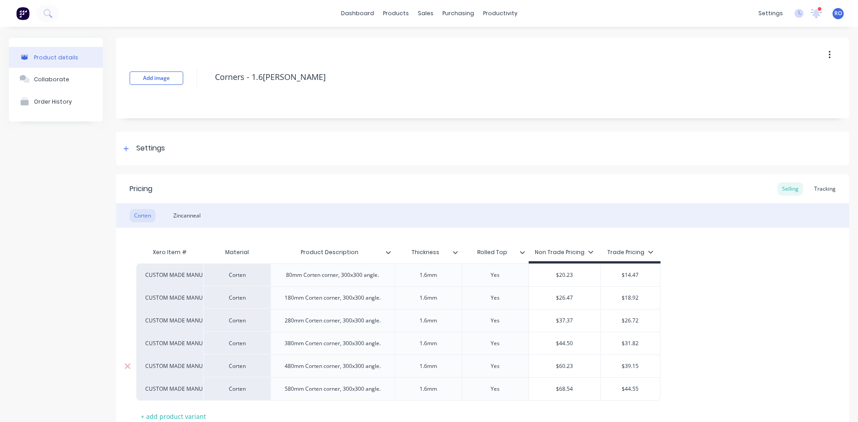
click at [631, 367] on input "$39.15" at bounding box center [630, 366] width 59 height 8
click at [631, 383] on div "$44.55" at bounding box center [630, 389] width 59 height 22
click at [630, 363] on input "$39.15" at bounding box center [630, 366] width 59 height 8
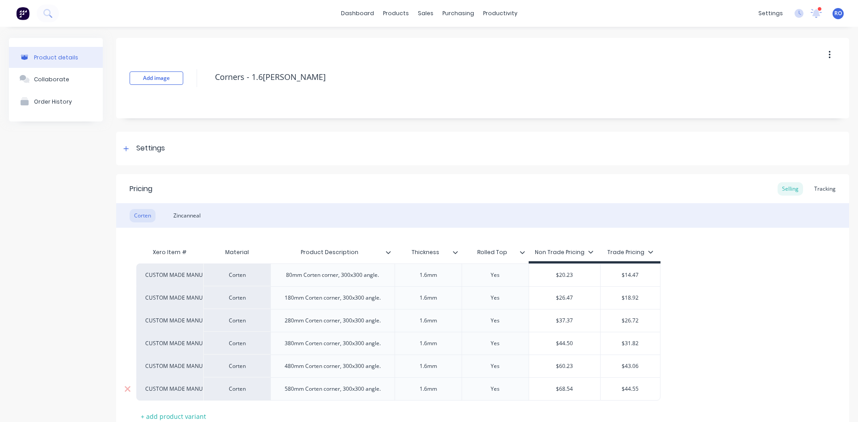
click at [632, 395] on div "$44.55" at bounding box center [630, 389] width 59 height 22
click at [632, 387] on input "$44.55" at bounding box center [630, 389] width 59 height 8
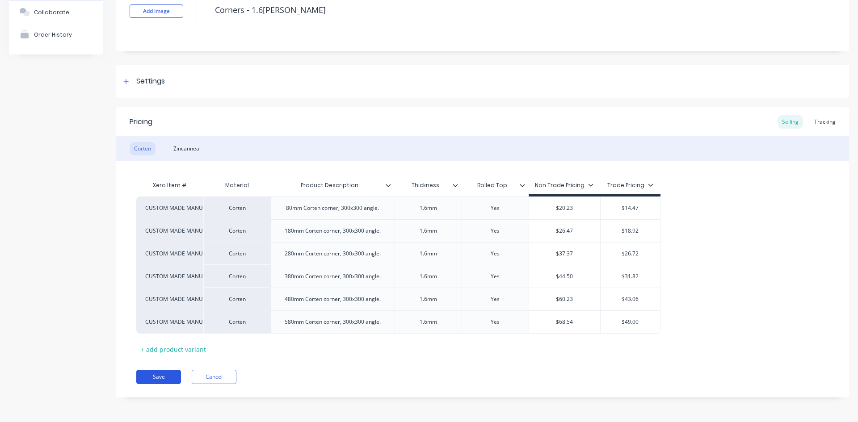
click at [168, 379] on button "Save" at bounding box center [158, 377] width 45 height 14
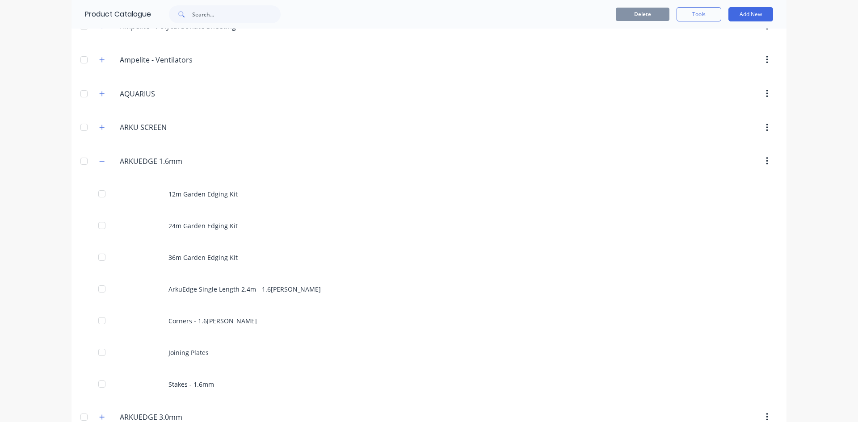
scroll to position [223, 0]
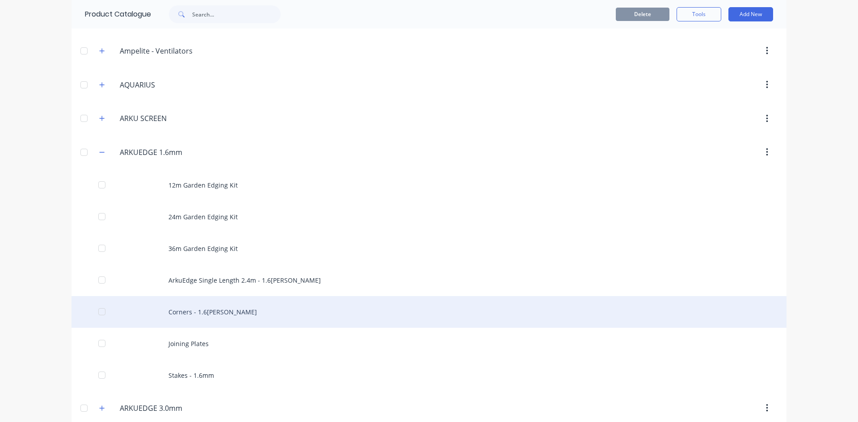
click at [194, 311] on div "Corners - 1.6[PERSON_NAME]" at bounding box center [429, 312] width 715 height 32
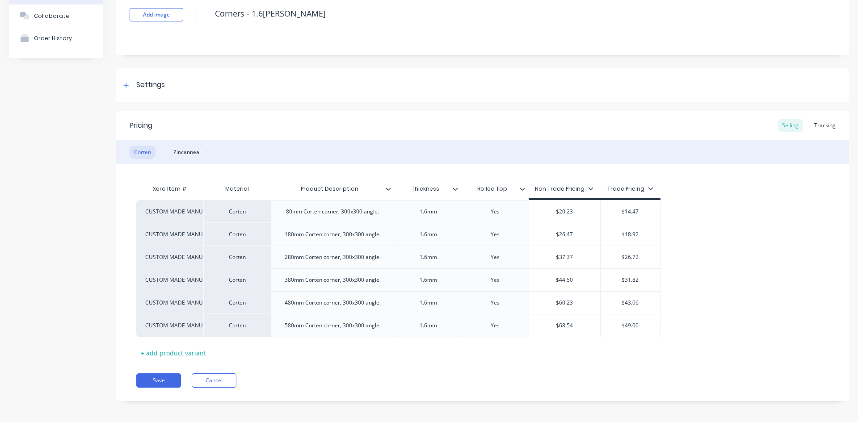
scroll to position [67, 0]
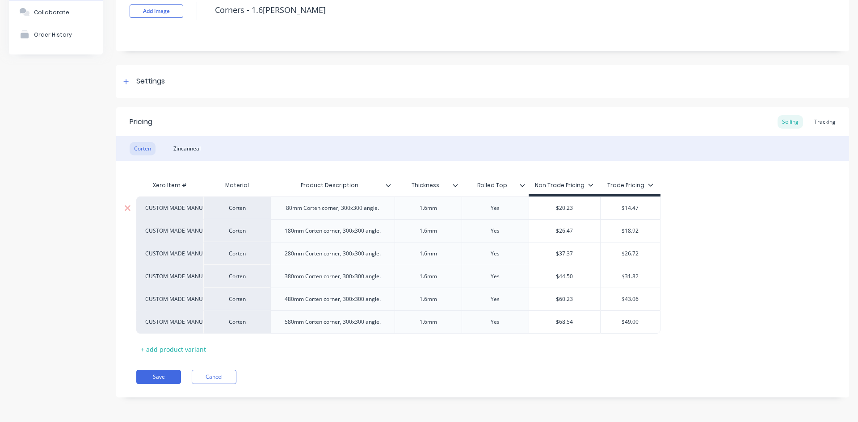
click at [629, 206] on input "$14.47" at bounding box center [630, 208] width 59 height 8
click at [165, 377] on button "Save" at bounding box center [158, 377] width 45 height 14
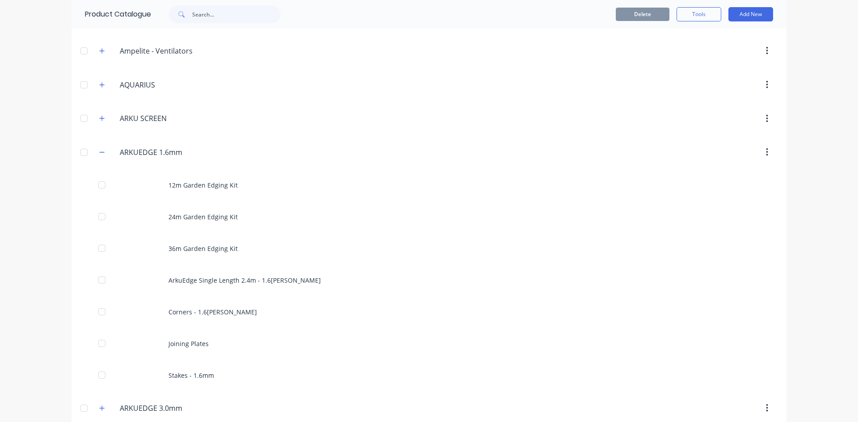
scroll to position [268, 0]
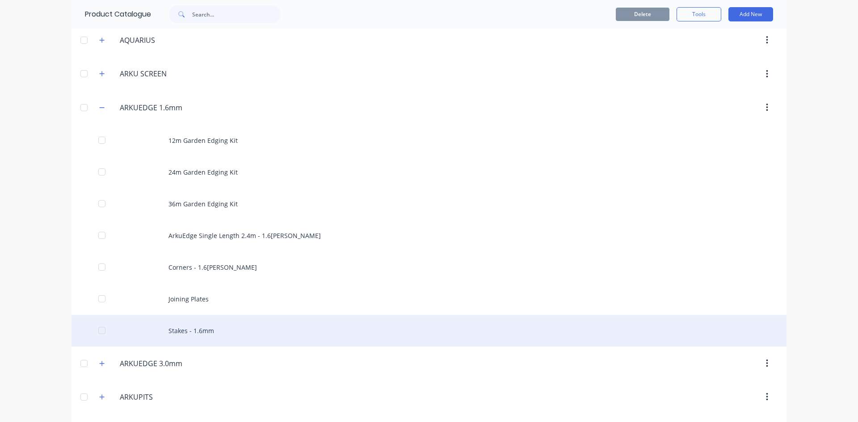
click at [214, 334] on div "Stakes - 1.6mm" at bounding box center [429, 331] width 715 height 32
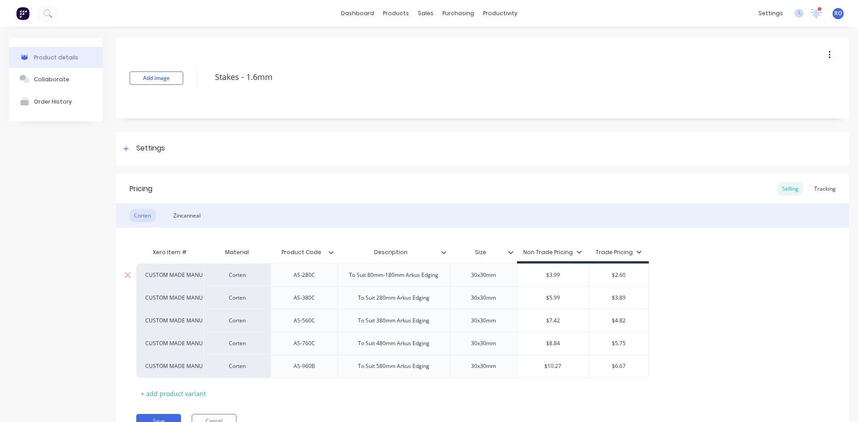
click at [614, 275] on input "$2.60" at bounding box center [618, 275] width 59 height 8
click at [619, 300] on input "$3.89" at bounding box center [618, 298] width 59 height 8
click at [616, 321] on input "$4.82" at bounding box center [618, 321] width 59 height 8
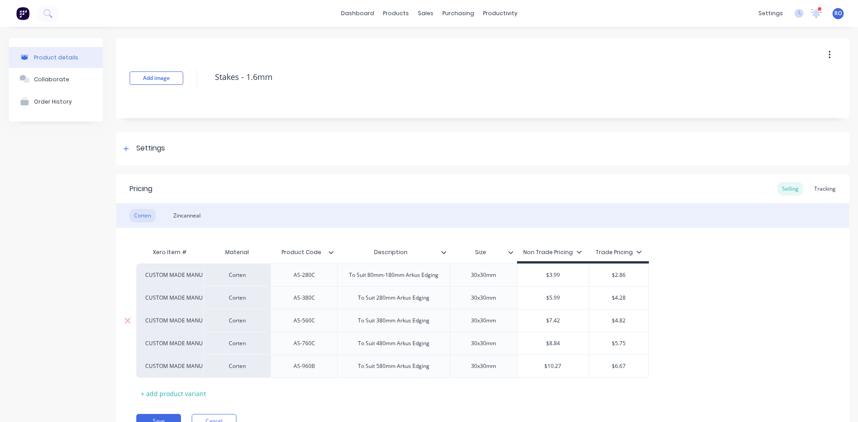
click at [616, 321] on input "$4.82" at bounding box center [618, 321] width 59 height 8
click at [619, 344] on input "$5.75" at bounding box center [618, 344] width 59 height 8
click at [620, 368] on input "$6.67" at bounding box center [618, 366] width 59 height 8
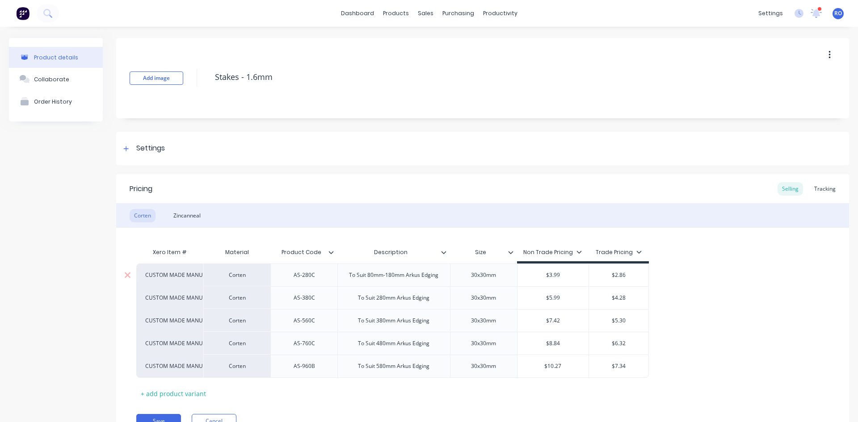
click at [551, 277] on input "$3.99" at bounding box center [554, 275] width 72 height 8
click at [554, 366] on input "$10.27" at bounding box center [554, 366] width 72 height 8
click at [170, 420] on button "Save" at bounding box center [158, 421] width 45 height 14
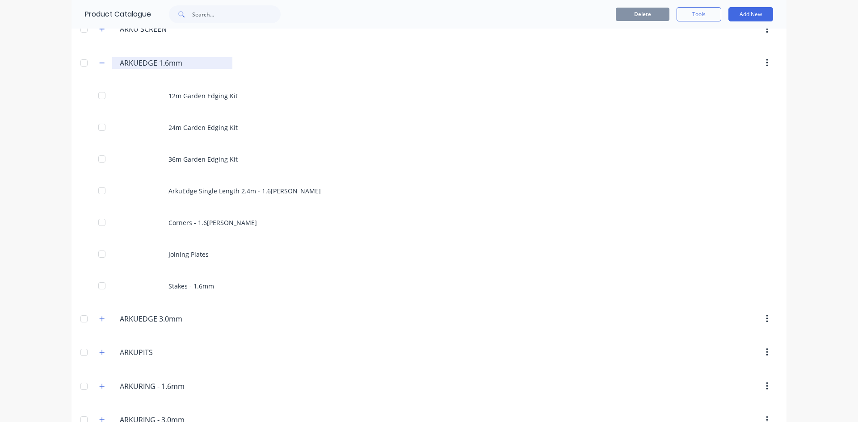
scroll to position [358, 0]
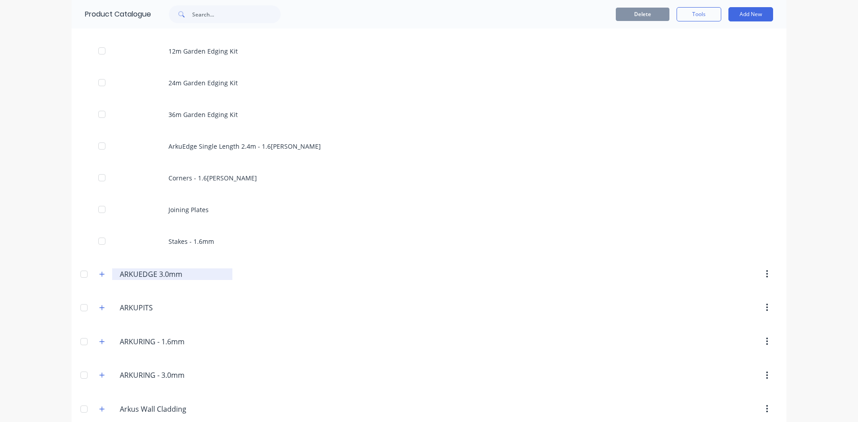
click at [141, 275] on input "ARKUEDGE 3.0mm" at bounding box center [173, 274] width 106 height 11
click at [100, 274] on icon "button" at bounding box center [102, 274] width 5 height 5
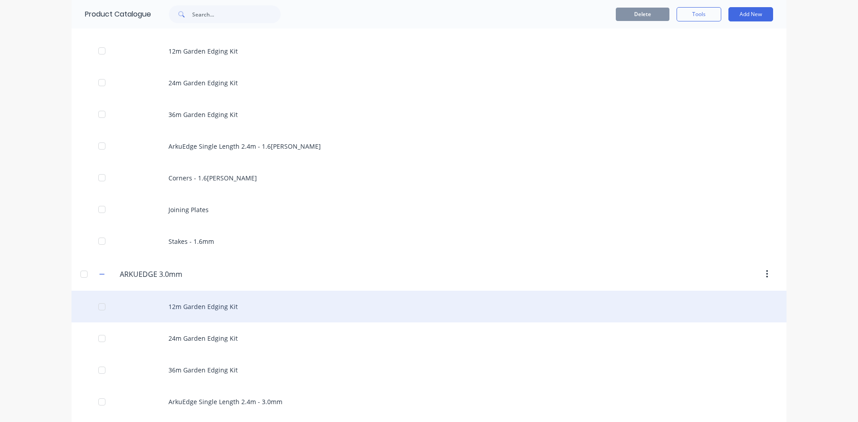
click at [220, 312] on div "12m Garden Edging Kit" at bounding box center [429, 307] width 715 height 32
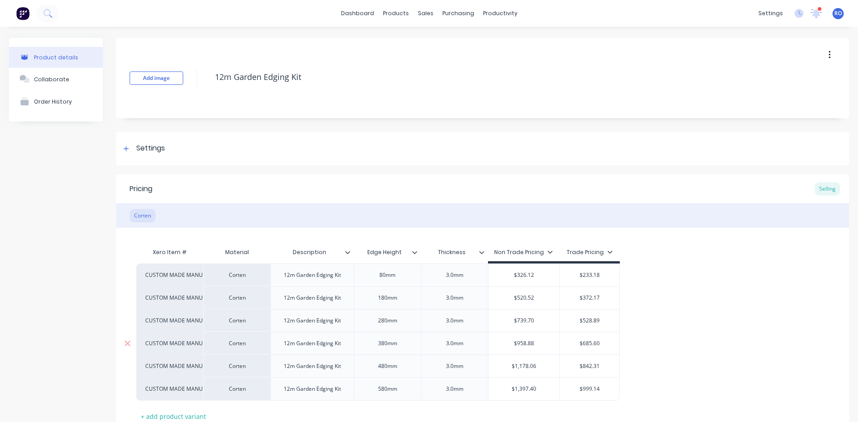
click at [591, 346] on input "$685.60" at bounding box center [589, 344] width 59 height 8
click at [589, 371] on div "$842.31" at bounding box center [589, 366] width 59 height 22
click at [596, 344] on input "$1,054.77" at bounding box center [589, 344] width 59 height 8
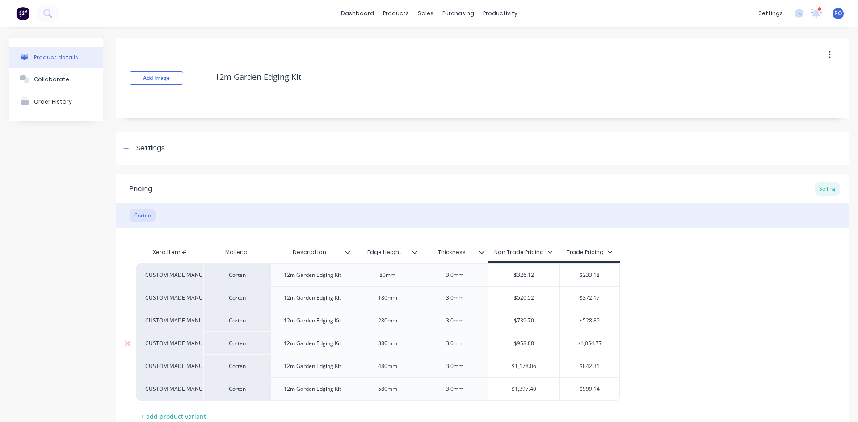
click at [596, 344] on input "$1,054.77" at bounding box center [589, 344] width 59 height 8
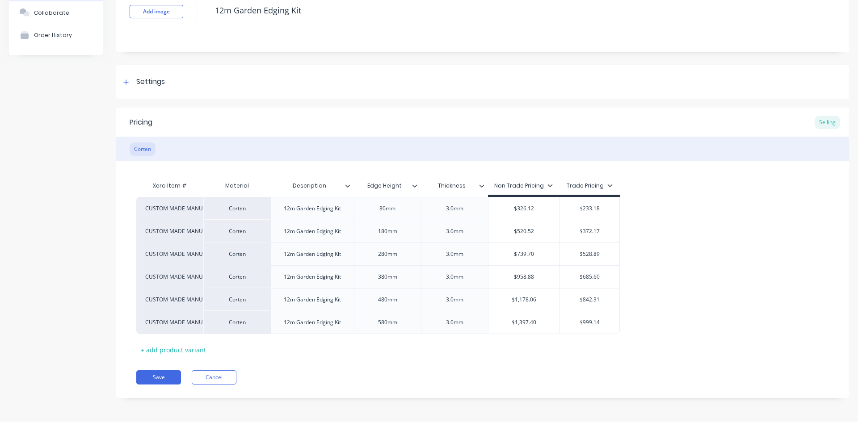
scroll to position [67, 0]
click at [173, 376] on button "Save" at bounding box center [158, 377] width 45 height 14
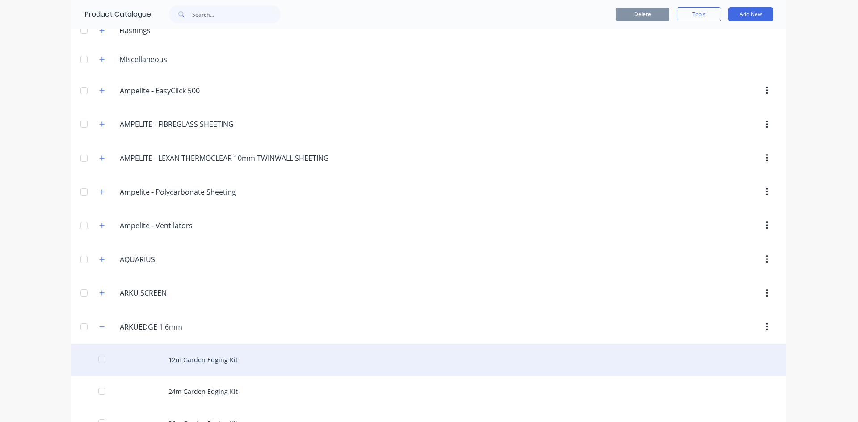
scroll to position [179, 0]
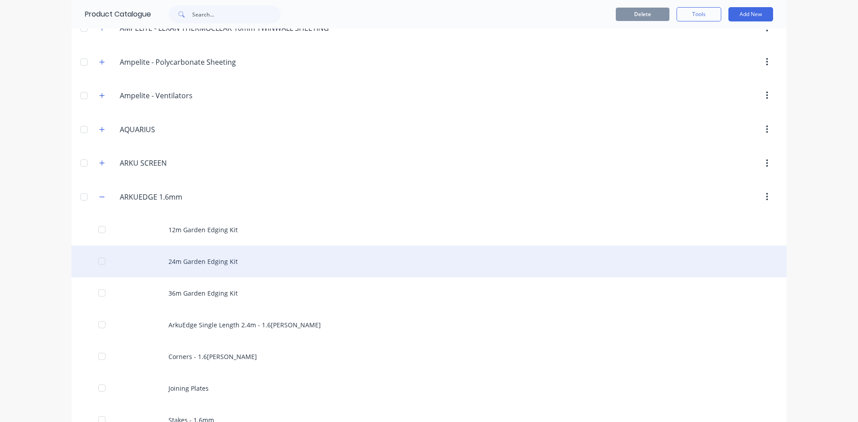
click at [218, 260] on div "24m Garden Edging Kit" at bounding box center [429, 262] width 715 height 32
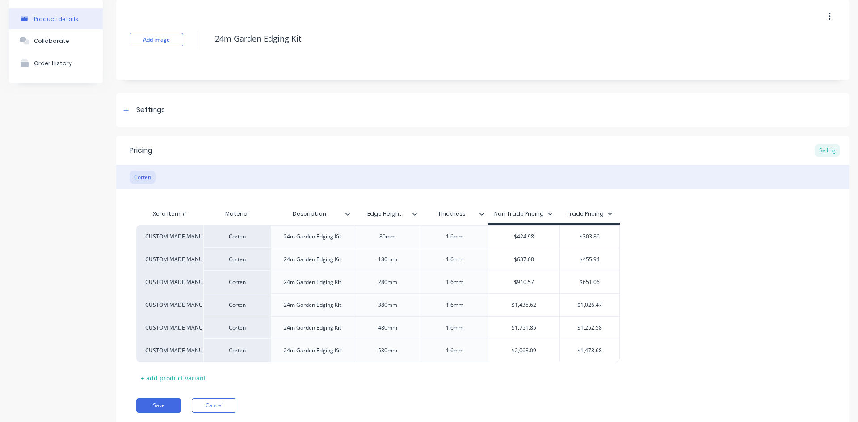
scroll to position [67, 0]
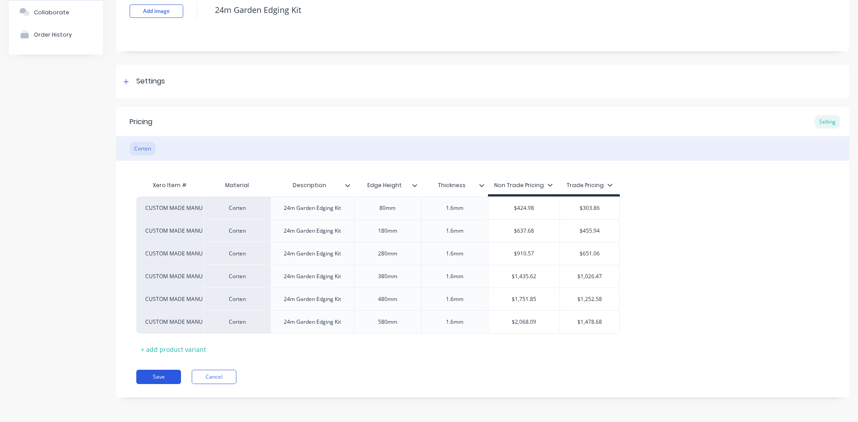
click at [157, 375] on button "Save" at bounding box center [158, 377] width 45 height 14
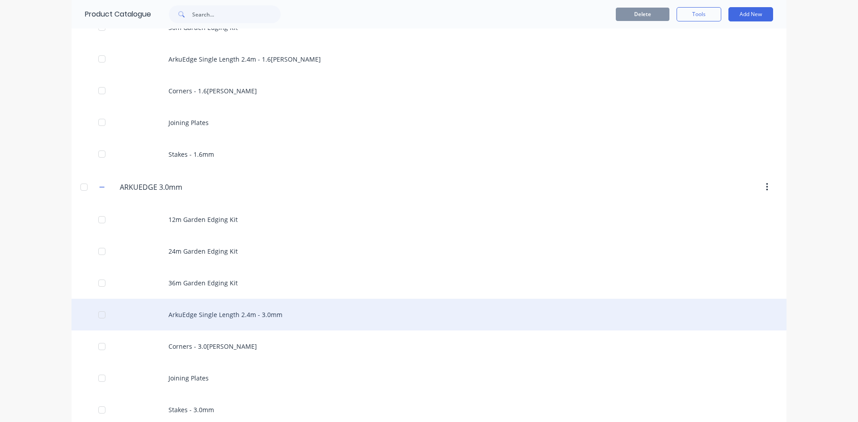
scroll to position [447, 0]
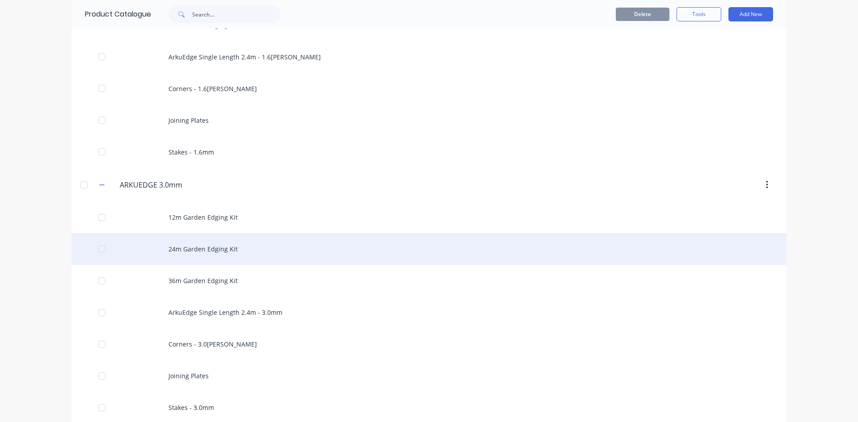
click at [201, 248] on div "24m Garden Edging Kit" at bounding box center [429, 249] width 715 height 32
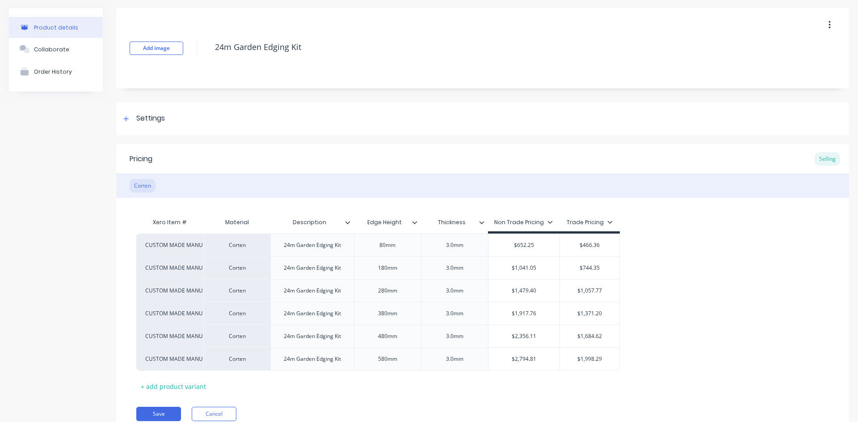
scroll to position [67, 0]
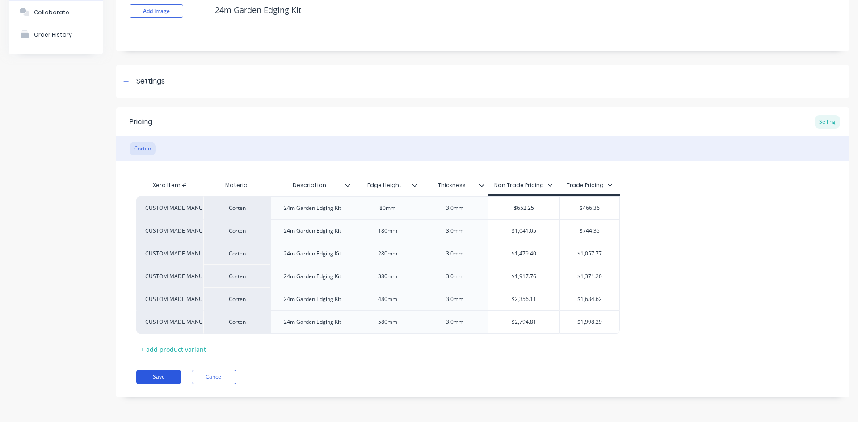
click at [174, 377] on button "Save" at bounding box center [158, 377] width 45 height 14
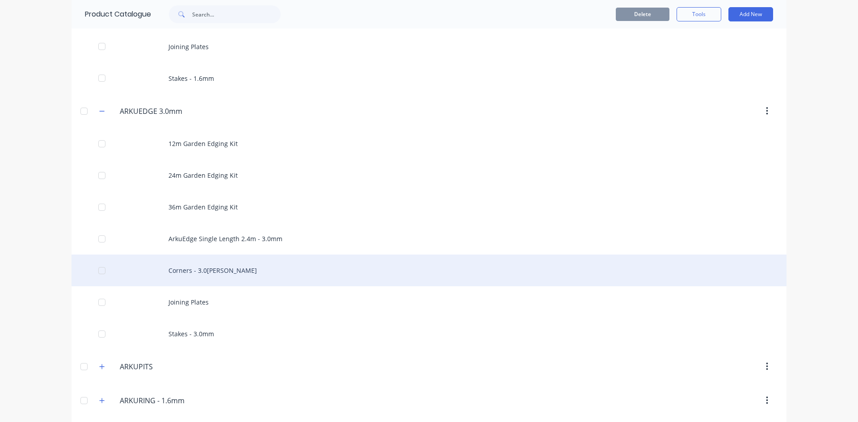
scroll to position [536, 0]
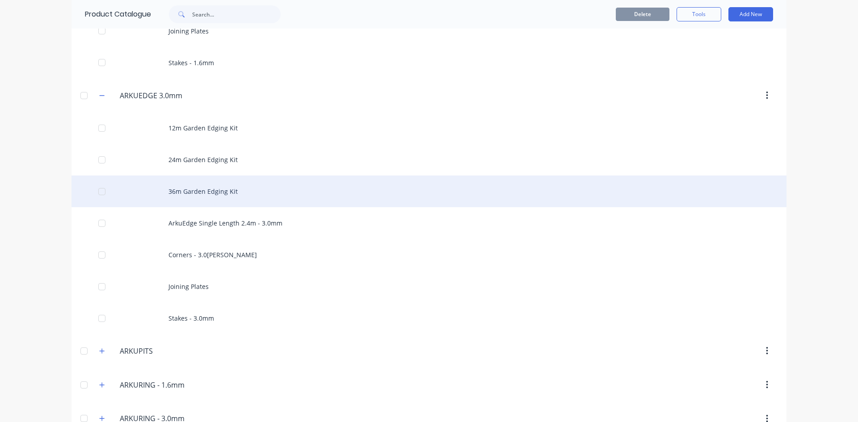
click at [232, 197] on div "36m Garden Edging Kit" at bounding box center [429, 192] width 715 height 32
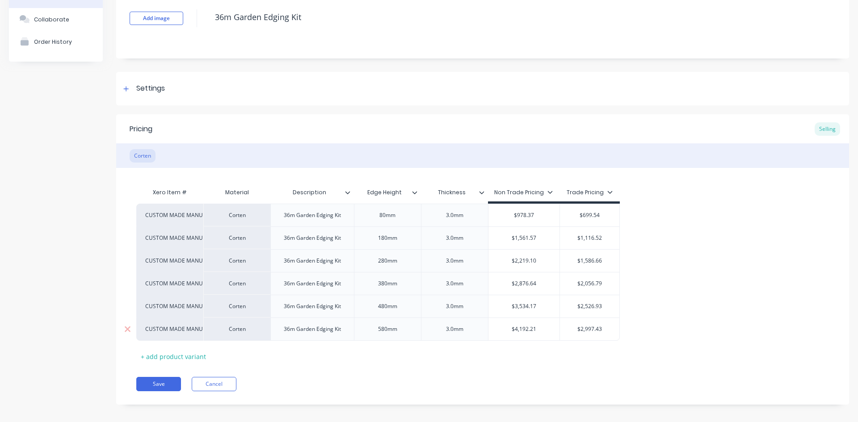
scroll to position [67, 0]
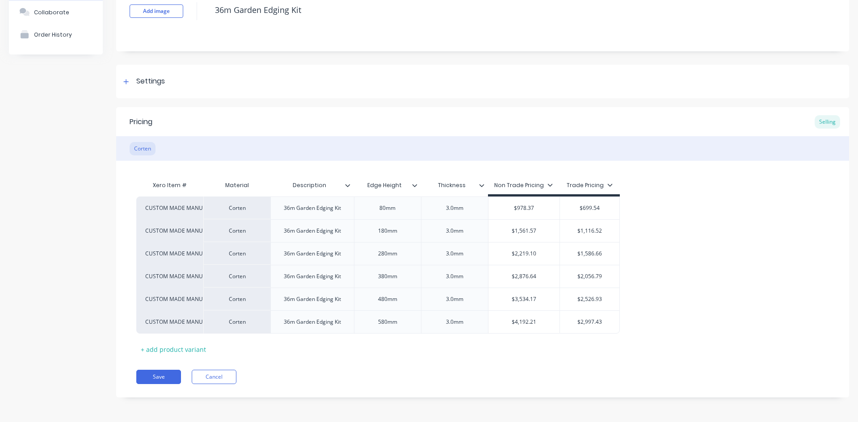
click at [173, 384] on div "Pricing Selling Corten Xero Item # Material Description Edge Height Thickness N…" at bounding box center [482, 252] width 733 height 290
click at [173, 379] on button "Save" at bounding box center [158, 377] width 45 height 14
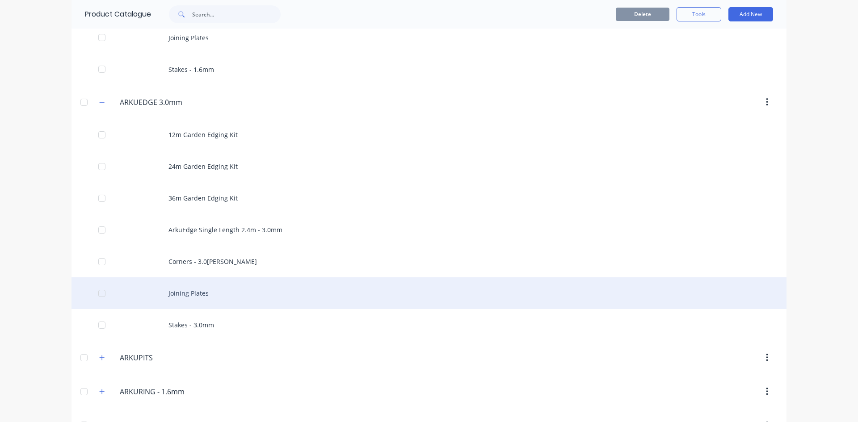
scroll to position [536, 0]
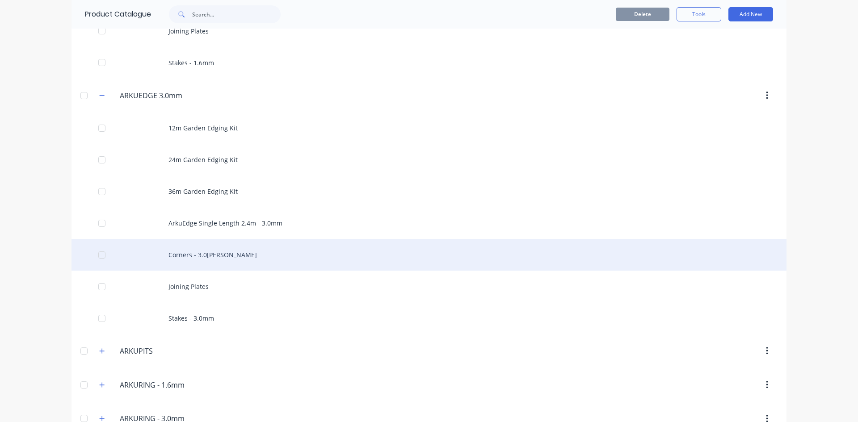
click at [219, 255] on div "Corners - 3.0[PERSON_NAME]" at bounding box center [429, 255] width 715 height 32
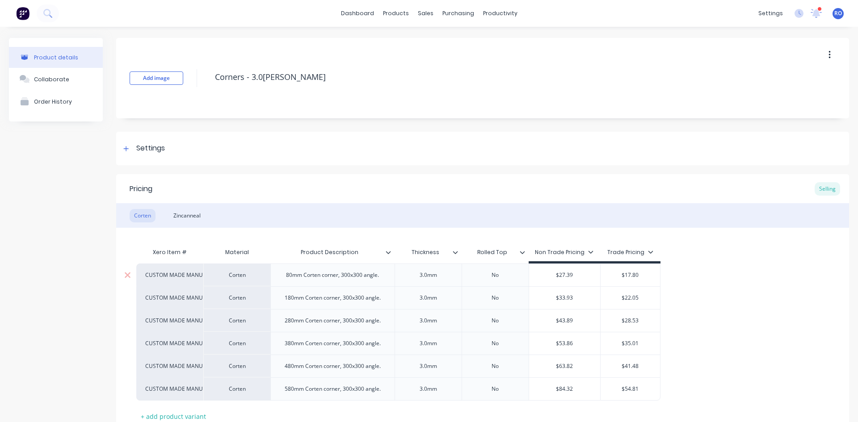
click at [630, 279] on div "$17.80" at bounding box center [630, 275] width 59 height 22
click at [631, 274] on input "$17.80" at bounding box center [630, 275] width 59 height 8
click at [638, 329] on div "$28.53" at bounding box center [630, 321] width 59 height 22
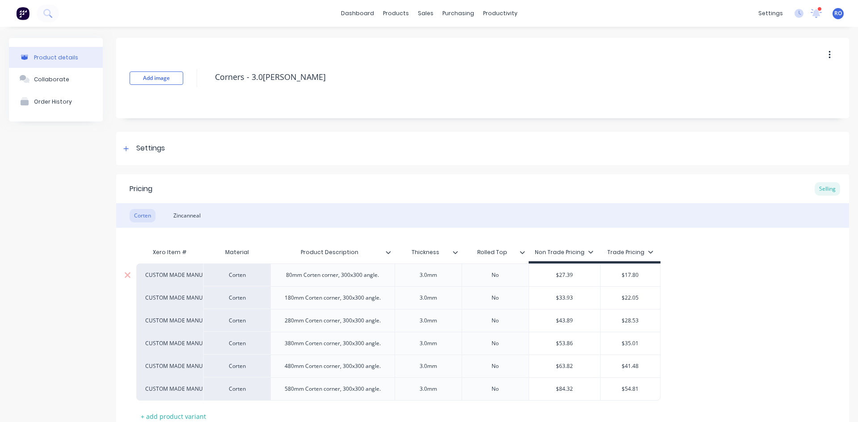
click at [631, 275] on input "$17.80" at bounding box center [630, 275] width 59 height 8
click at [629, 299] on input "$22.05" at bounding box center [630, 298] width 59 height 8
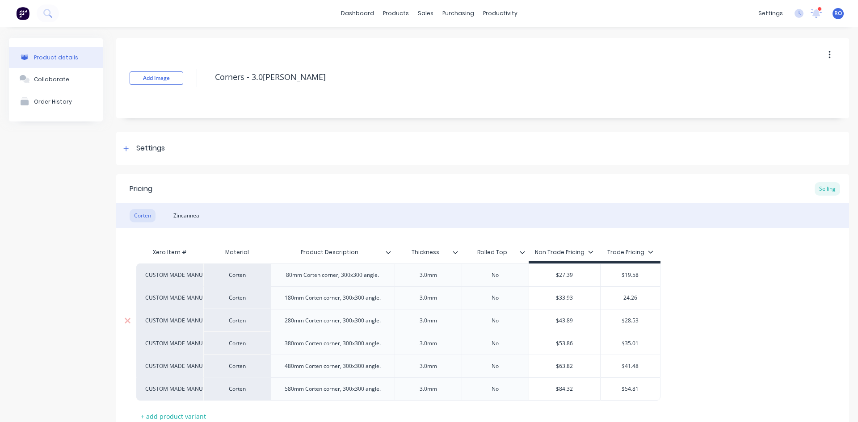
click at [628, 322] on input "$28.53" at bounding box center [630, 321] width 59 height 8
click at [634, 344] on input "$35.01" at bounding box center [630, 344] width 59 height 8
click at [630, 365] on input "$41.48" at bounding box center [630, 366] width 59 height 8
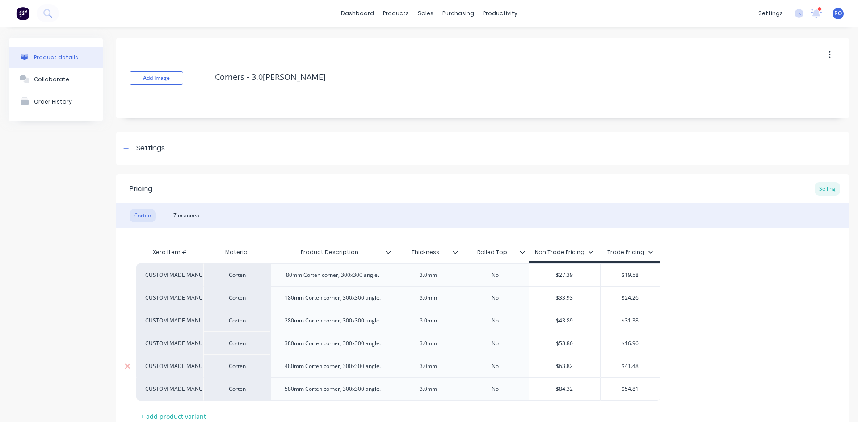
click at [630, 365] on input "$41.48" at bounding box center [630, 366] width 59 height 8
click at [630, 348] on div "$16.96" at bounding box center [630, 343] width 59 height 22
click at [631, 343] on input "$16.96" at bounding box center [630, 344] width 59 height 8
click at [628, 371] on div "$41.48" at bounding box center [630, 366] width 59 height 22
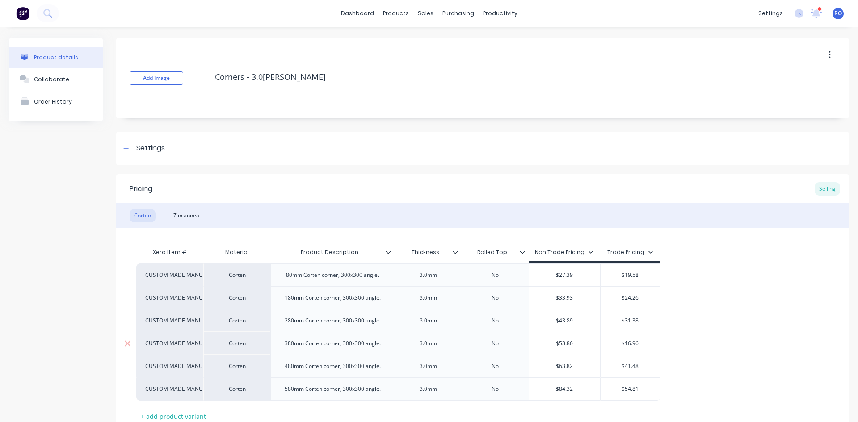
click at [633, 343] on input "$16.96" at bounding box center [630, 344] width 59 height 8
click at [635, 367] on input "$41.48" at bounding box center [630, 366] width 59 height 8
click at [636, 387] on input "$54.81" at bounding box center [630, 389] width 59 height 8
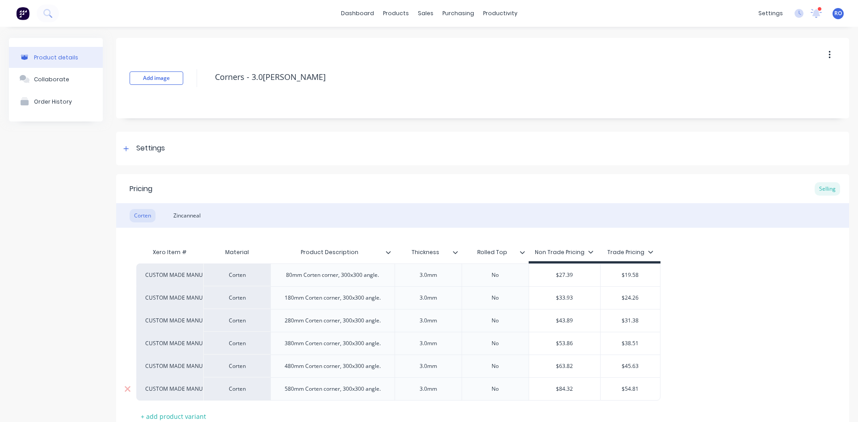
click at [636, 387] on input "$54.81" at bounding box center [630, 389] width 59 height 8
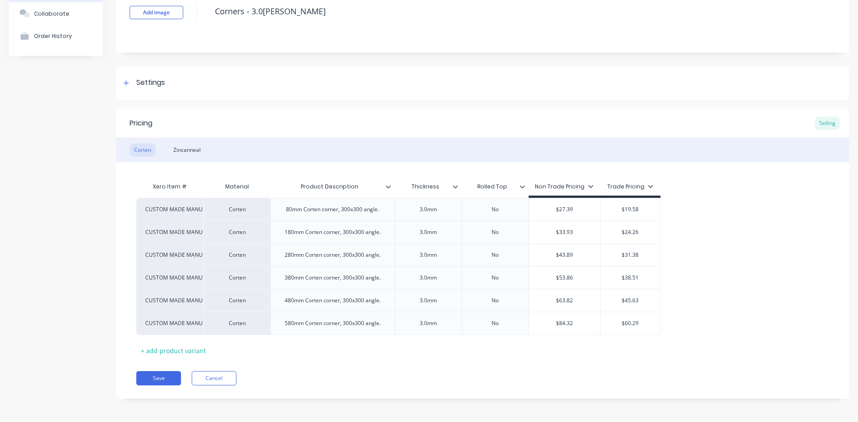
scroll to position [67, 0]
click at [156, 373] on button "Save" at bounding box center [158, 377] width 45 height 14
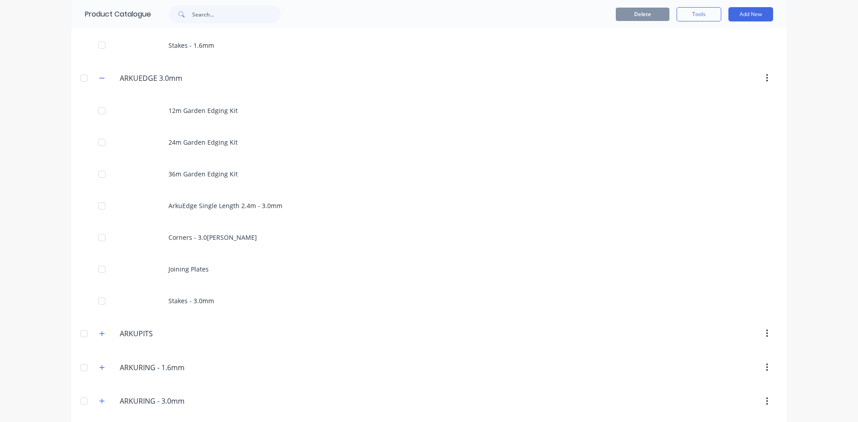
scroll to position [581, 0]
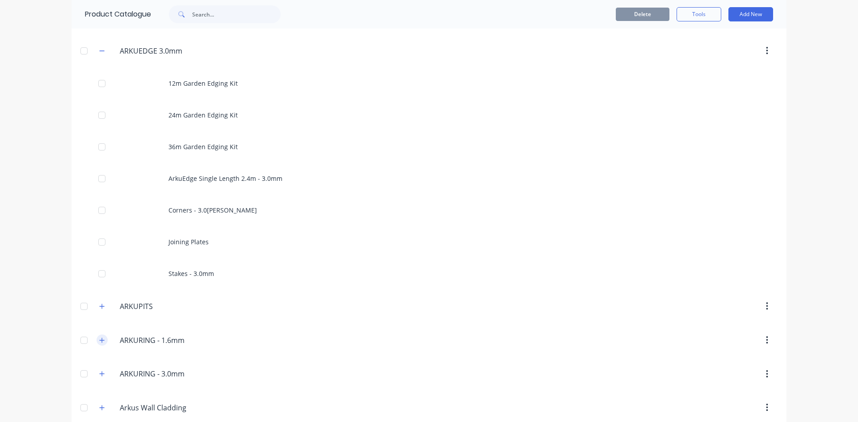
click at [99, 341] on icon "button" at bounding box center [101, 340] width 5 height 6
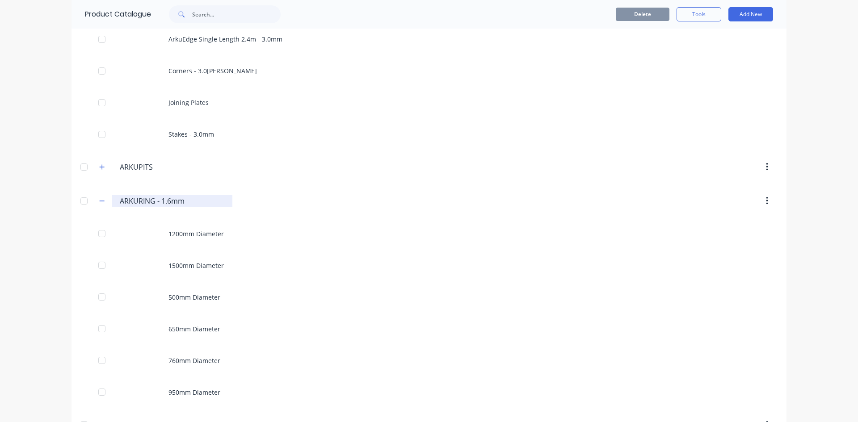
scroll to position [804, 0]
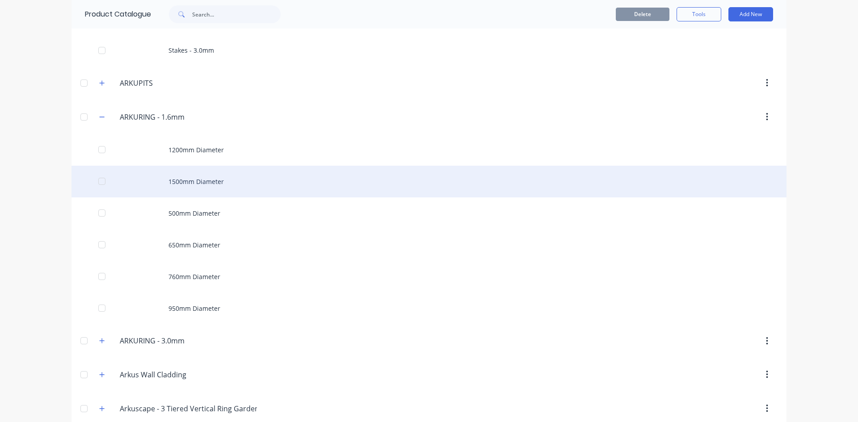
click at [194, 196] on div "1500mm Diameter" at bounding box center [429, 182] width 715 height 32
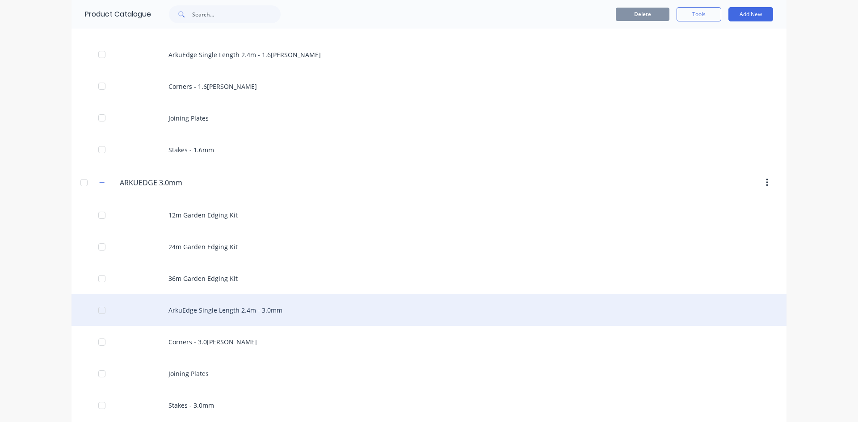
scroll to position [670, 0]
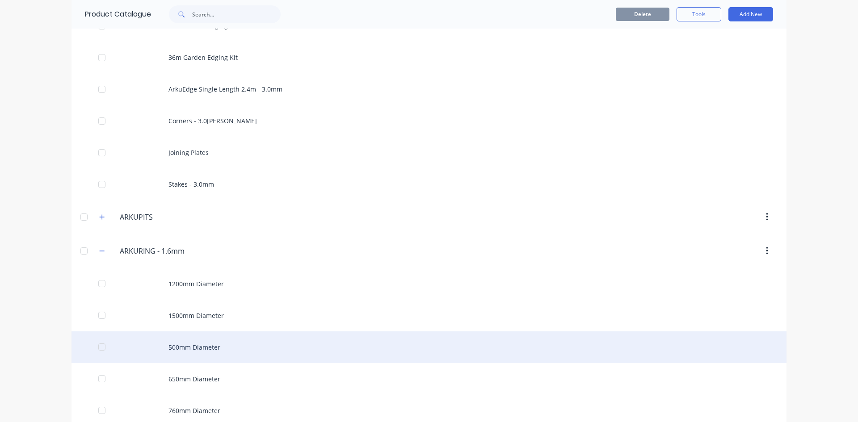
click at [198, 362] on div "500mm Diameter" at bounding box center [429, 348] width 715 height 32
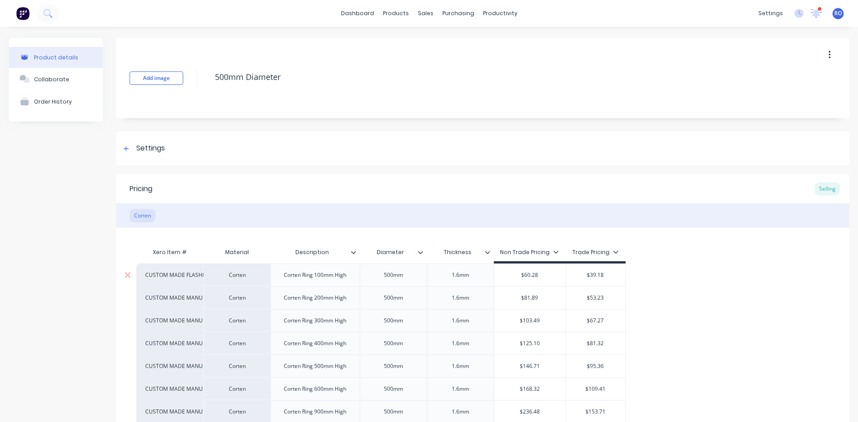
click at [604, 274] on input "$39.18" at bounding box center [595, 275] width 59 height 8
click at [446, 45] on div "Sales Orders" at bounding box center [455, 43] width 37 height 8
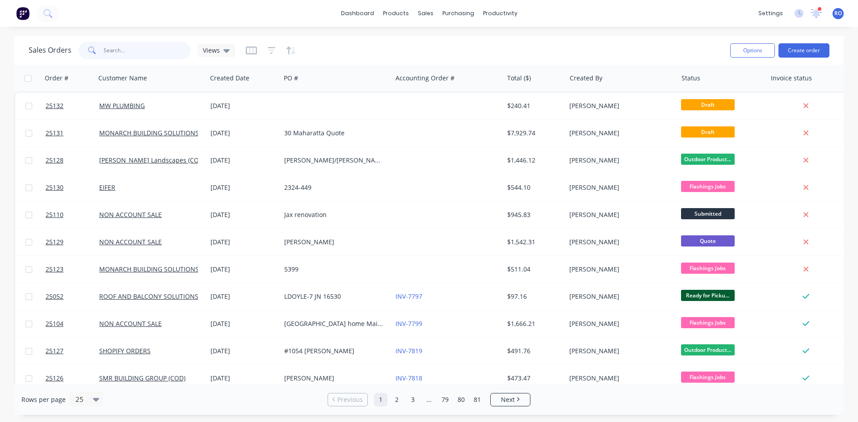
click at [142, 54] on input "text" at bounding box center [147, 51] width 87 height 18
click at [415, 45] on div "Product Catalogue" at bounding box center [435, 43] width 55 height 8
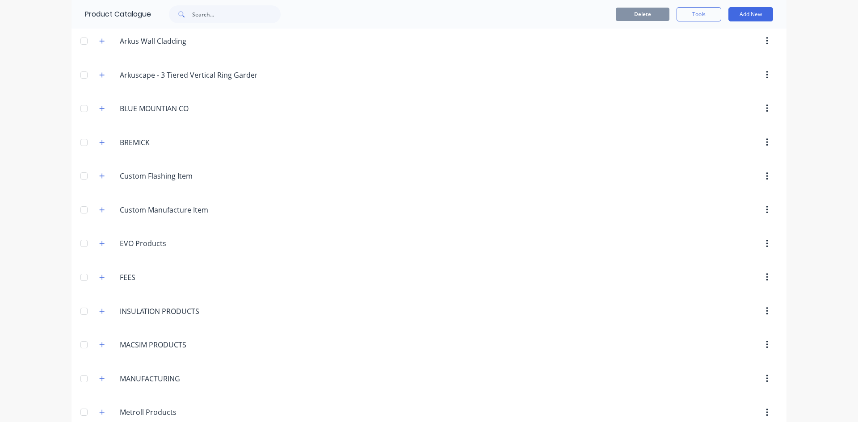
scroll to position [1112, 0]
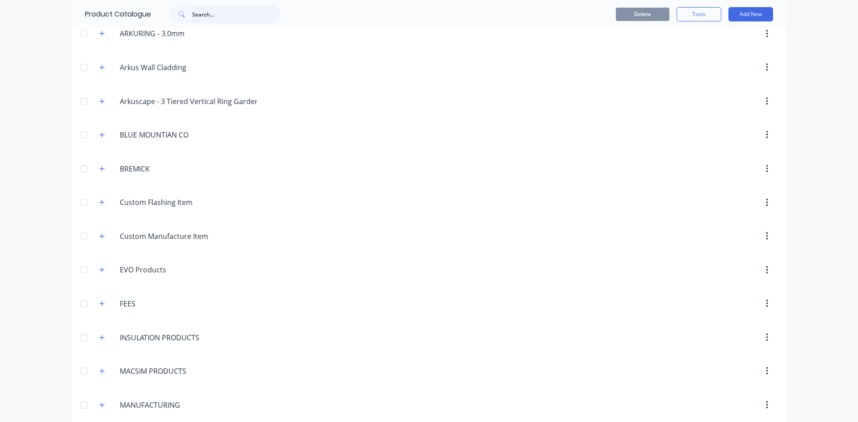
click at [212, 13] on input "text" at bounding box center [236, 14] width 88 height 18
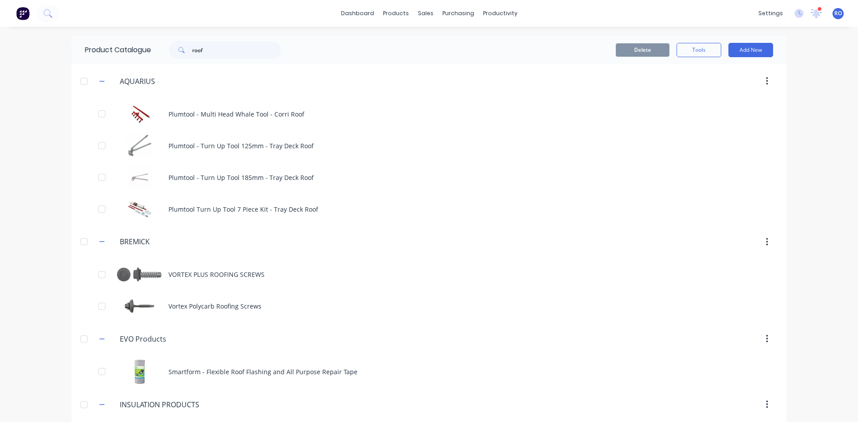
drag, startPoint x: 212, startPoint y: 13, endPoint x: 196, endPoint y: 20, distance: 17.6
click at [194, 14] on div "dashboard products sales purchasing productivity dashboard products Product Cat…" at bounding box center [429, 13] width 858 height 27
drag, startPoint x: 216, startPoint y: 57, endPoint x: 145, endPoint y: 60, distance: 70.7
click at [145, 60] on div "Product Catalogue roof" at bounding box center [187, 50] width 231 height 29
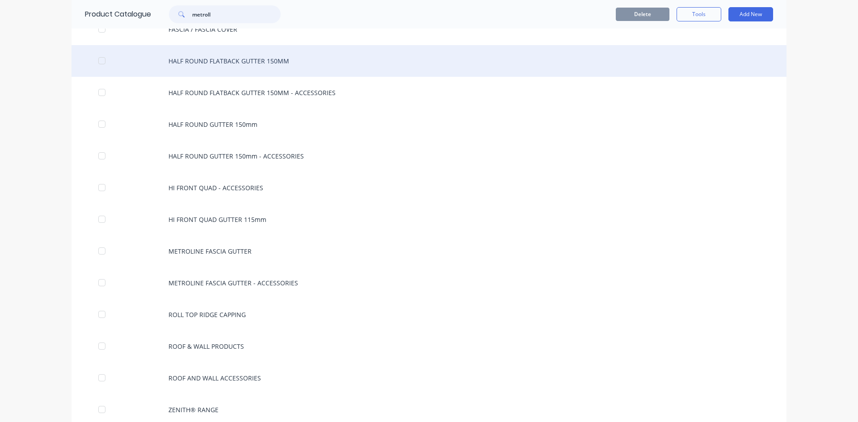
scroll to position [256, 0]
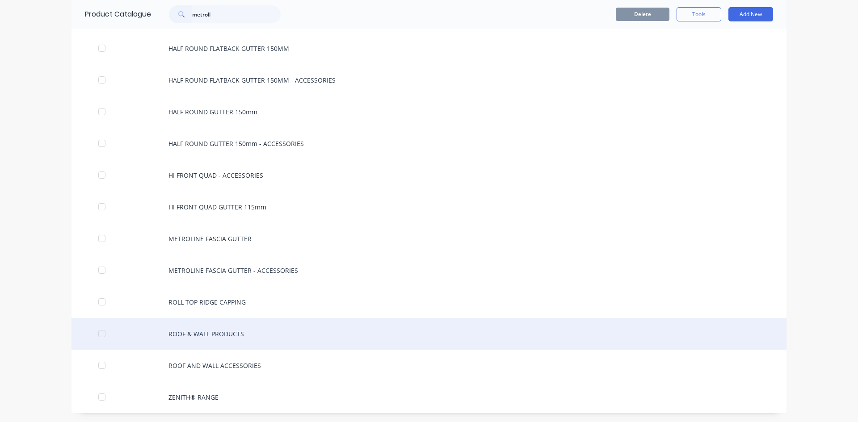
click at [229, 332] on div "ROOF & WALL PRODUCTS" at bounding box center [429, 334] width 715 height 32
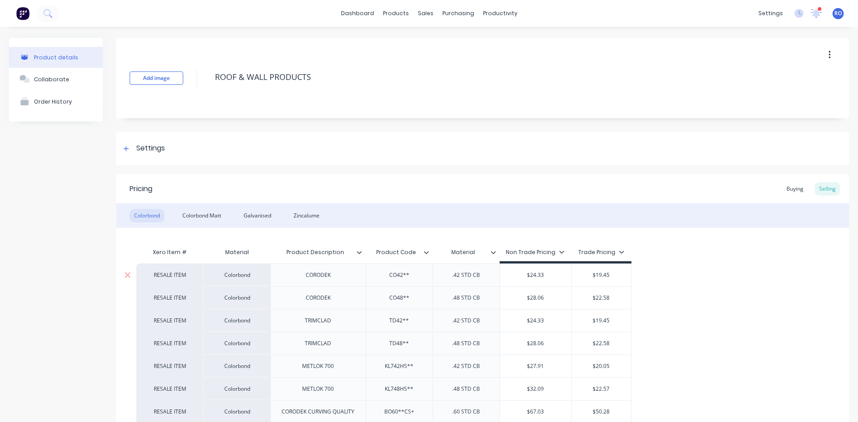
click at [605, 276] on input "$19.45" at bounding box center [601, 275] width 59 height 8
click at [602, 274] on input "$19.45" at bounding box center [601, 275] width 59 height 8
click at [539, 273] on input "$24.33" at bounding box center [536, 275] width 72 height 8
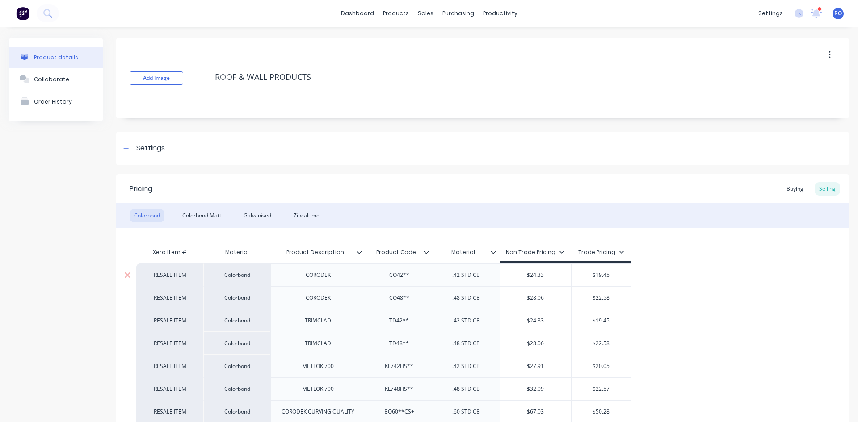
click at [539, 273] on input "$24.33" at bounding box center [536, 275] width 72 height 8
click at [599, 272] on input "$19.45" at bounding box center [601, 275] width 59 height 8
click at [541, 297] on input "$28.06" at bounding box center [536, 298] width 72 height 8
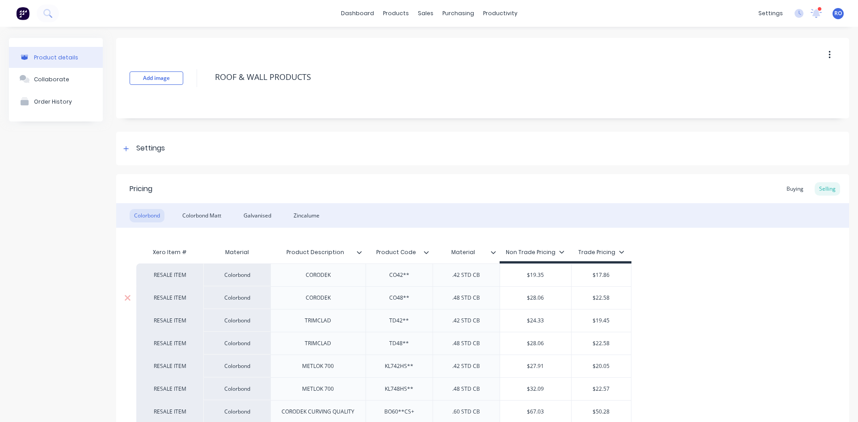
click at [541, 297] on input "$28.06" at bounding box center [536, 298] width 72 height 8
click at [602, 297] on input "$22.58" at bounding box center [601, 298] width 59 height 8
click at [540, 319] on input "$24.33" at bounding box center [536, 321] width 72 height 8
click at [538, 294] on div "$22.32" at bounding box center [536, 298] width 72 height 22
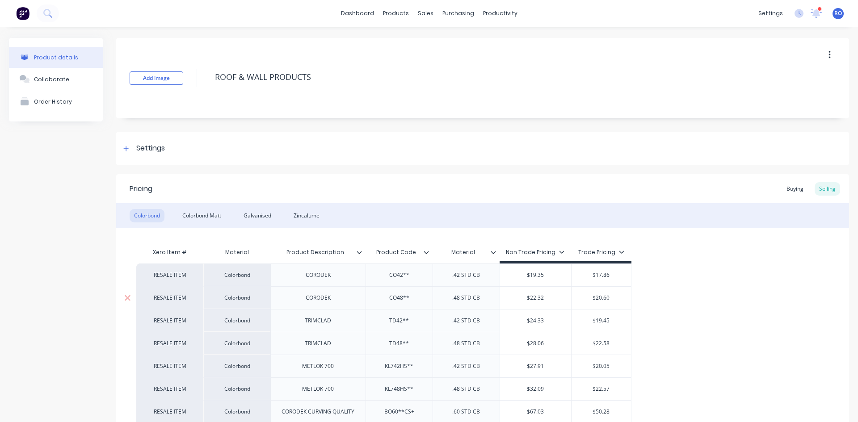
click at [538, 294] on div "$22.32" at bounding box center [536, 298] width 72 height 22
click at [540, 319] on input "$24.33" at bounding box center [536, 321] width 72 height 8
click at [609, 317] on input "$19.45" at bounding box center [601, 321] width 59 height 8
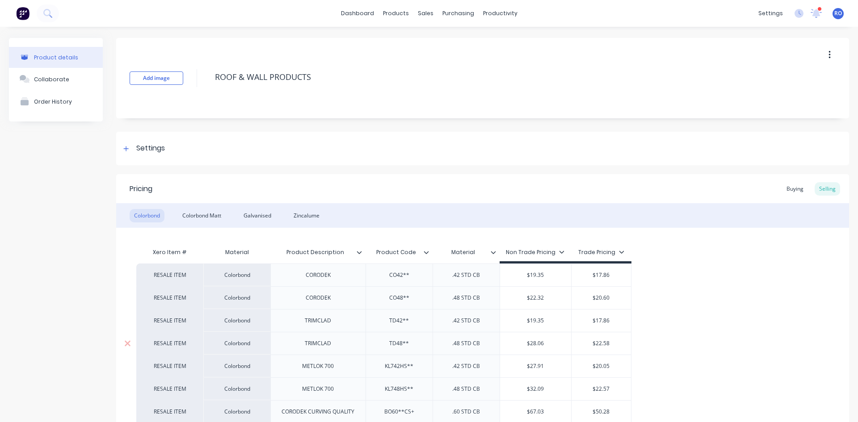
click at [537, 341] on input "$28.06" at bounding box center [536, 344] width 72 height 8
click at [614, 347] on input "$22.58" at bounding box center [601, 344] width 59 height 8
click at [606, 342] on input "$22.58" at bounding box center [601, 344] width 59 height 8
